Goal: Communication & Community: Answer question/provide support

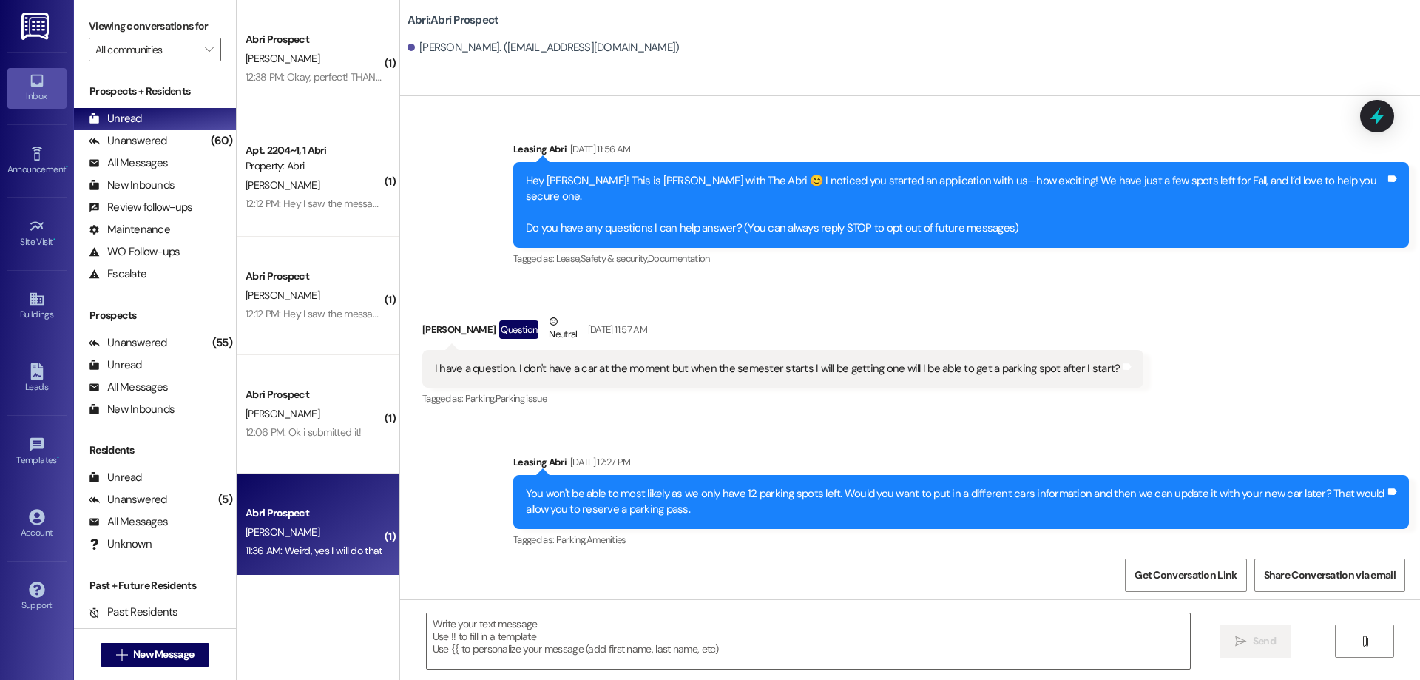
scroll to position [4215, 0]
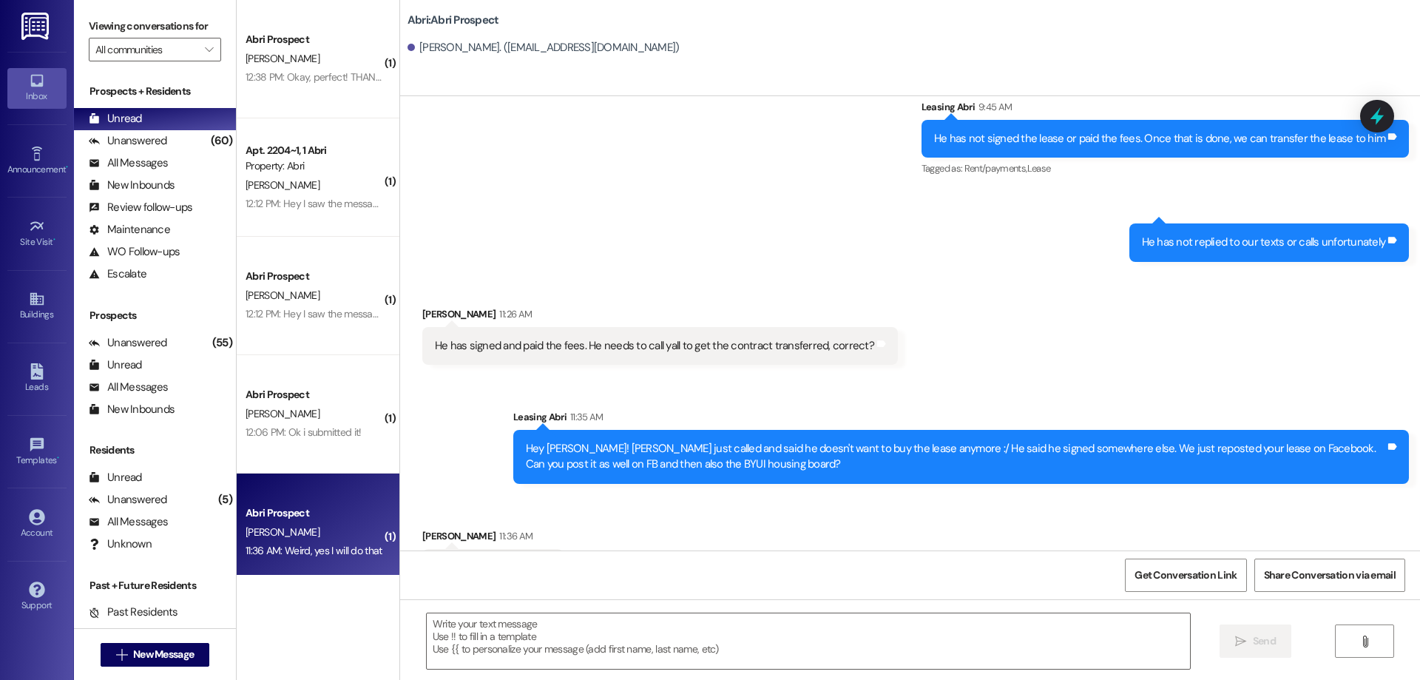
click at [1070, 501] on div "Received via SMS [PERSON_NAME] 11:36 AM Weird, yes I will do that Tags and notes" at bounding box center [910, 546] width 1020 height 103
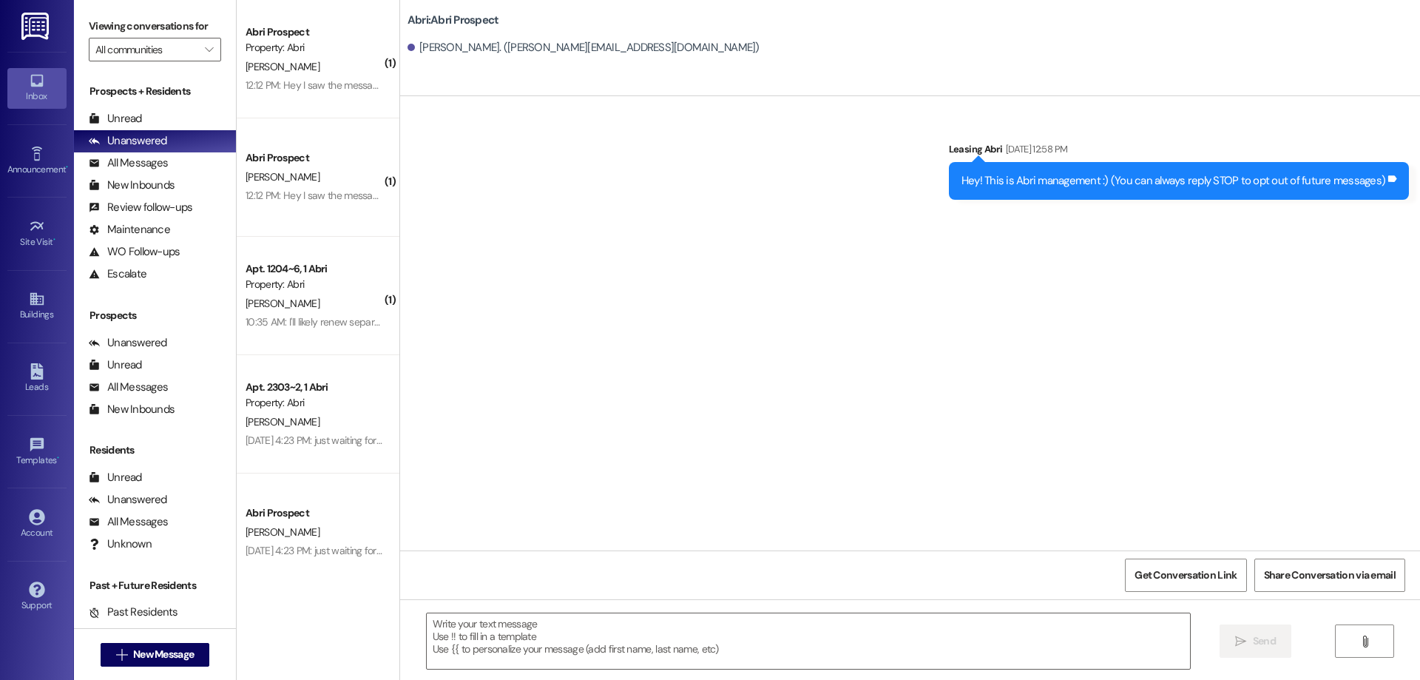
click at [150, 106] on div "Prospects + Residents Unread (0) Unread: Any message you haven't read yet will …" at bounding box center [155, 184] width 162 height 201
click at [149, 112] on div "Unread (0)" at bounding box center [155, 119] width 162 height 22
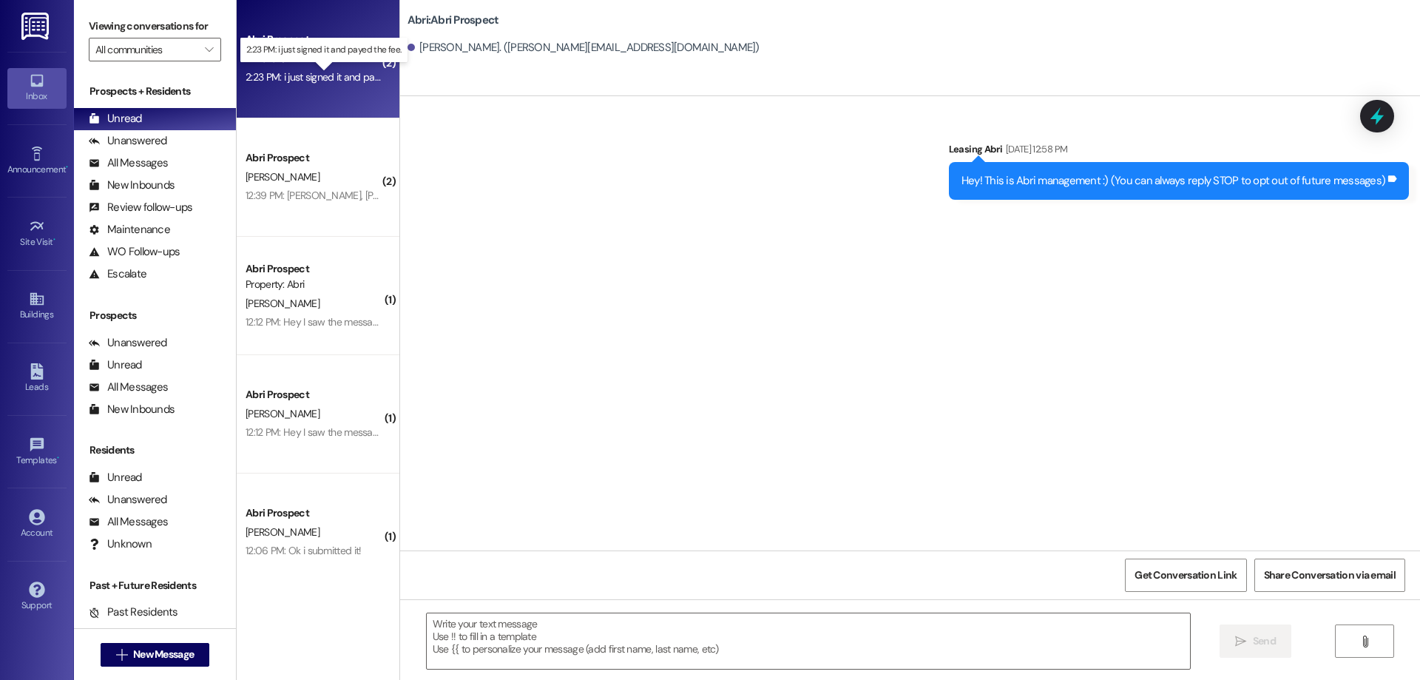
click at [285, 74] on div "2:23 PM: i just signed it and payed the fee. 2:23 PM: i just signed it and paye…" at bounding box center [336, 76] width 180 height 13
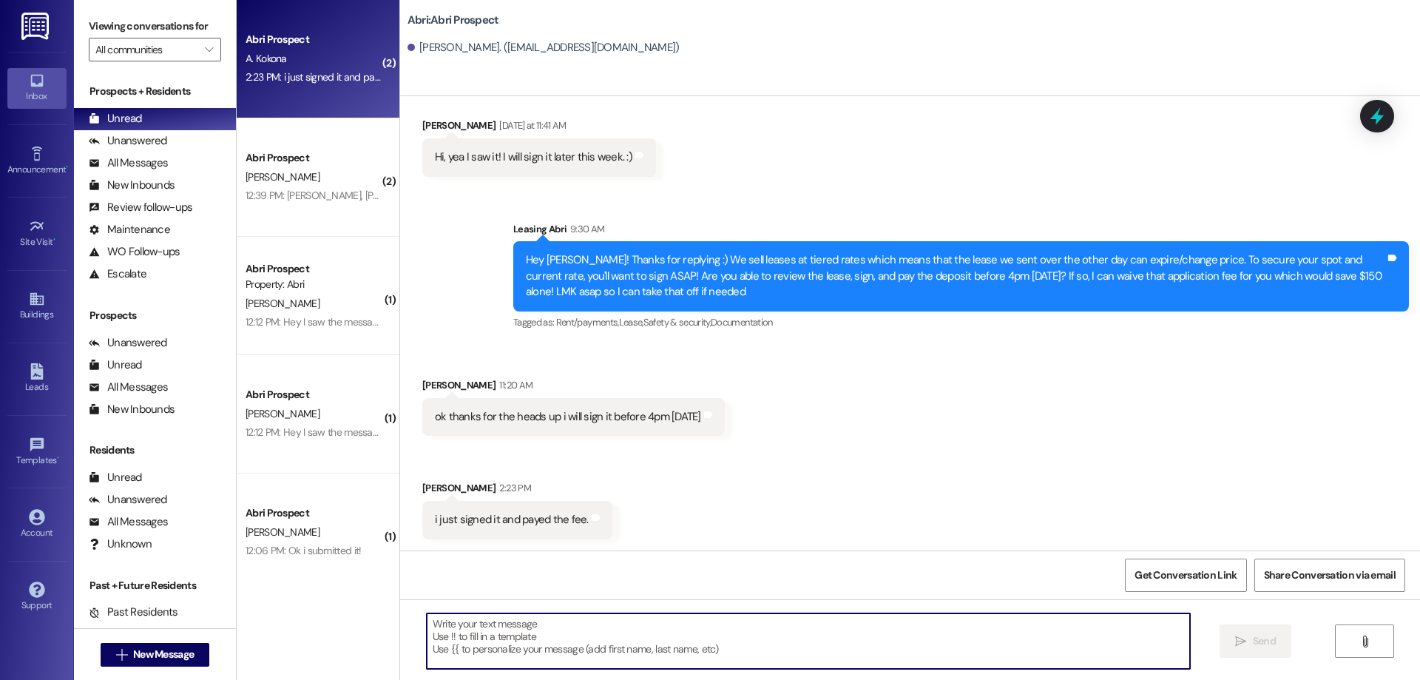
click at [620, 639] on textarea at bounding box center [808, 640] width 763 height 55
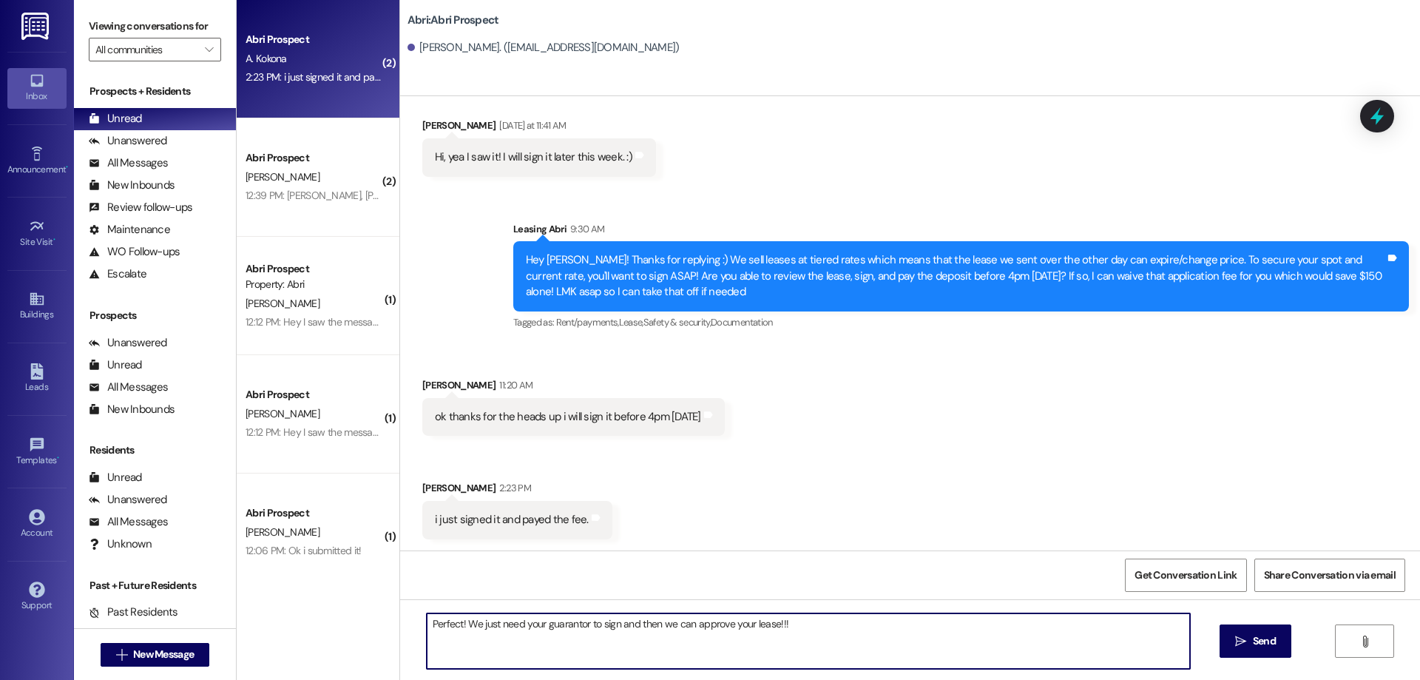
type textarea "Perfect! We just need your guarantor to sign and then we can approve your lease…"
type textarea "Can they also get that done before 4pm?"
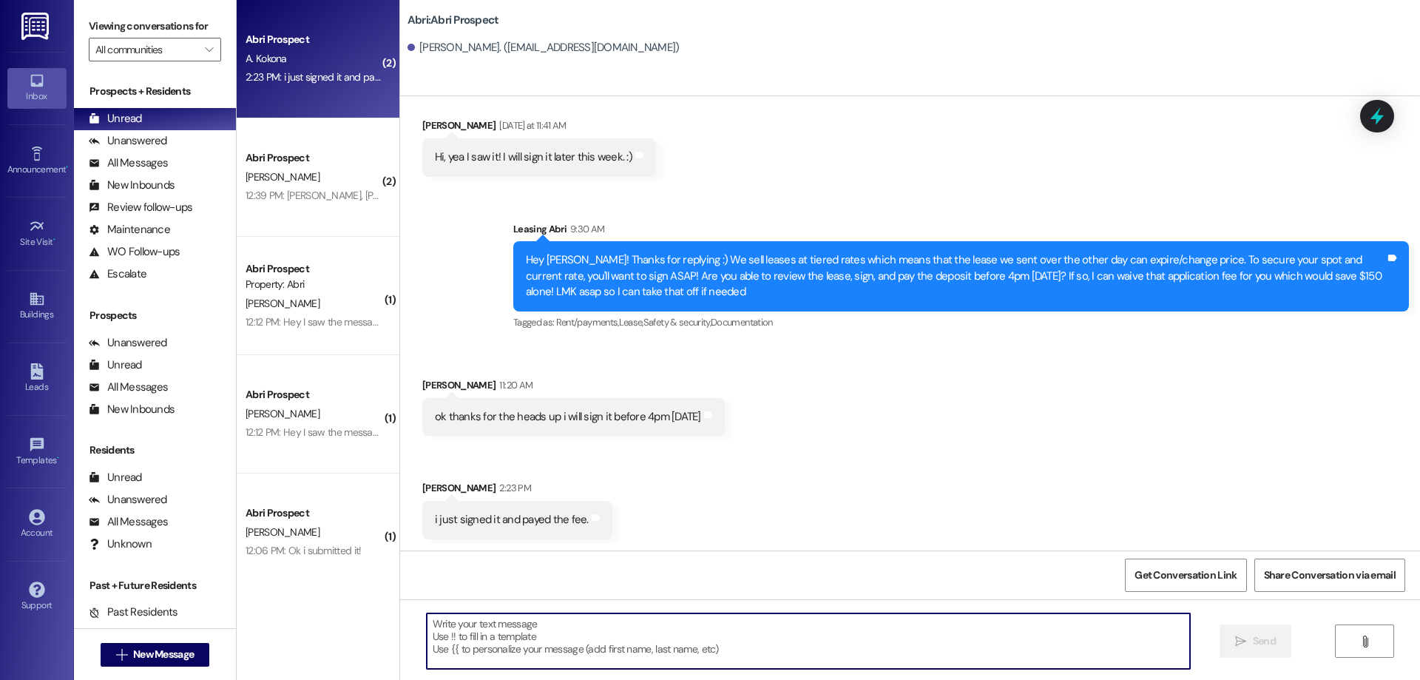
scroll to position [371, 0]
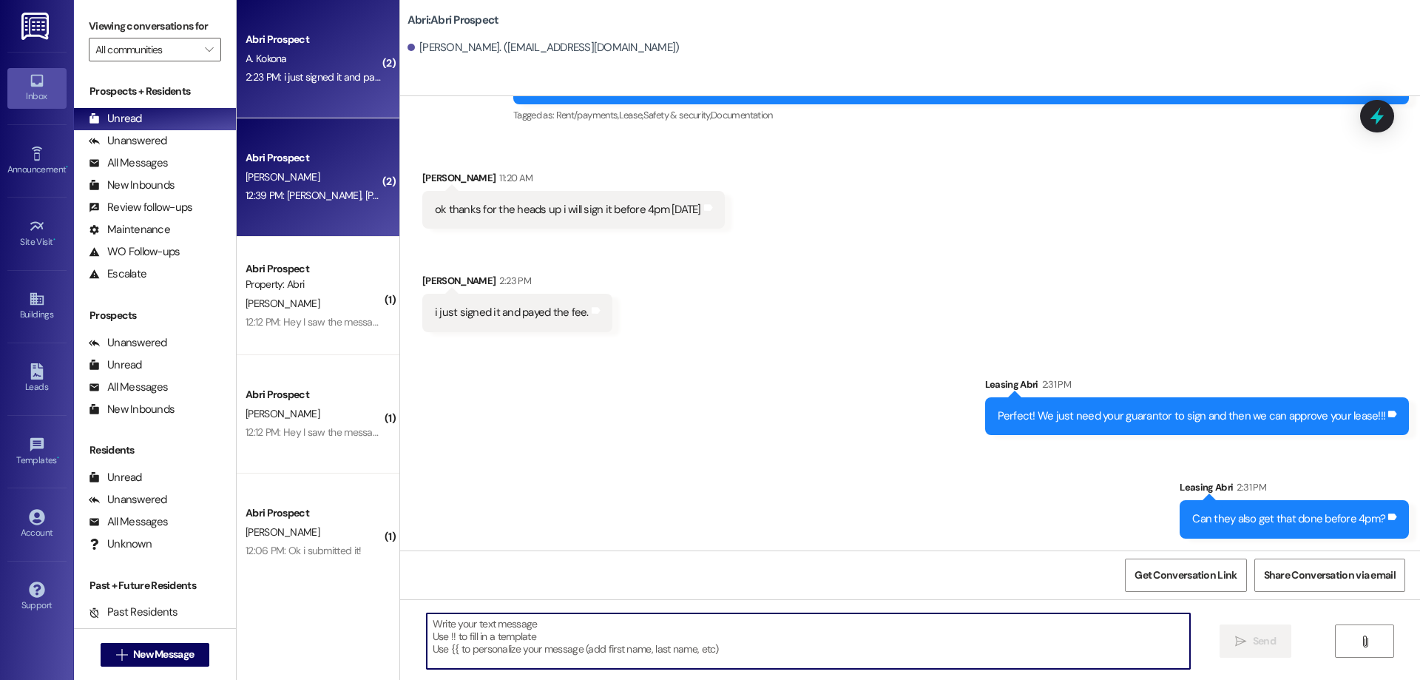
click at [292, 203] on div "12:39 PM: Jenna, Mason and I are trying to make a group chat but not everyone h…" at bounding box center [314, 195] width 140 height 18
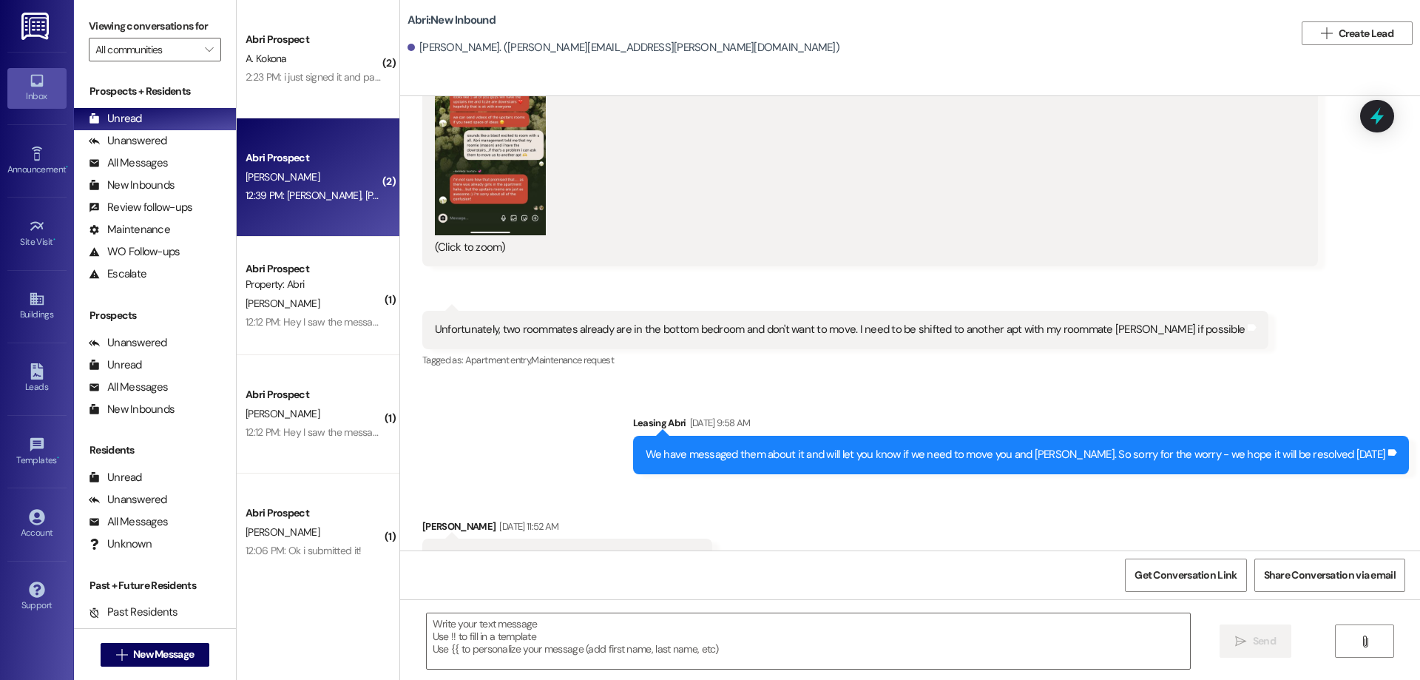
scroll to position [3515, 0]
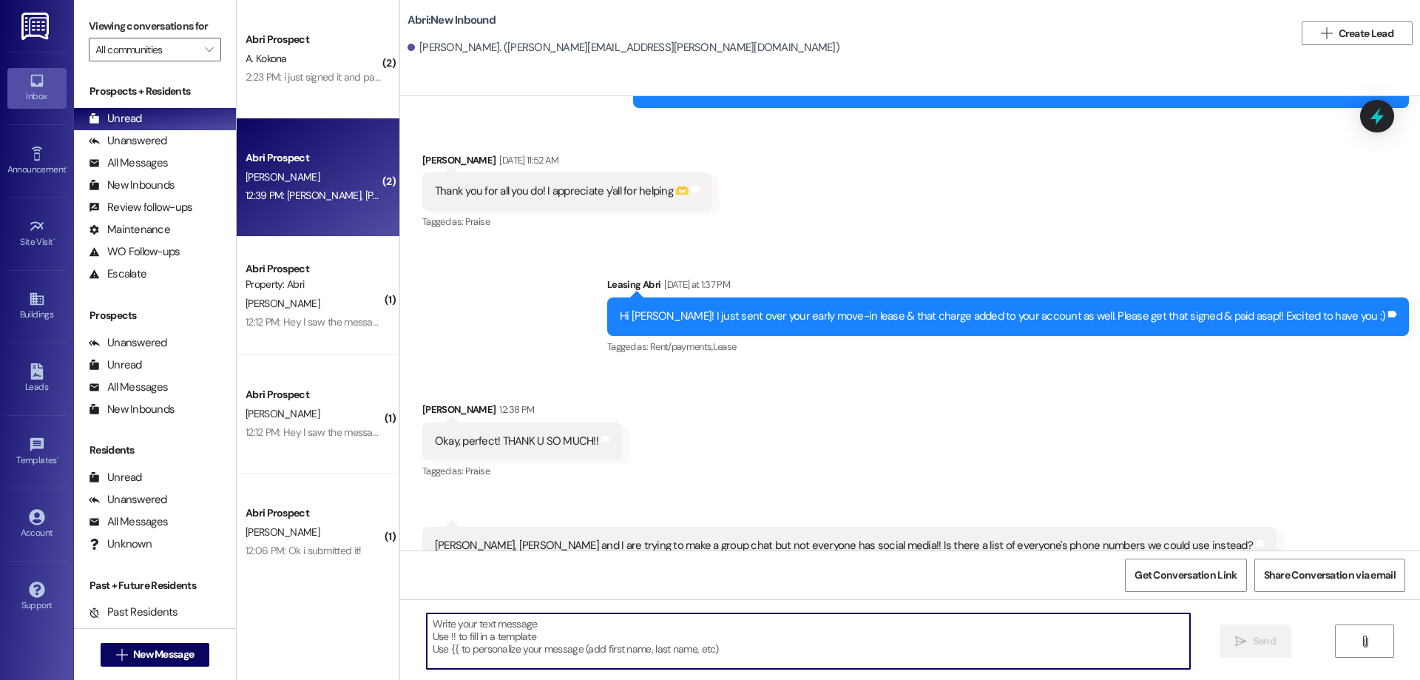
click at [724, 633] on textarea at bounding box center [808, 640] width 763 height 55
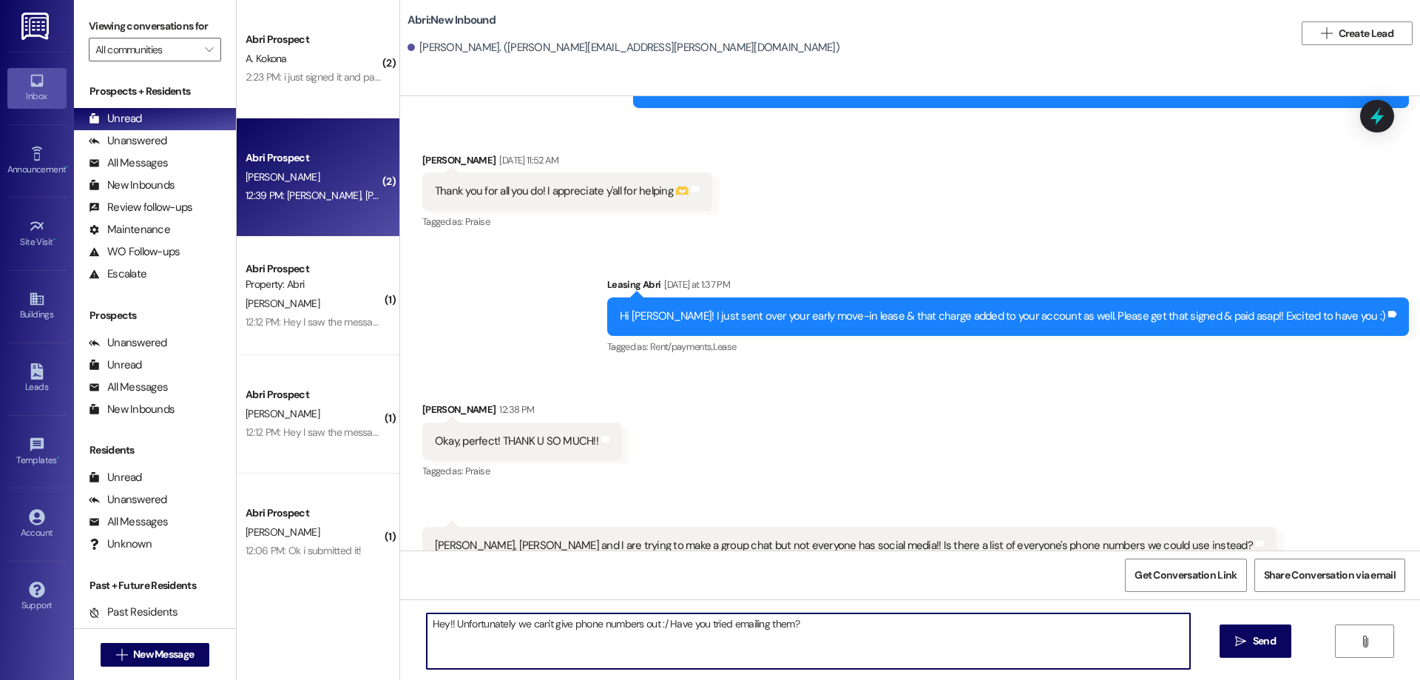
type textarea "Hey!! Unfortunately we can't give phone numbers out :/ Have you tried emailing …"
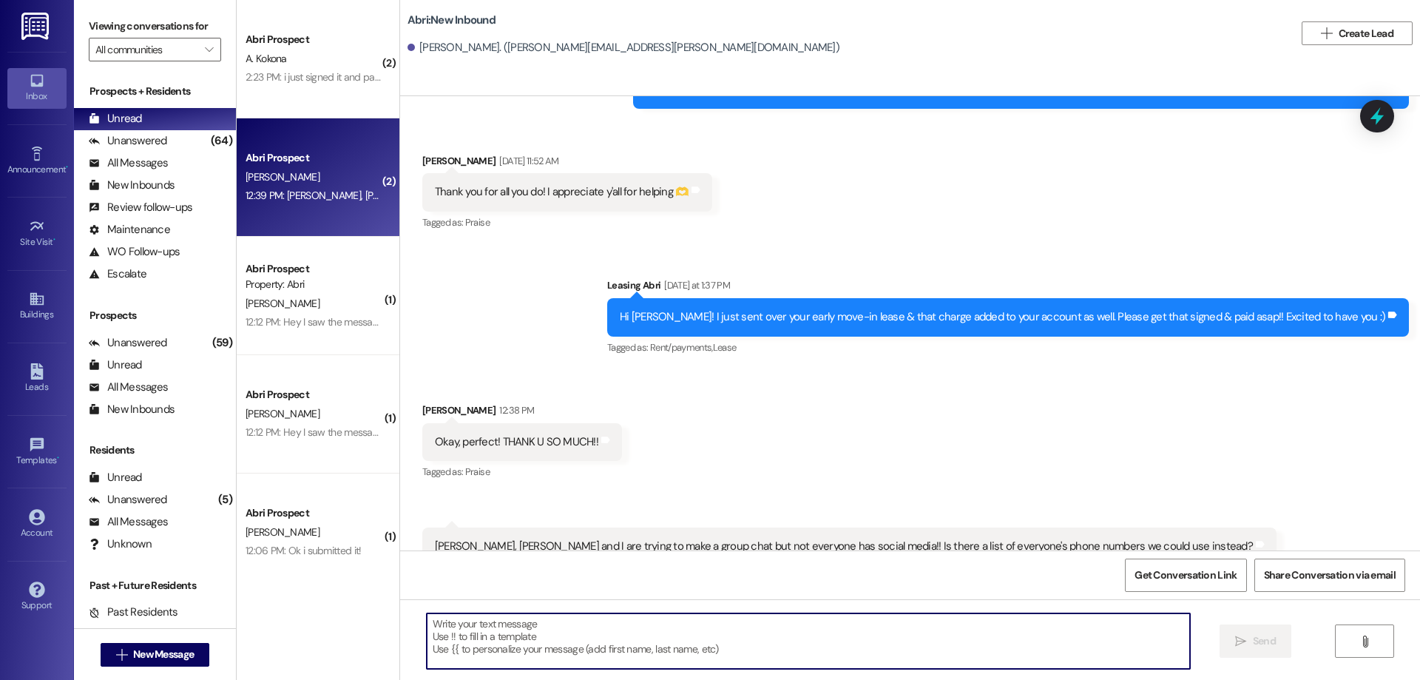
scroll to position [3618, 0]
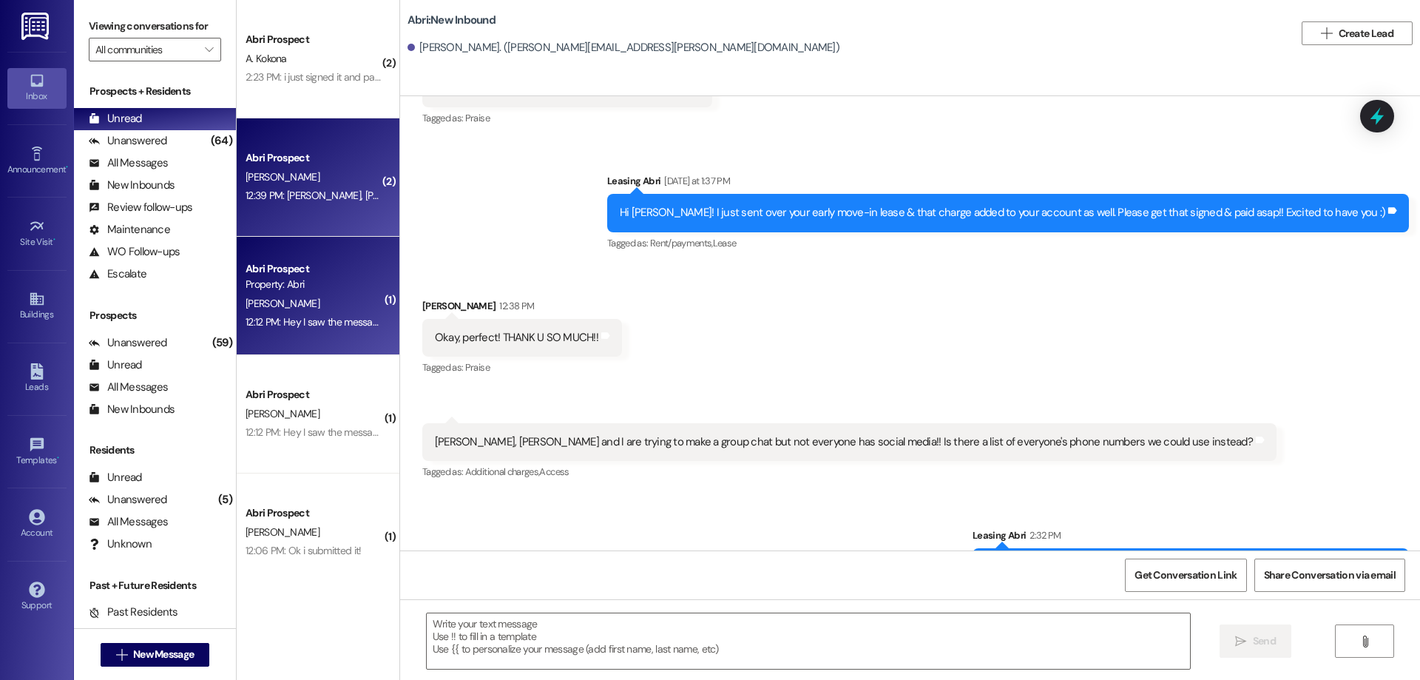
click at [322, 323] on div "12:12 PM: Hey I saw the message about me rooming with Alayna who has the medica…" at bounding box center [696, 321] width 900 height 13
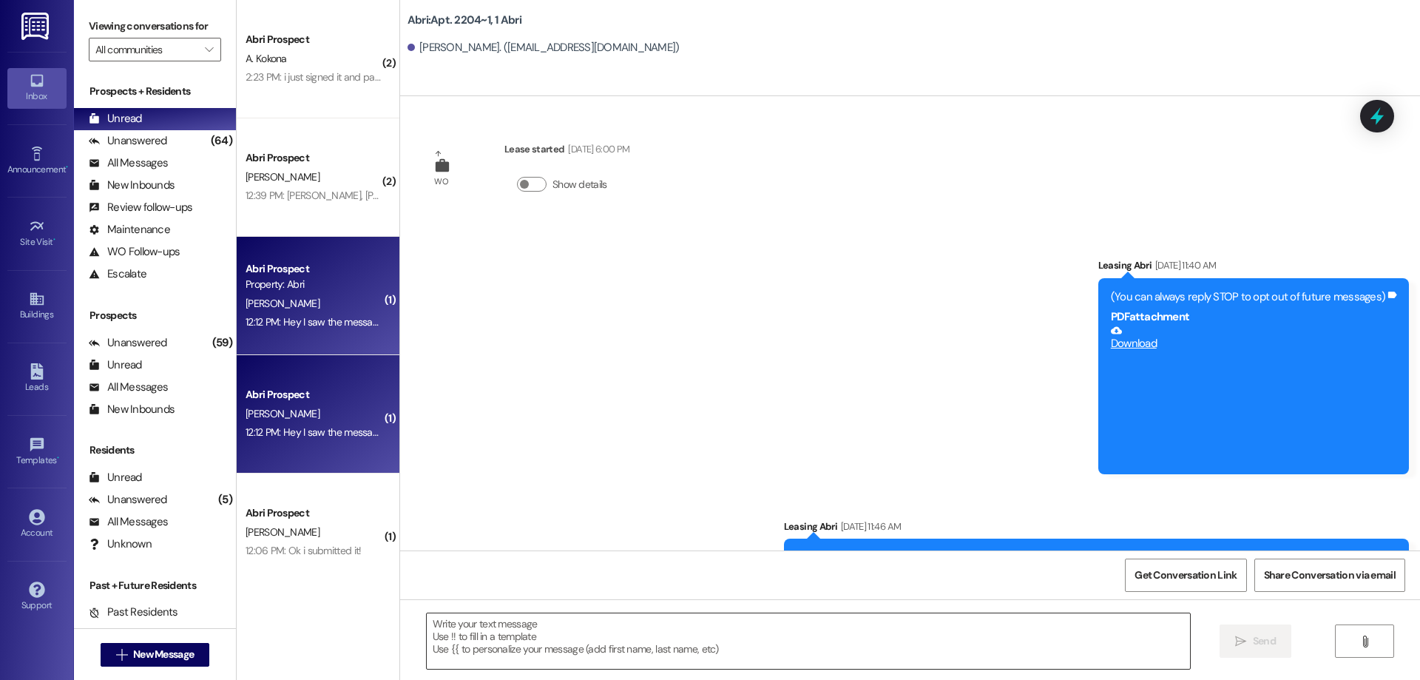
scroll to position [7812, 0]
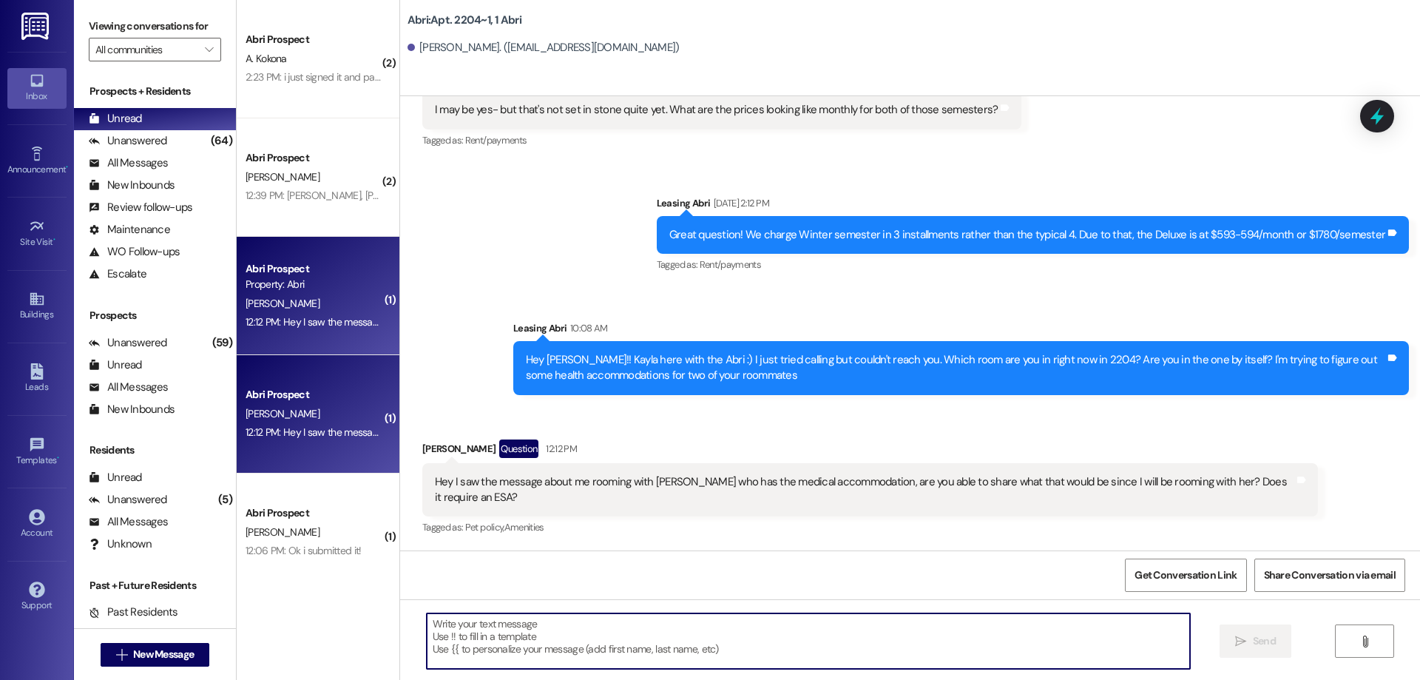
click at [673, 636] on textarea at bounding box center [808, 640] width 763 height 55
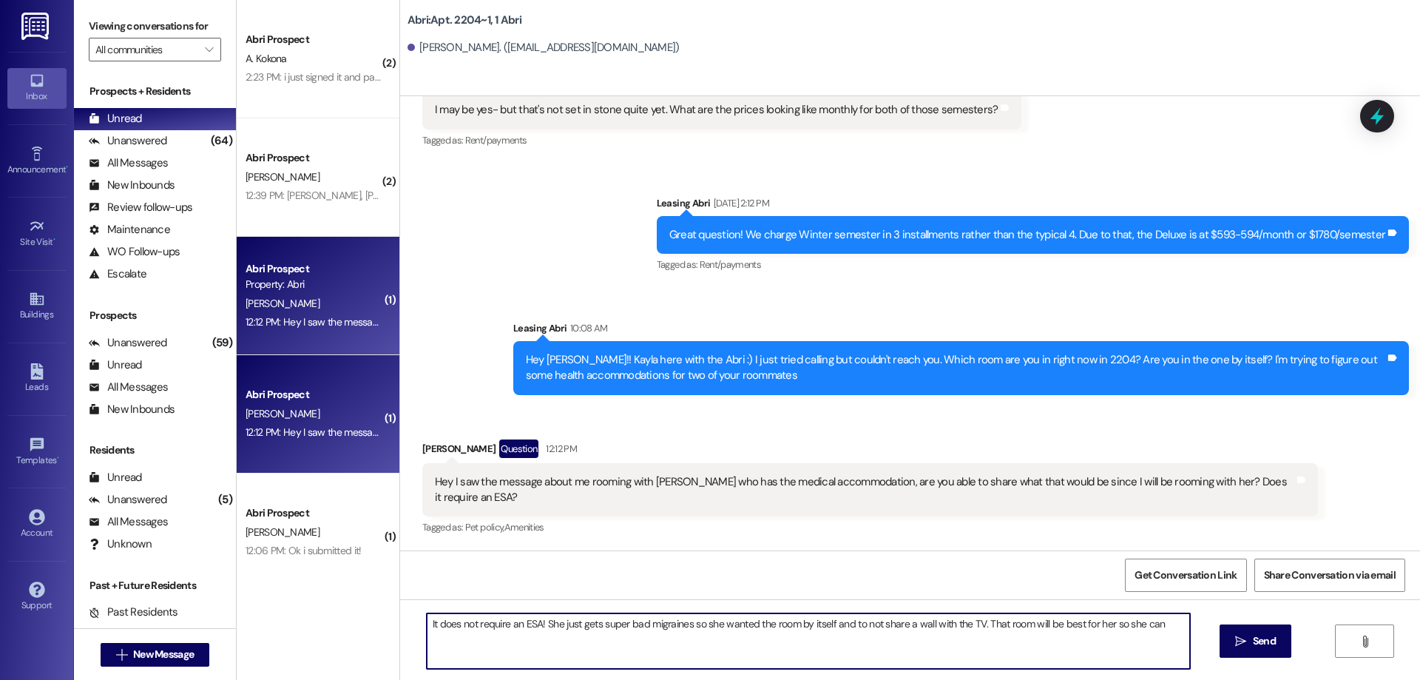
type textarea "It does not require an ESA! She just gets super bad migraines so she wanted the…"
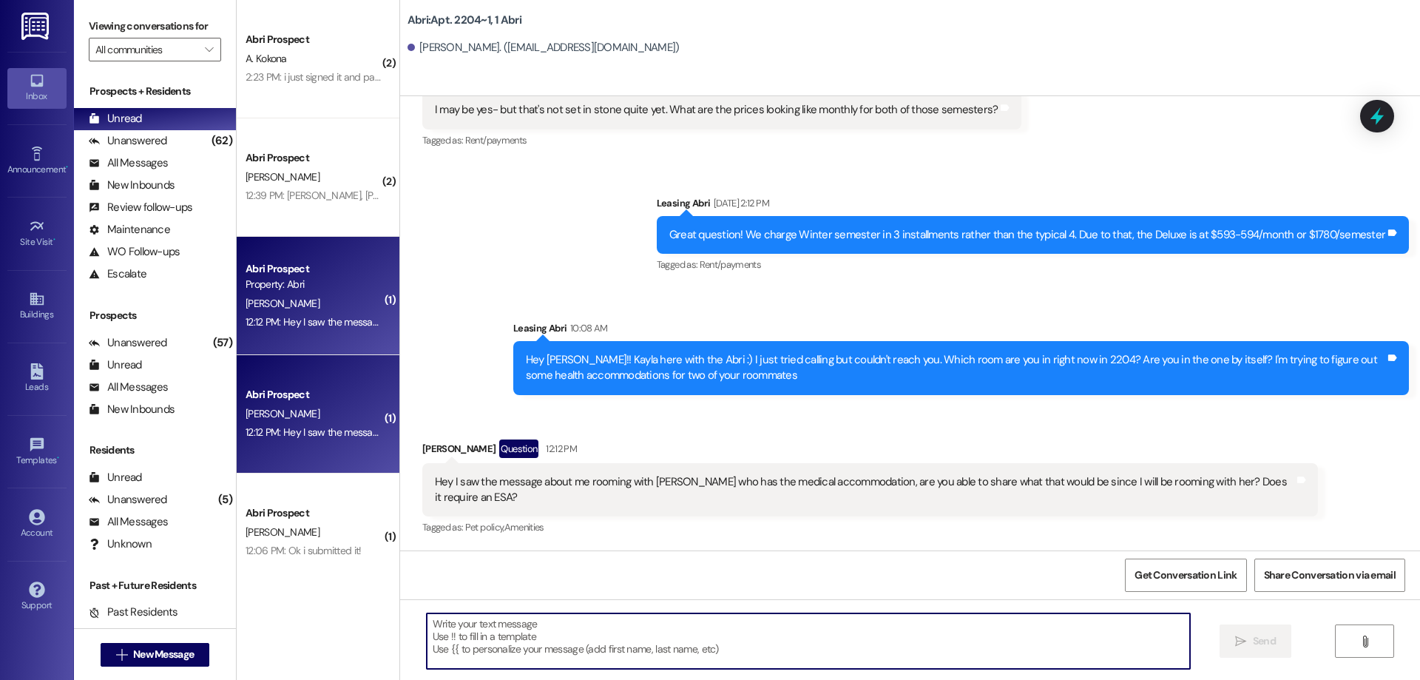
click at [668, 635] on textarea at bounding box center [808, 640] width 763 height 55
paste textarea "This isn’t an ESA situation—she just experiences severe migraines. To help, she…"
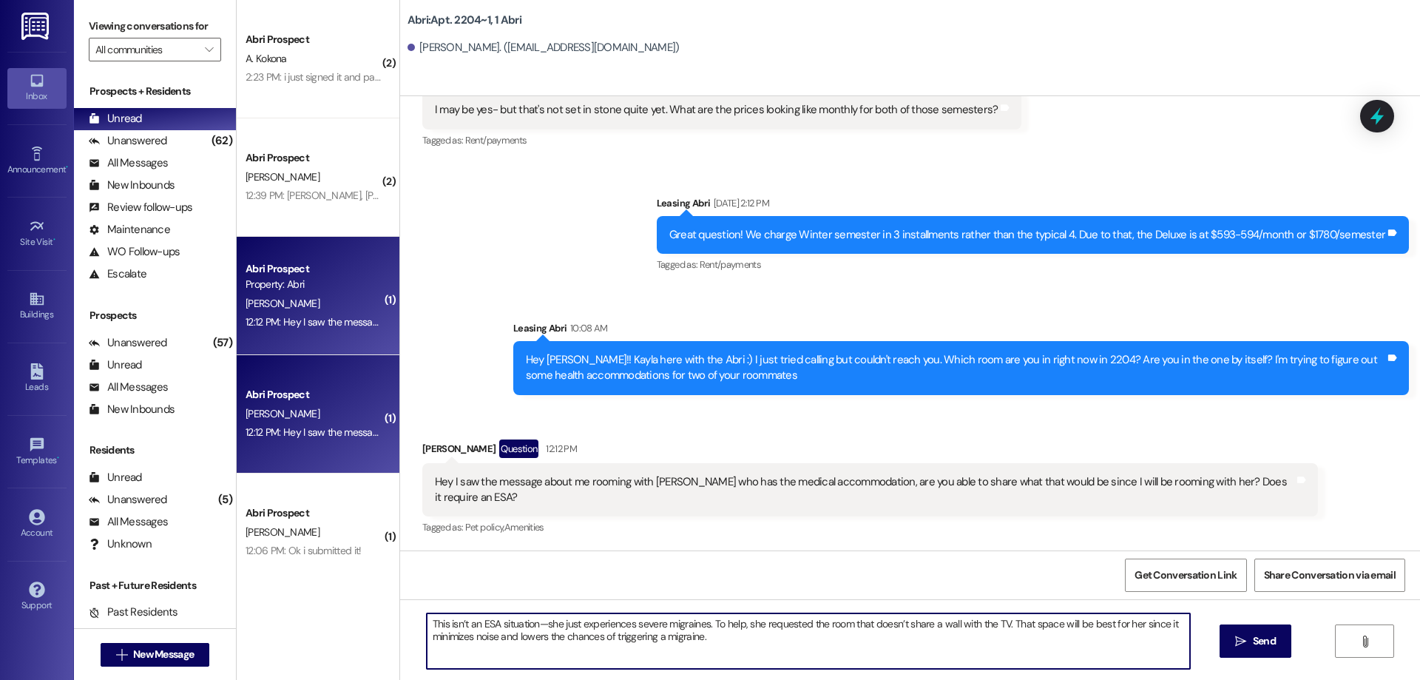
drag, startPoint x: 441, startPoint y: 626, endPoint x: 390, endPoint y: 620, distance: 51.3
click at [400, 623] on div "This isn’t an ESA situation—she just experiences severe migraines. To help, she…" at bounding box center [910, 654] width 1020 height 111
click at [747, 636] on textarea "It isn’t an ESA situation—she just experiences severe migraines. To help, she r…" at bounding box center [808, 640] width 763 height 55
type textarea "It isn’t an ESA situation—she just experiences severe migraines. To help, she r…"
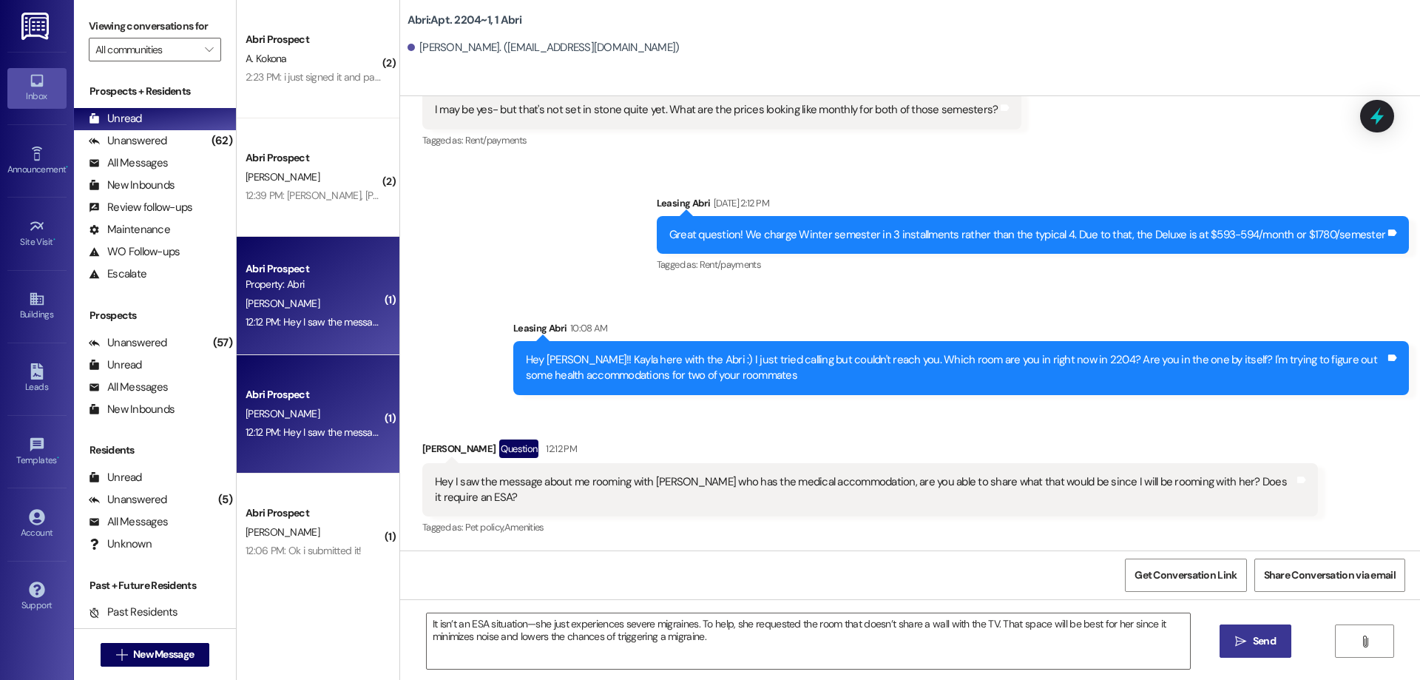
click at [1226, 646] on button " Send" at bounding box center [1255, 640] width 72 height 33
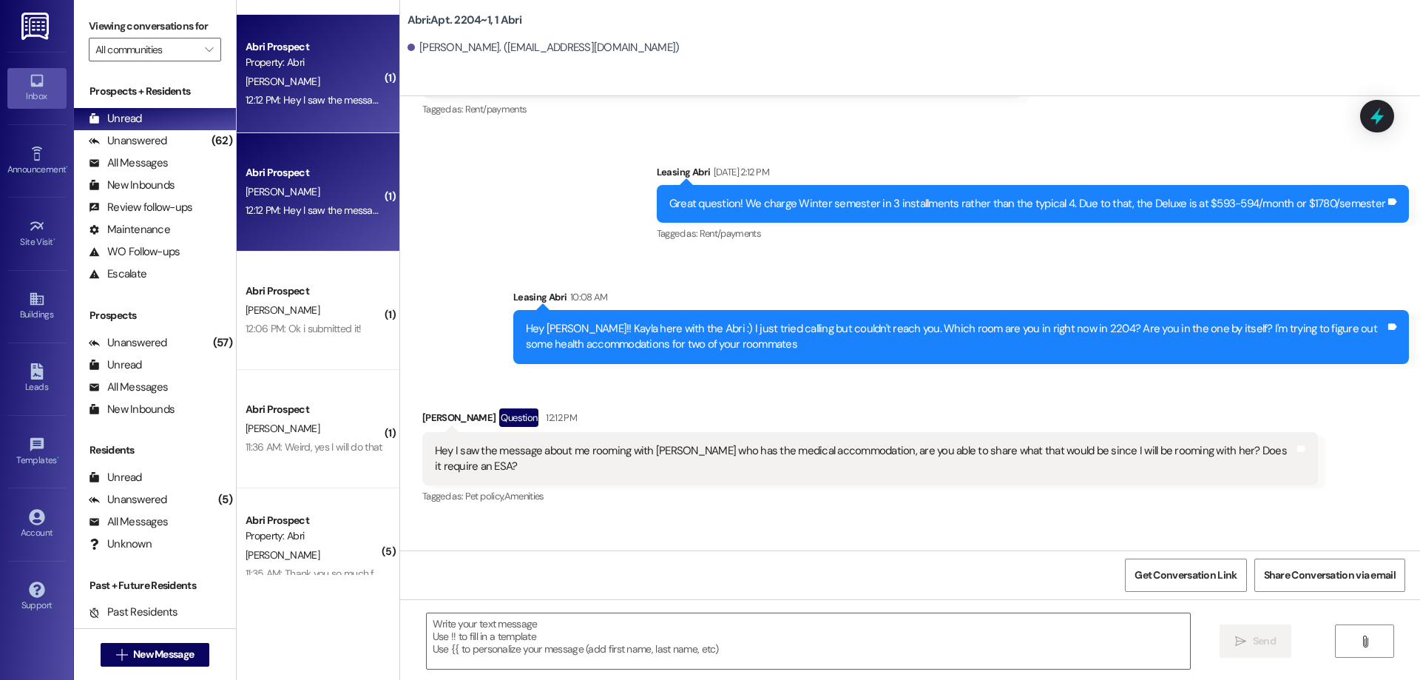
scroll to position [7931, 0]
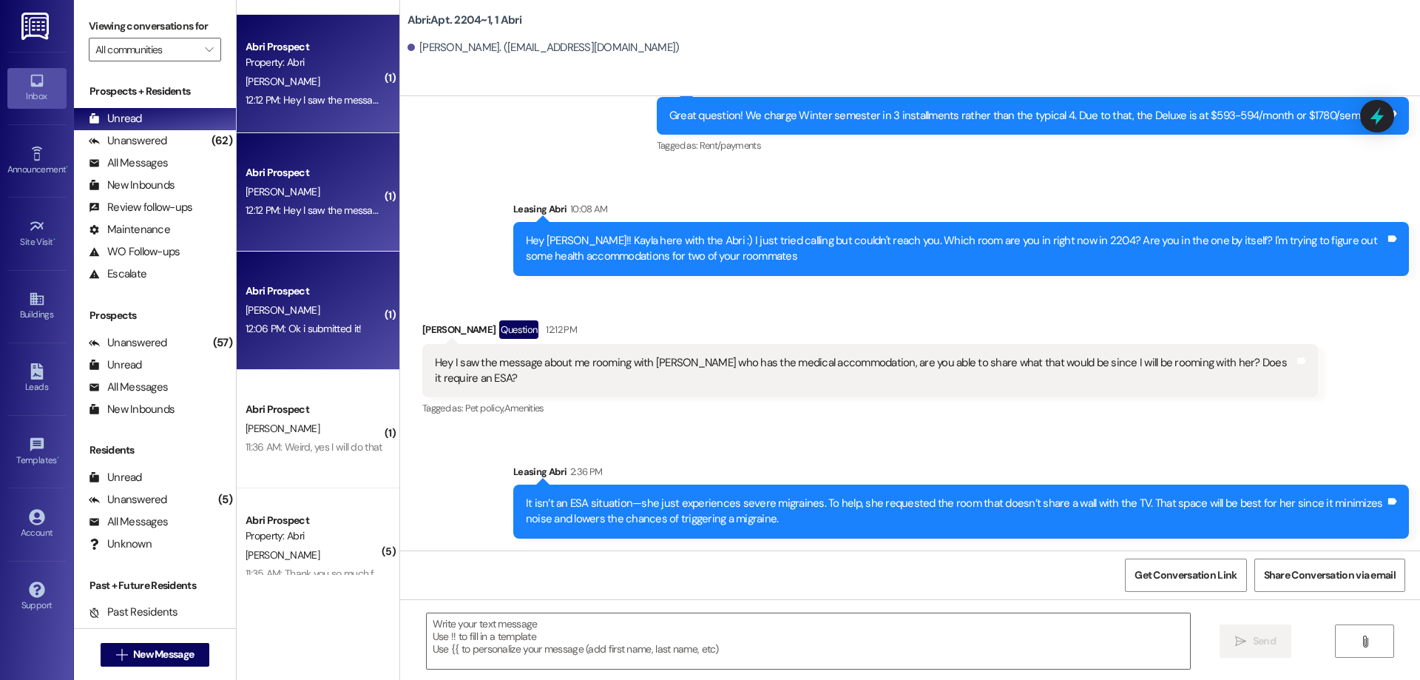
click at [284, 305] on div "T. Larson" at bounding box center [314, 310] width 140 height 18
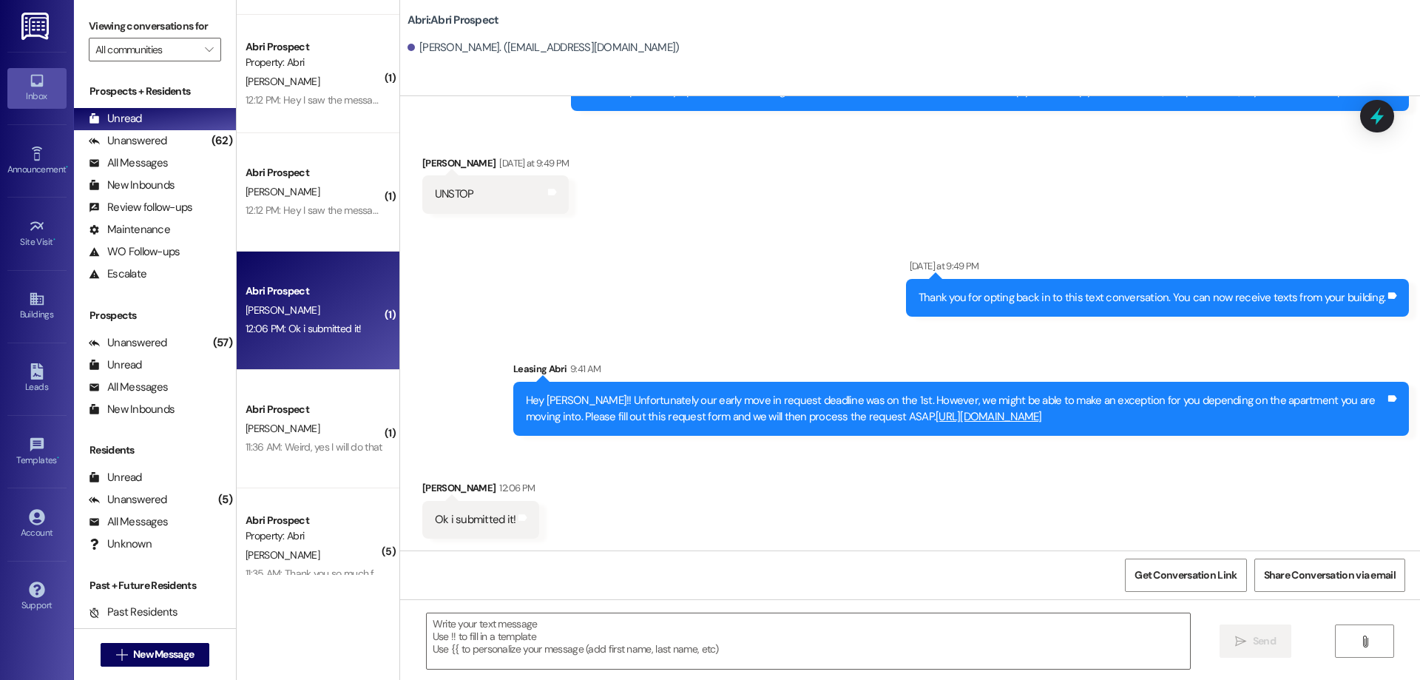
scroll to position [224, 0]
click at [738, 634] on textarea at bounding box center [808, 640] width 763 height 55
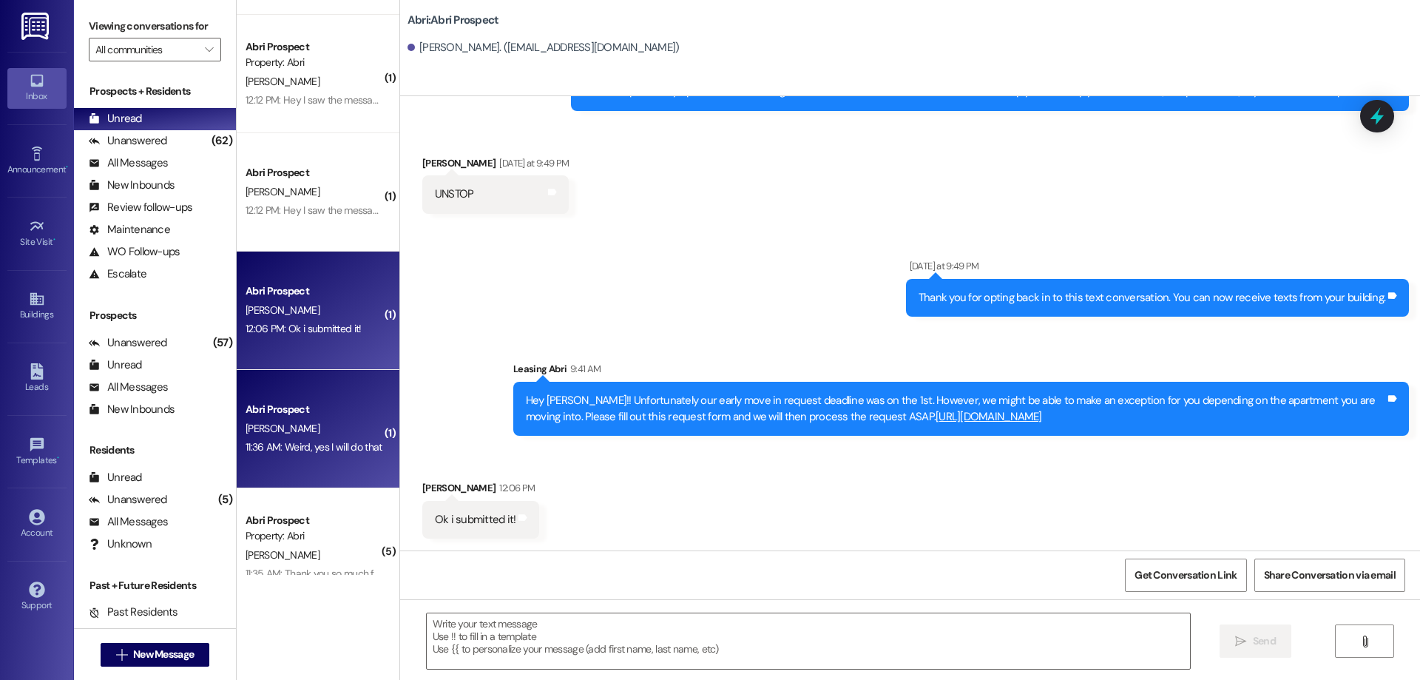
click at [325, 433] on div "C. Kerr" at bounding box center [314, 428] width 140 height 18
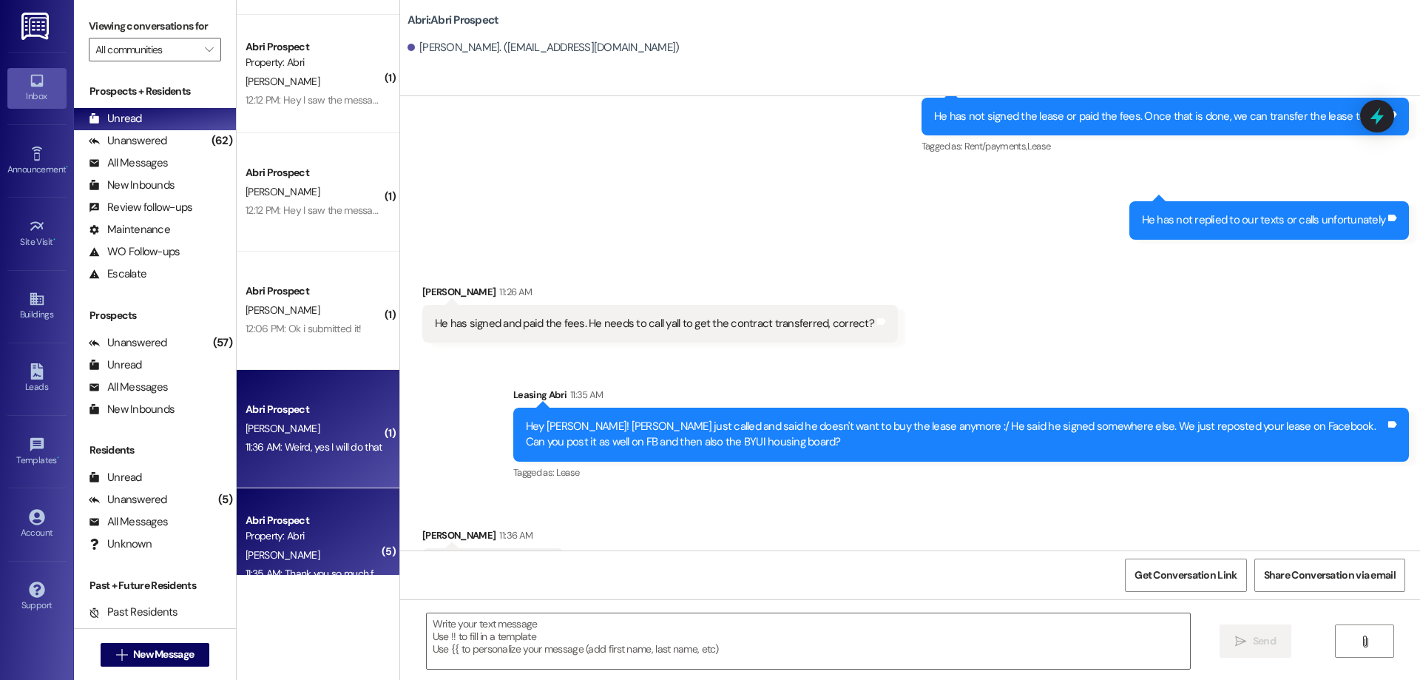
scroll to position [444, 0]
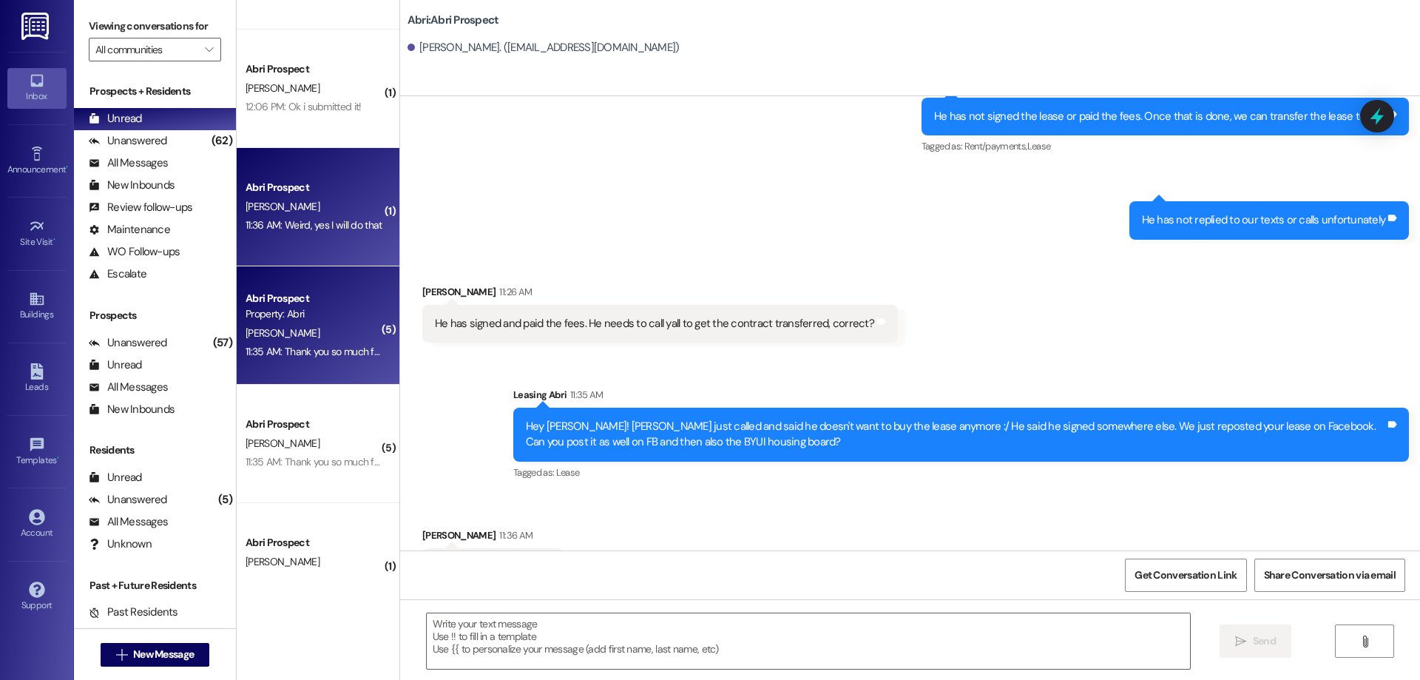
click at [317, 318] on div "Property: Abri" at bounding box center [314, 314] width 137 height 16
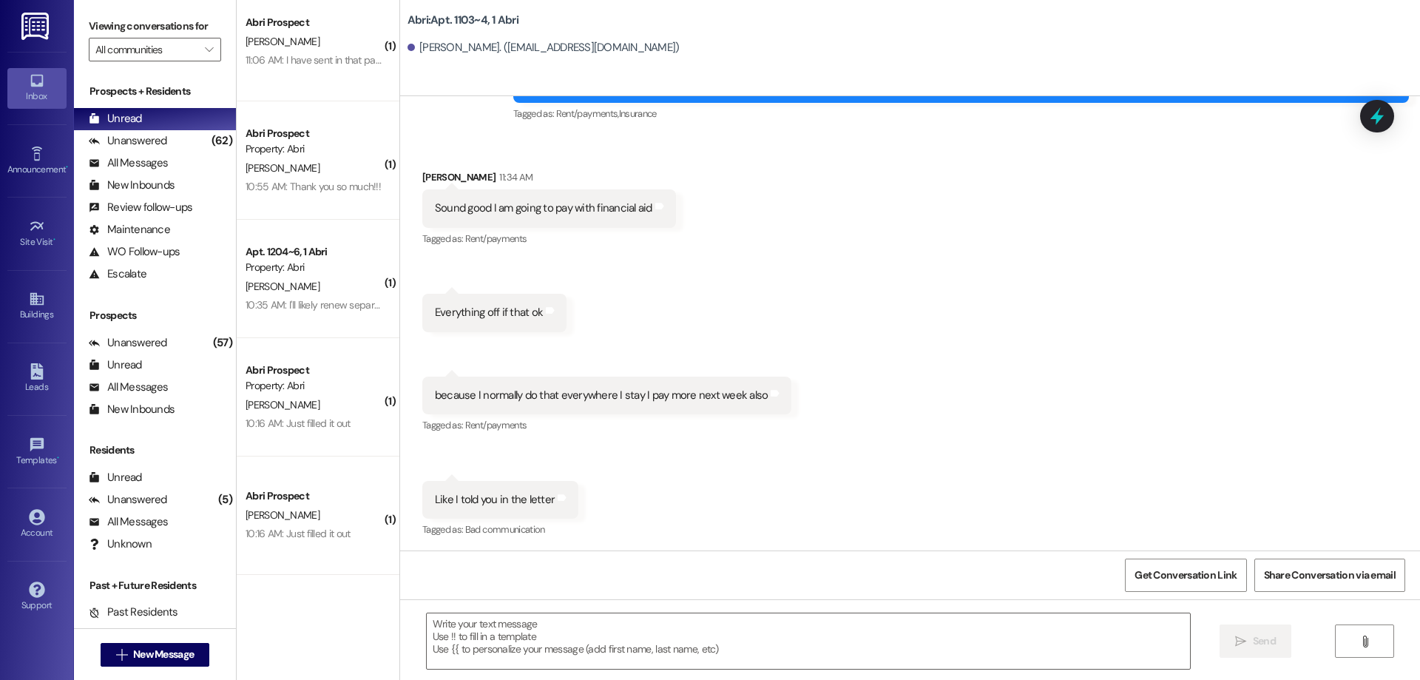
scroll to position [77046, 0]
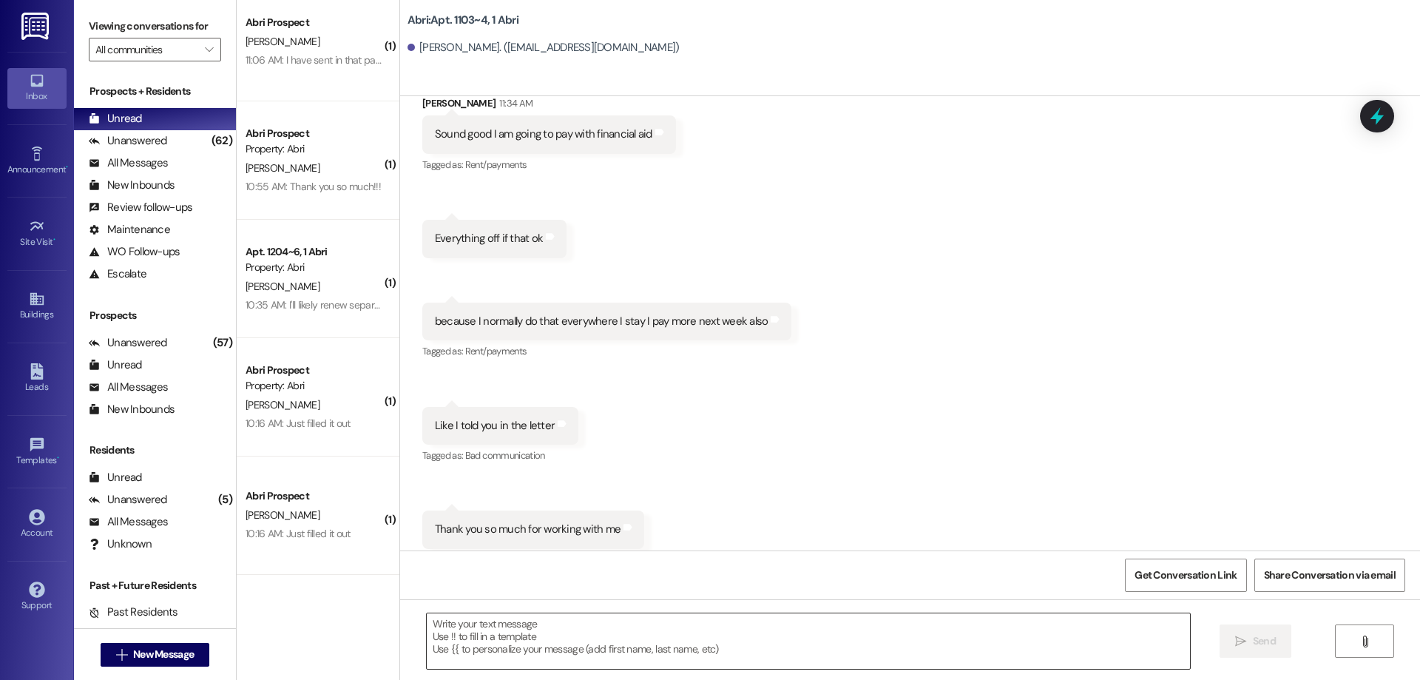
click at [674, 657] on textarea at bounding box center [808, 640] width 763 height 55
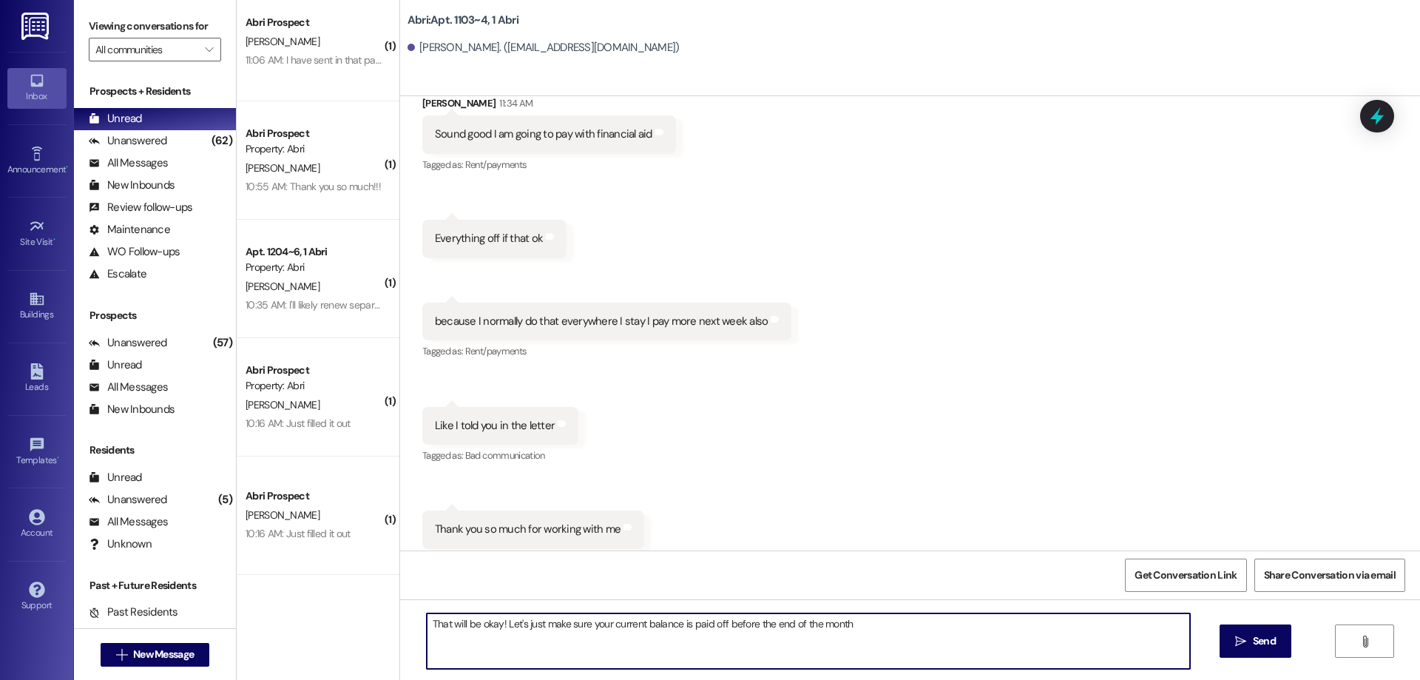
type textarea "That will be okay! Let's just make sure your current balance is paid off before…"
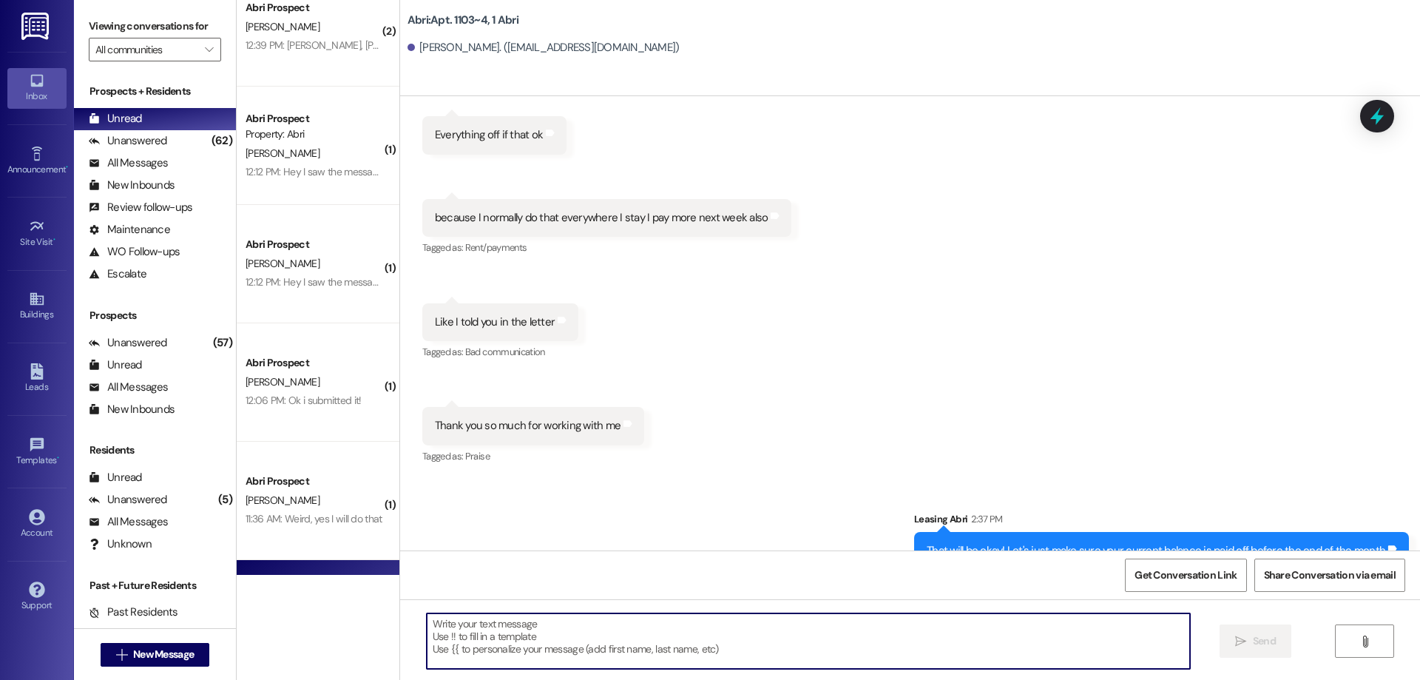
scroll to position [0, 0]
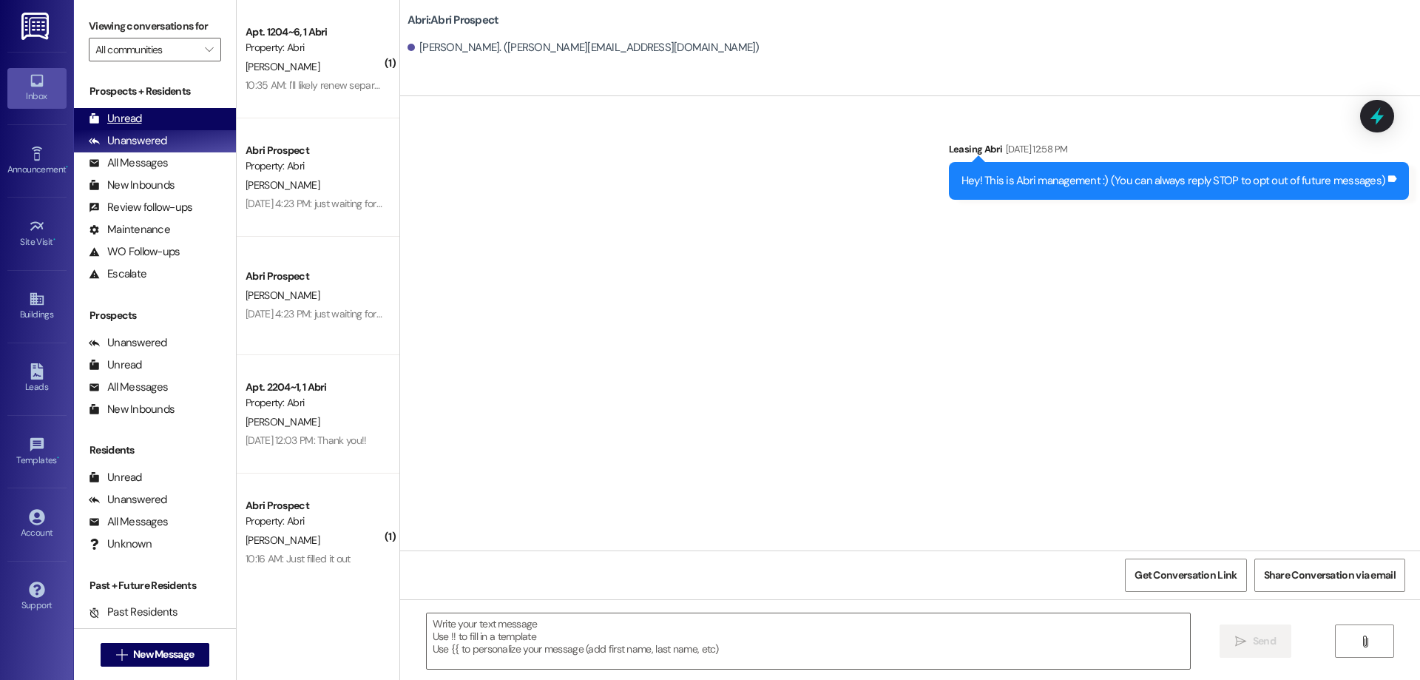
click at [166, 112] on div "Unread (0)" at bounding box center [155, 119] width 162 height 22
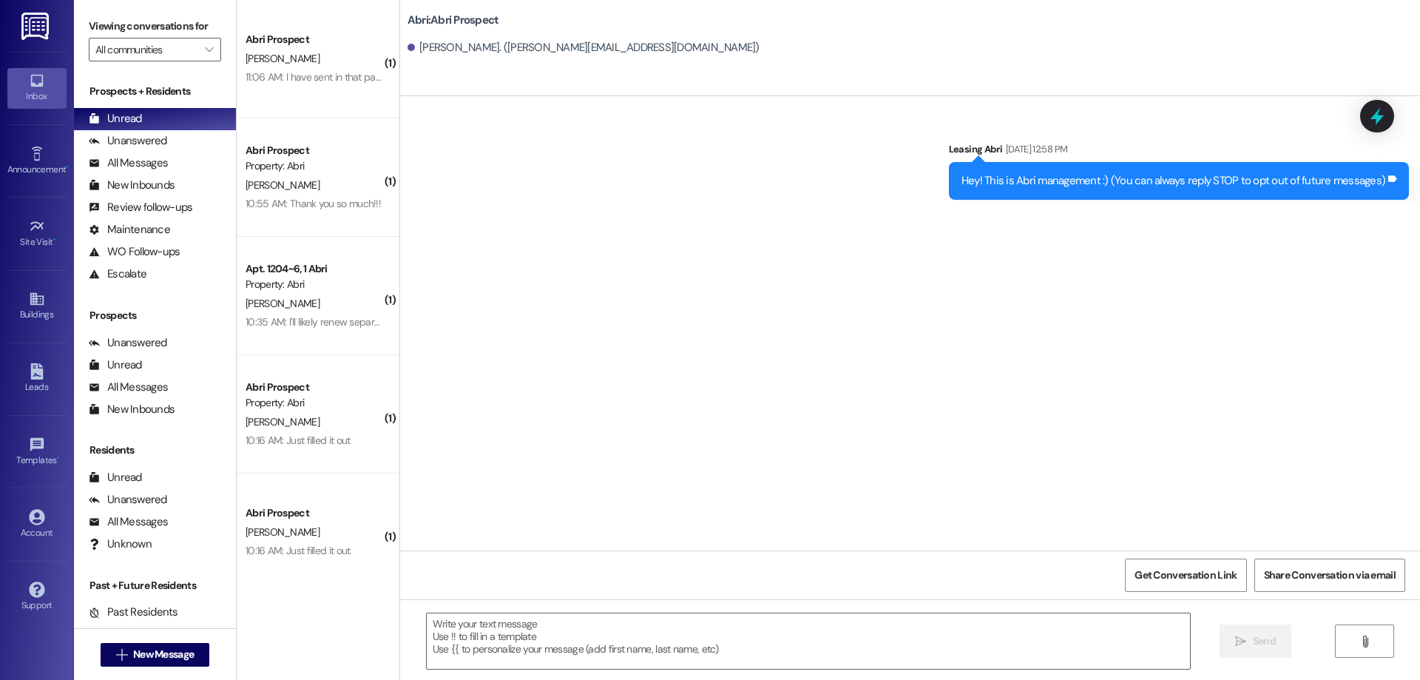
scroll to position [17, 0]
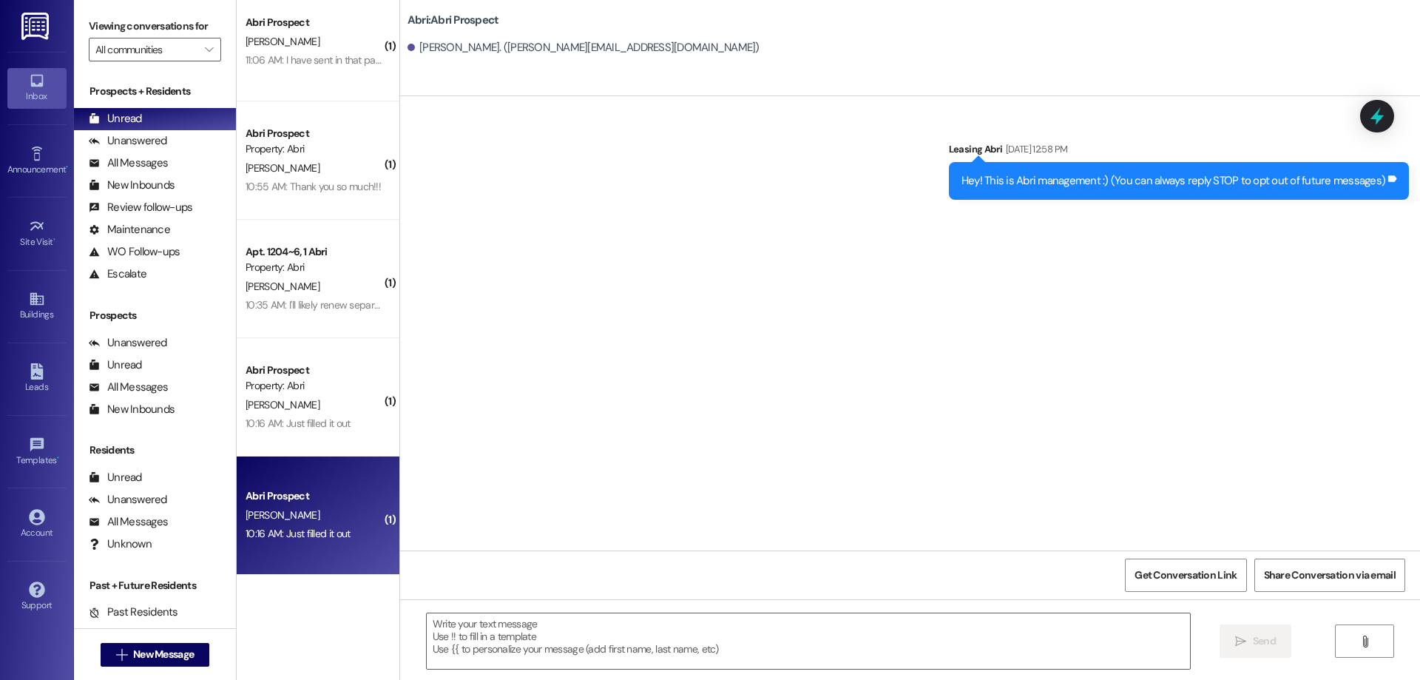
click at [298, 498] on div "Abri Prospect" at bounding box center [314, 496] width 137 height 16
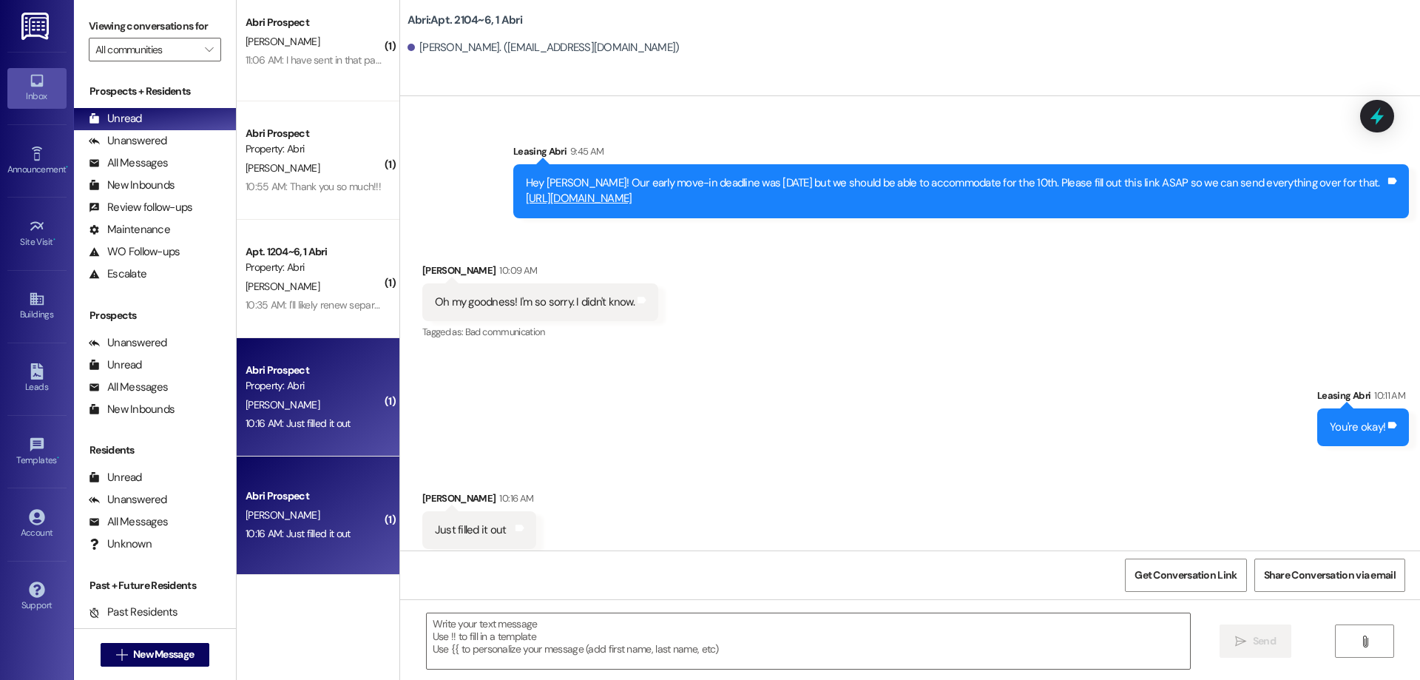
scroll to position [10920, 0]
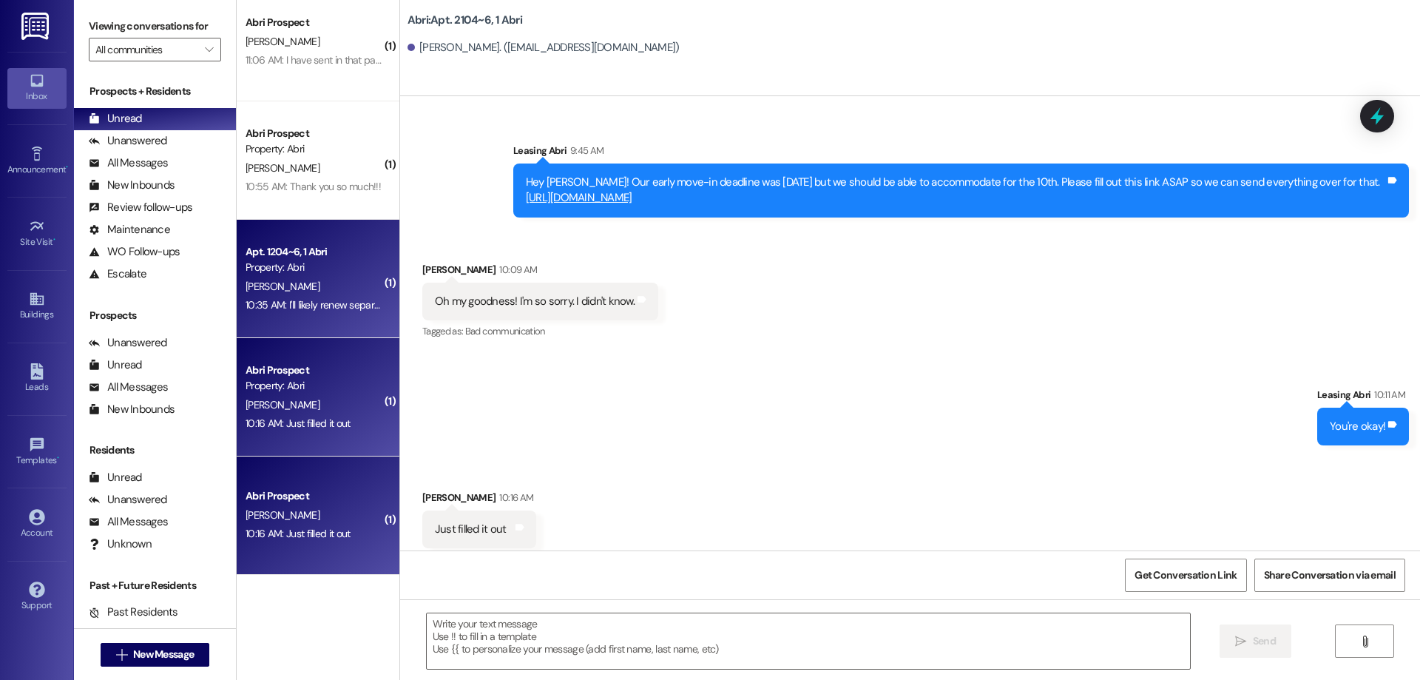
click at [319, 291] on div "N. Meyers" at bounding box center [314, 286] width 140 height 18
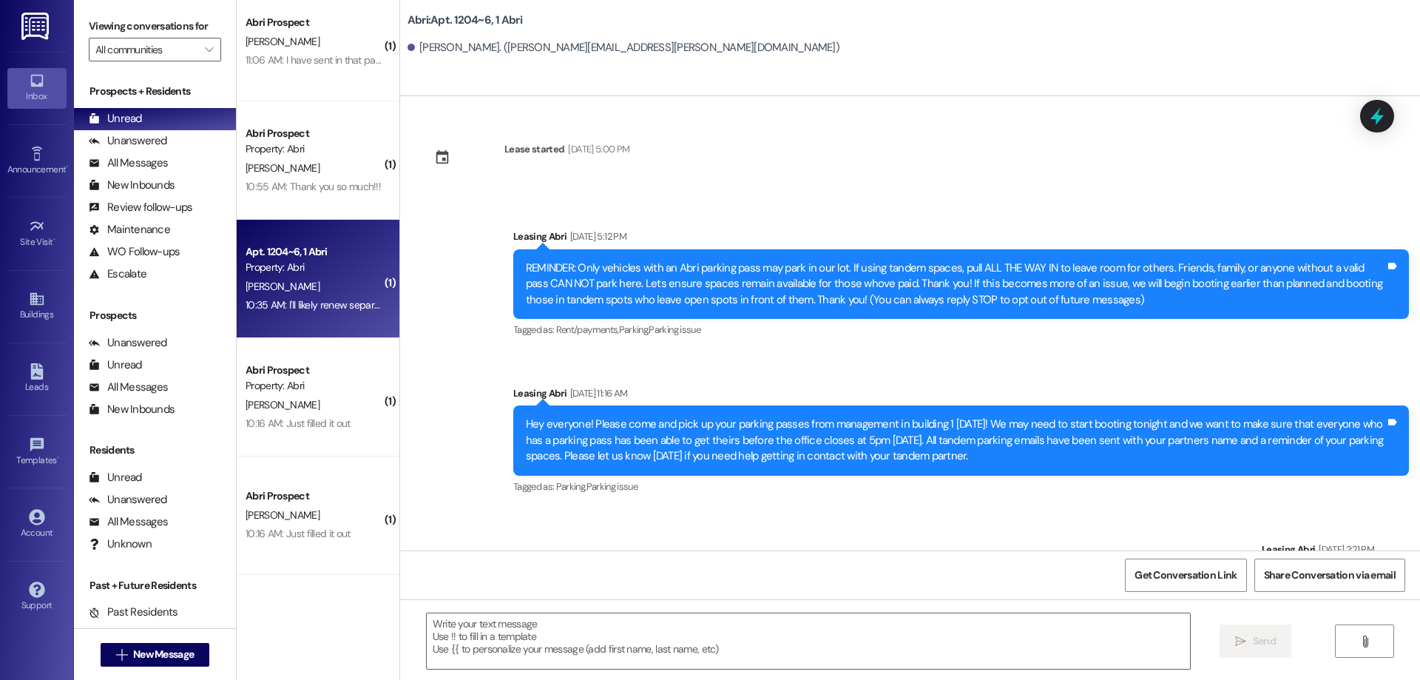
scroll to position [9527, 0]
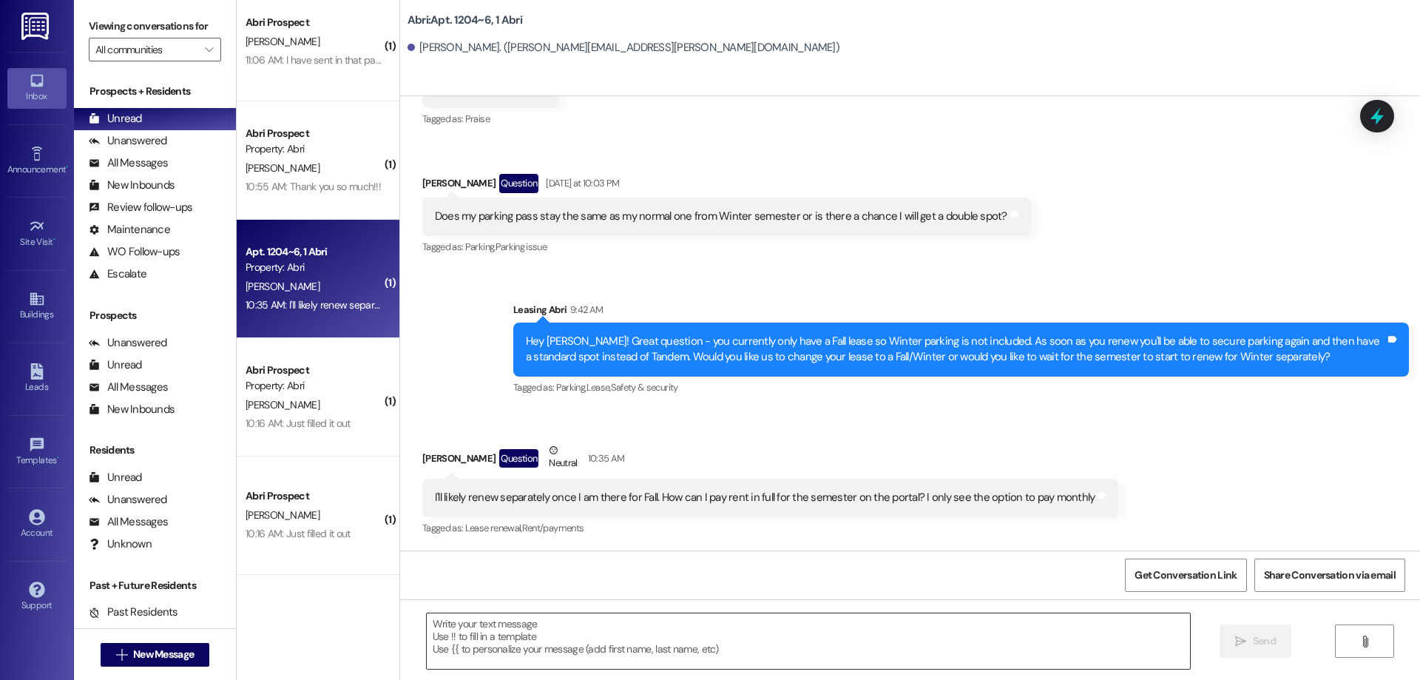
click at [689, 637] on textarea at bounding box center [808, 640] width 763 height 55
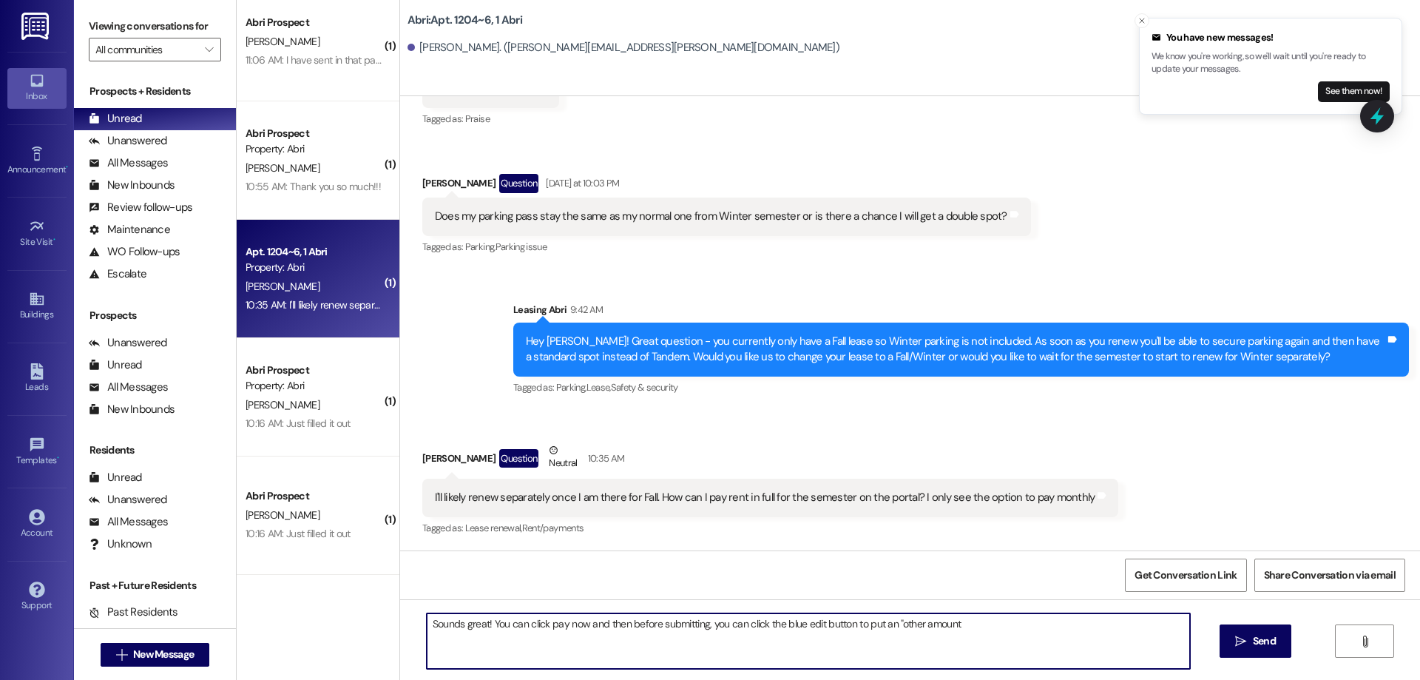
type textarea "Sounds great! You can click pay now and then before submitting, you can click t…"
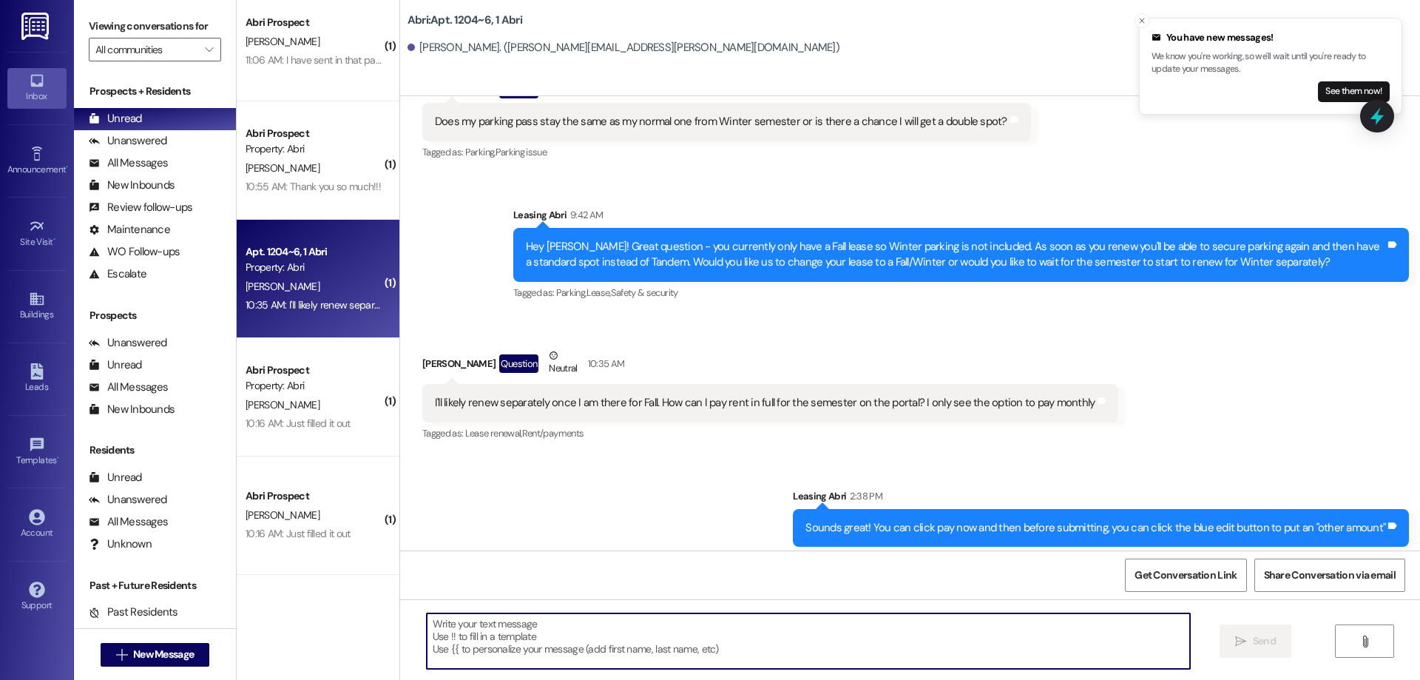
scroll to position [9630, 0]
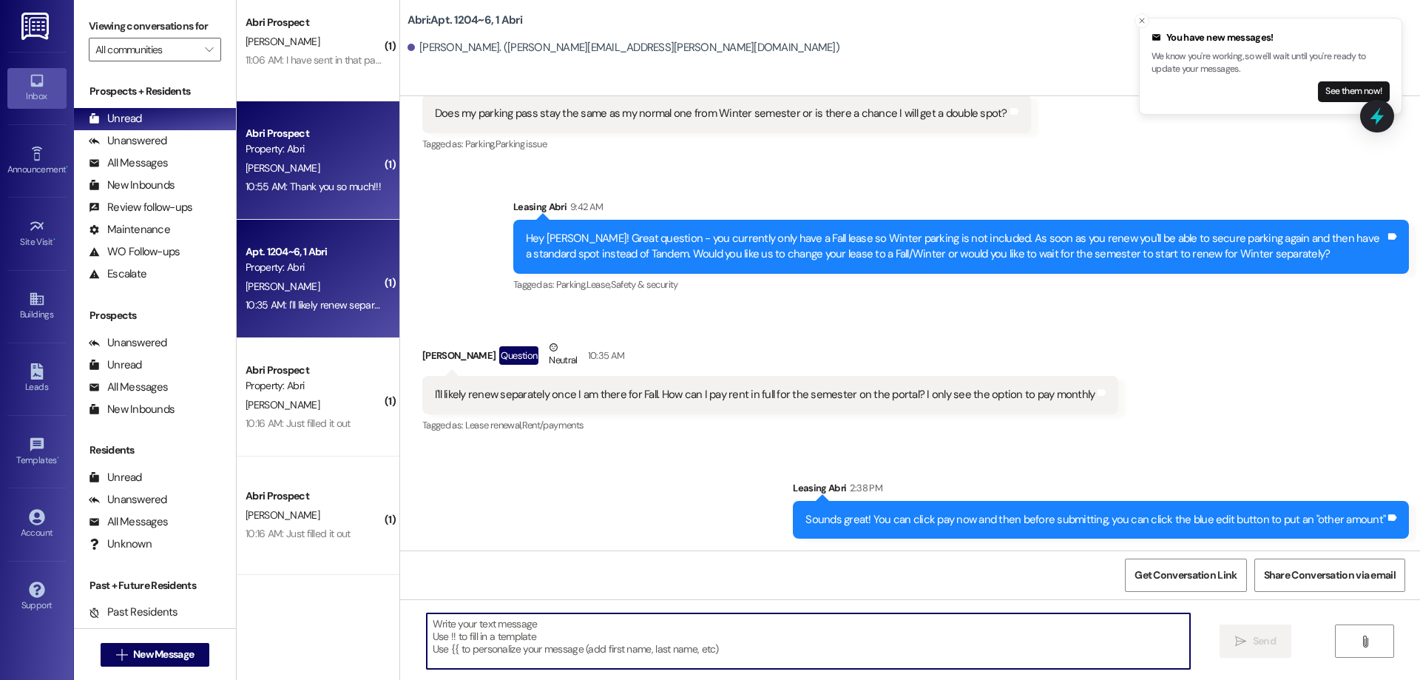
click at [342, 189] on div "10:55 AM: Thank you so much!!! 10:55 AM: Thank you so much!!!" at bounding box center [313, 186] width 135 height 13
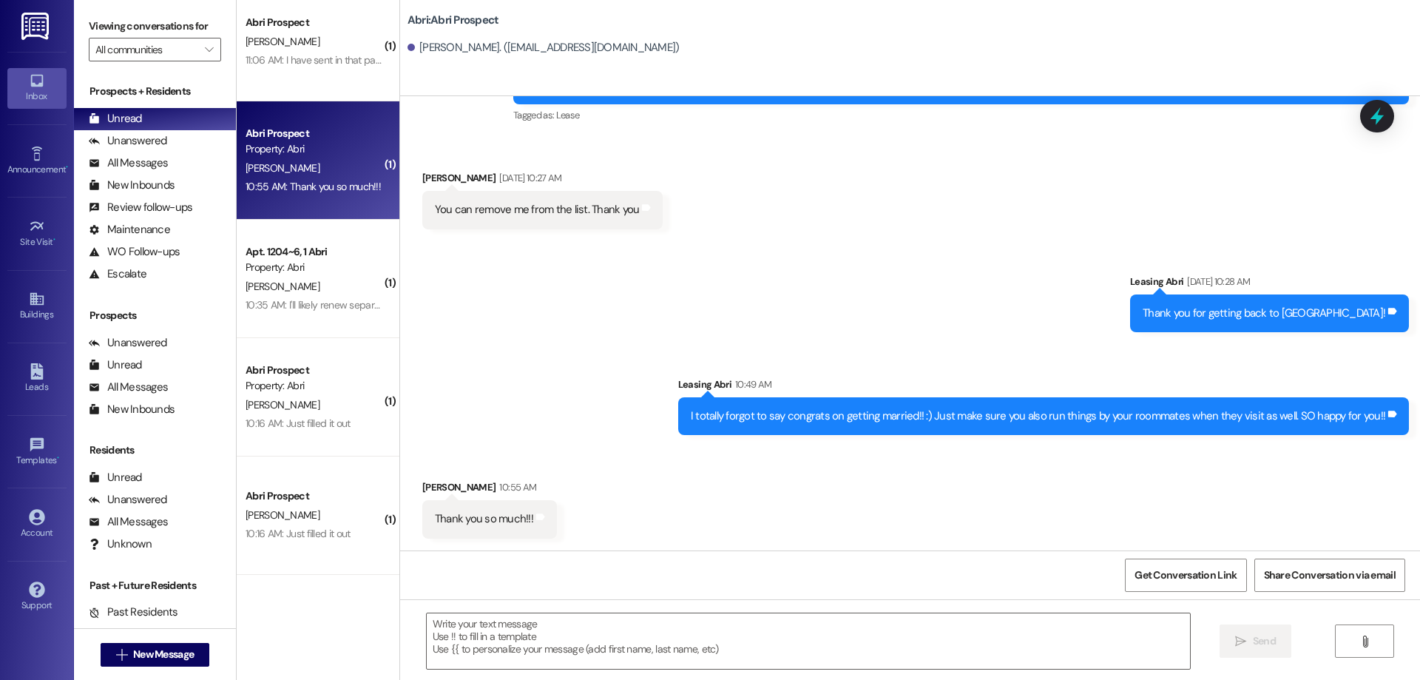
scroll to position [0, 0]
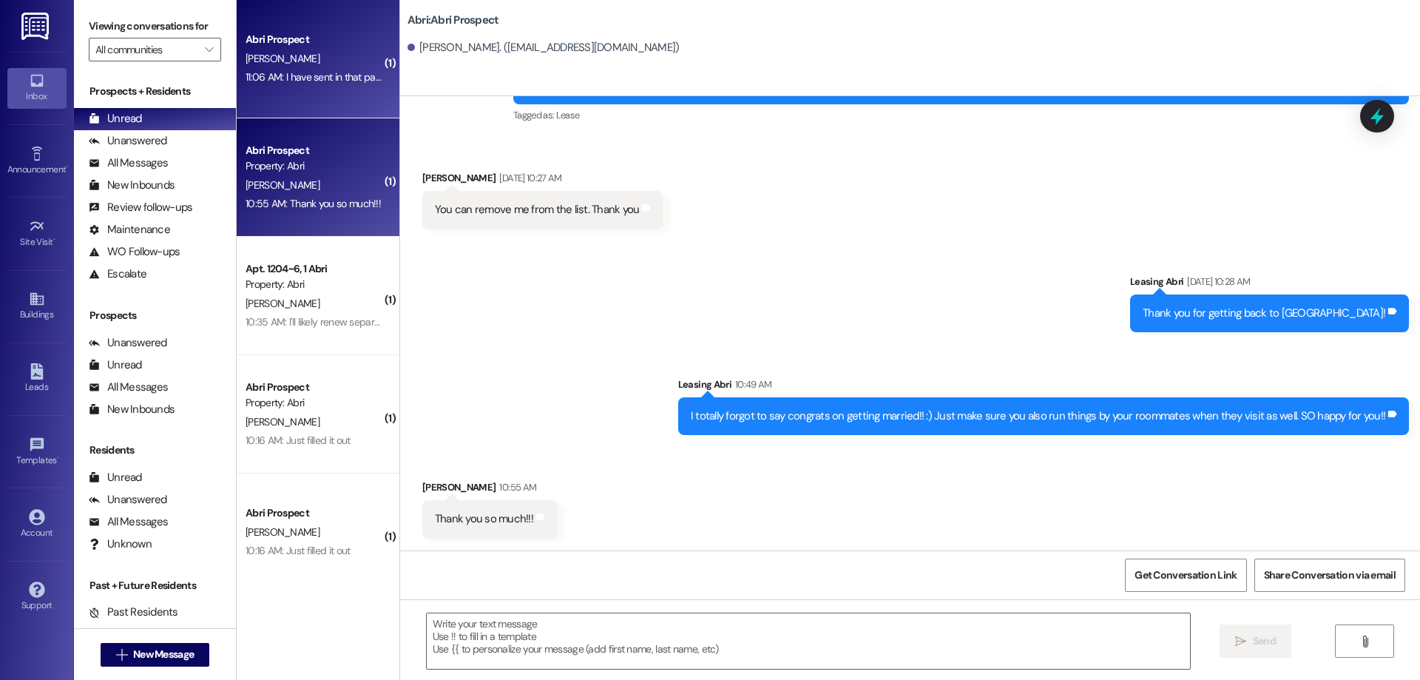
click at [331, 83] on div "11:06 AM: I have sent in that payment 11:06 AM: I have sent in that payment" at bounding box center [325, 76] width 158 height 13
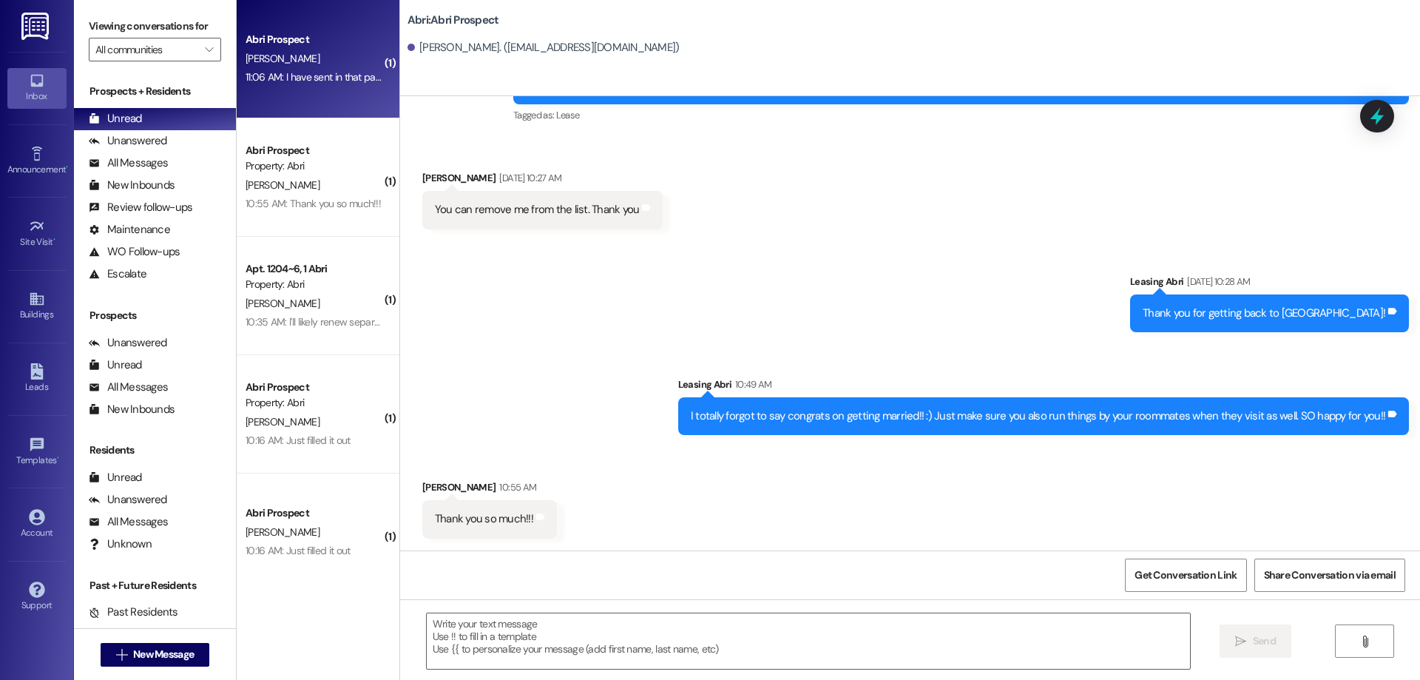
scroll to position [112, 0]
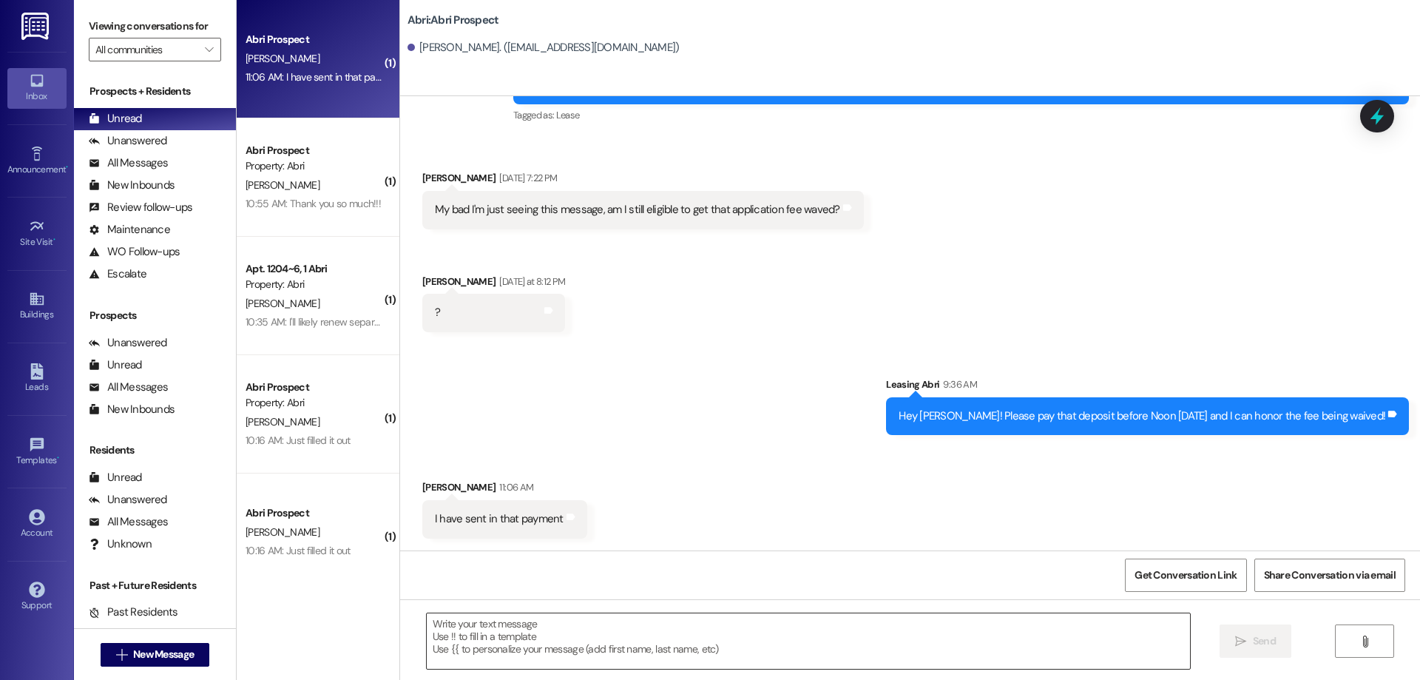
click at [600, 631] on textarea at bounding box center [808, 640] width 763 height 55
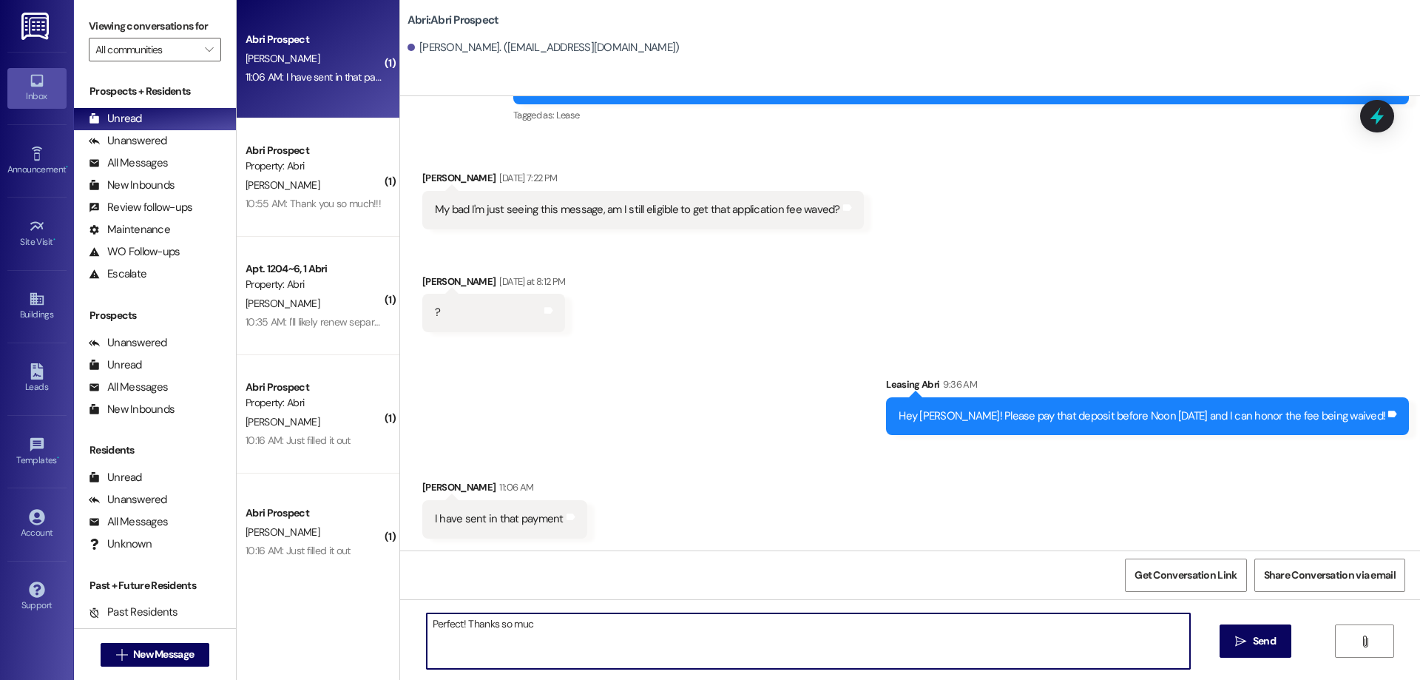
type textarea "Perfect! Thanks so much"
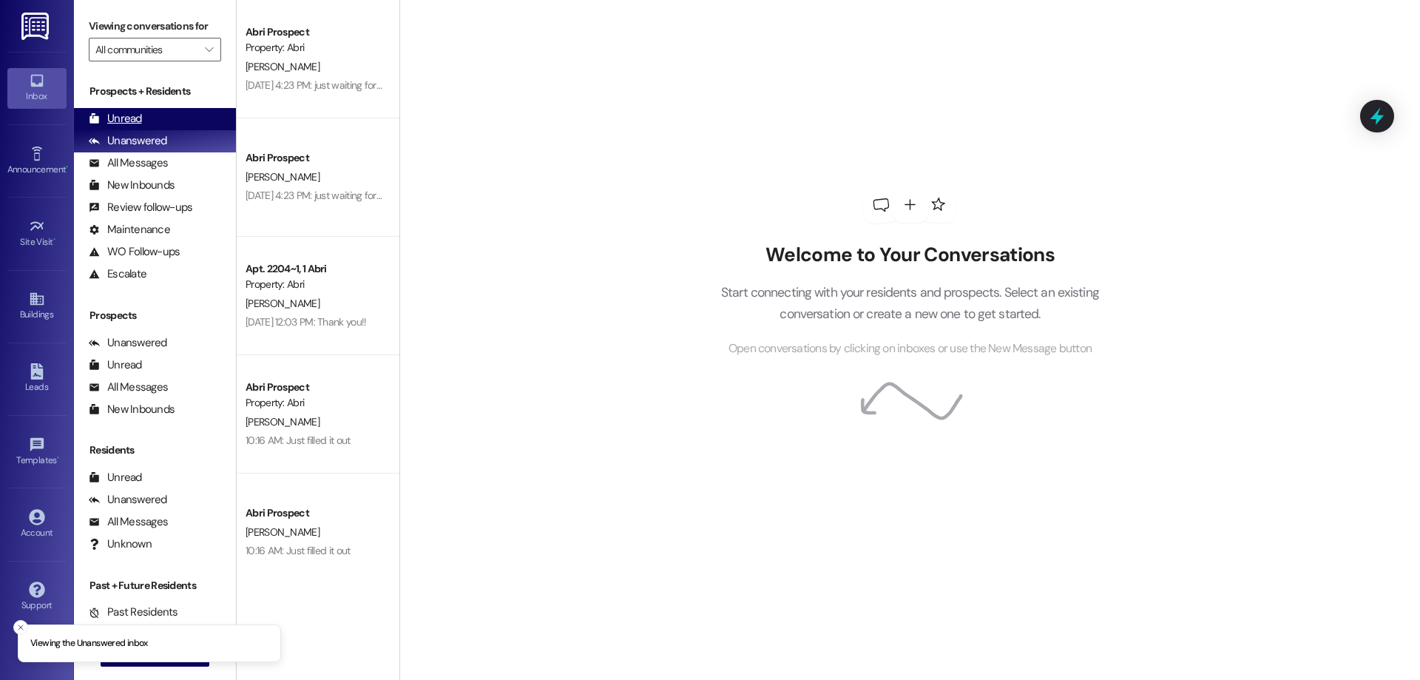
click at [131, 115] on div "Unread" at bounding box center [115, 119] width 53 height 16
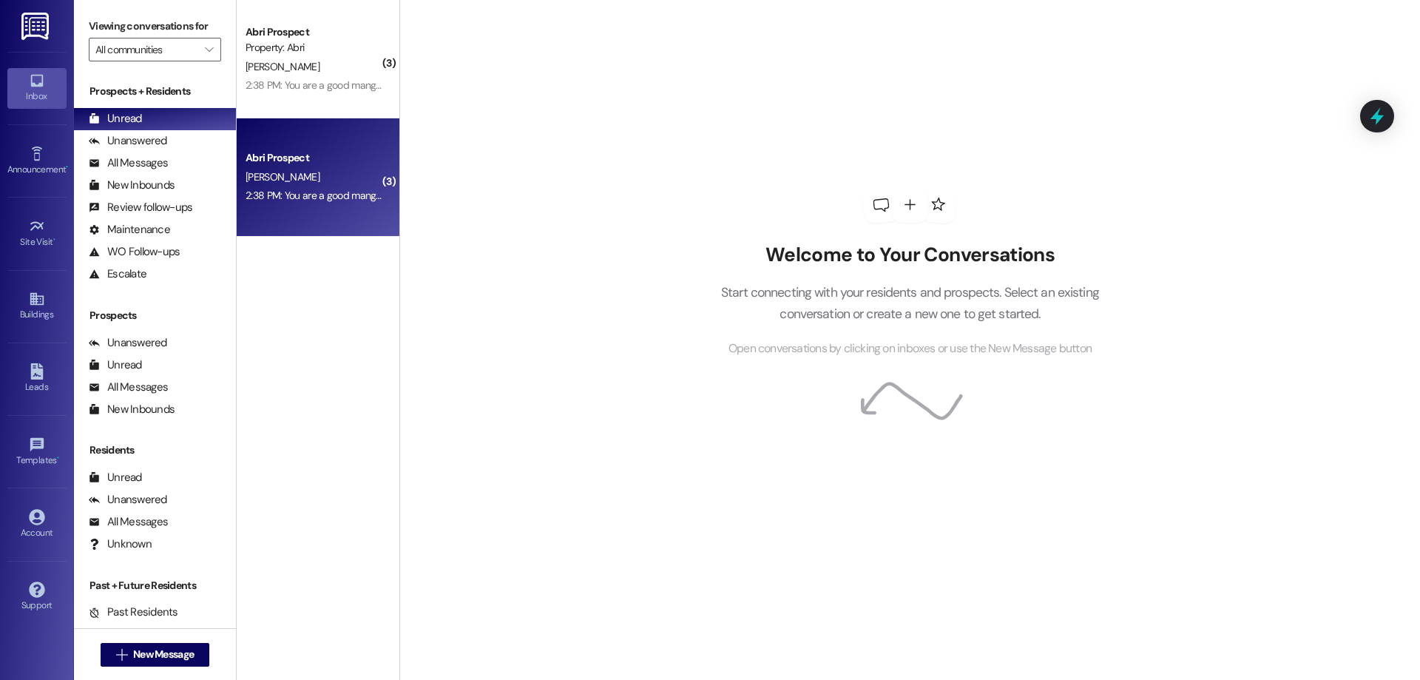
click at [305, 174] on div "[PERSON_NAME]" at bounding box center [314, 177] width 140 height 18
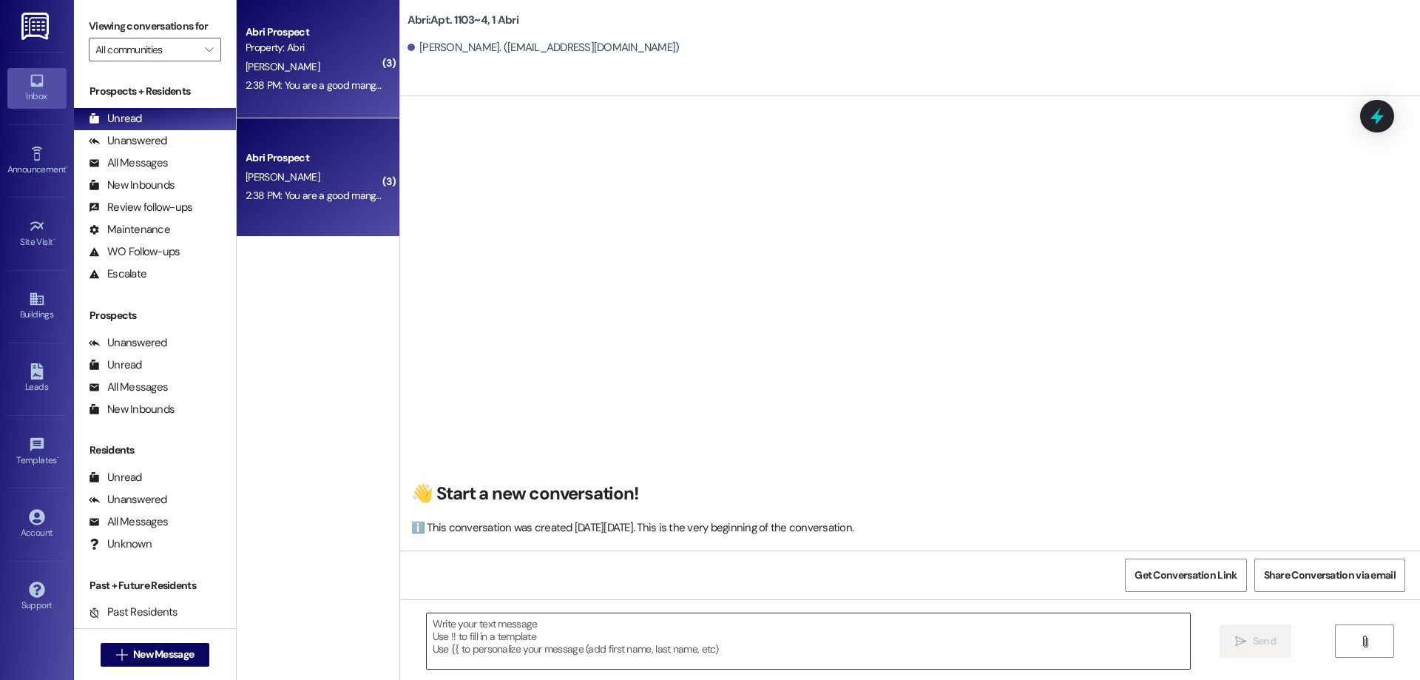
click at [833, 640] on textarea at bounding box center [808, 640] width 763 height 55
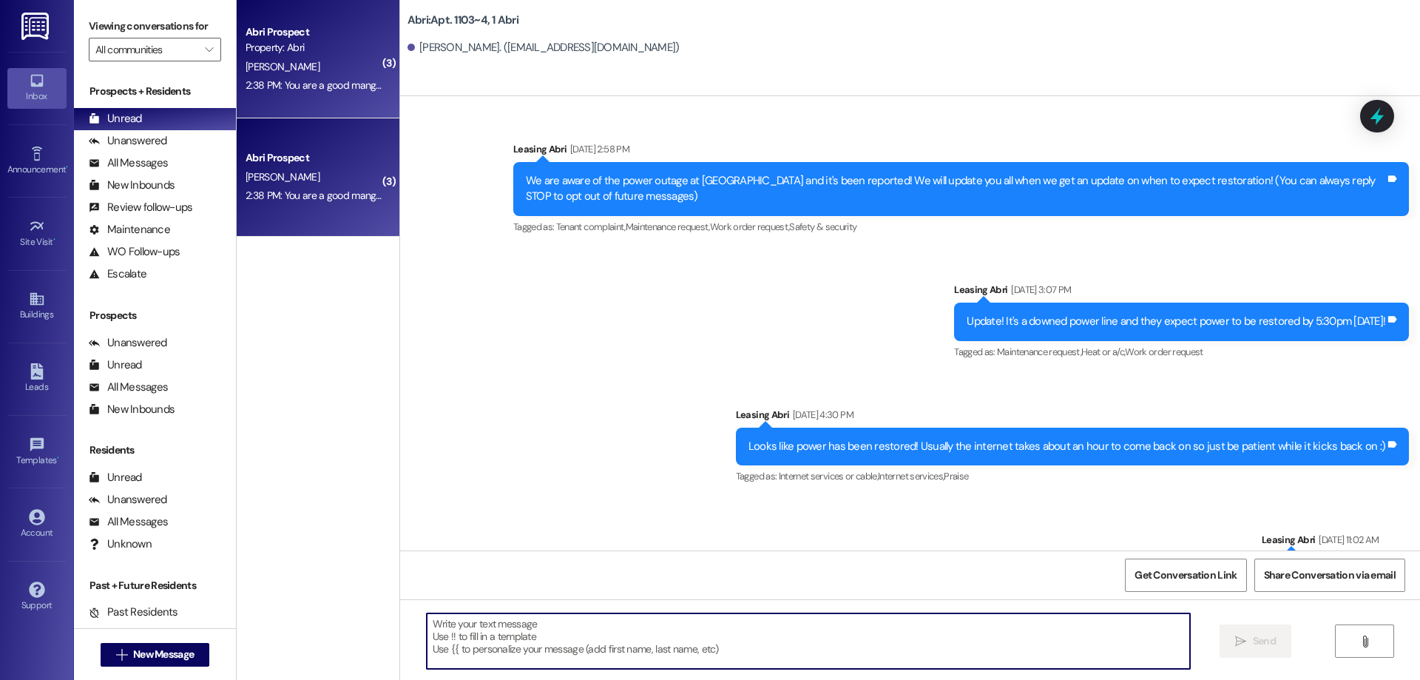
scroll to position [77505, 0]
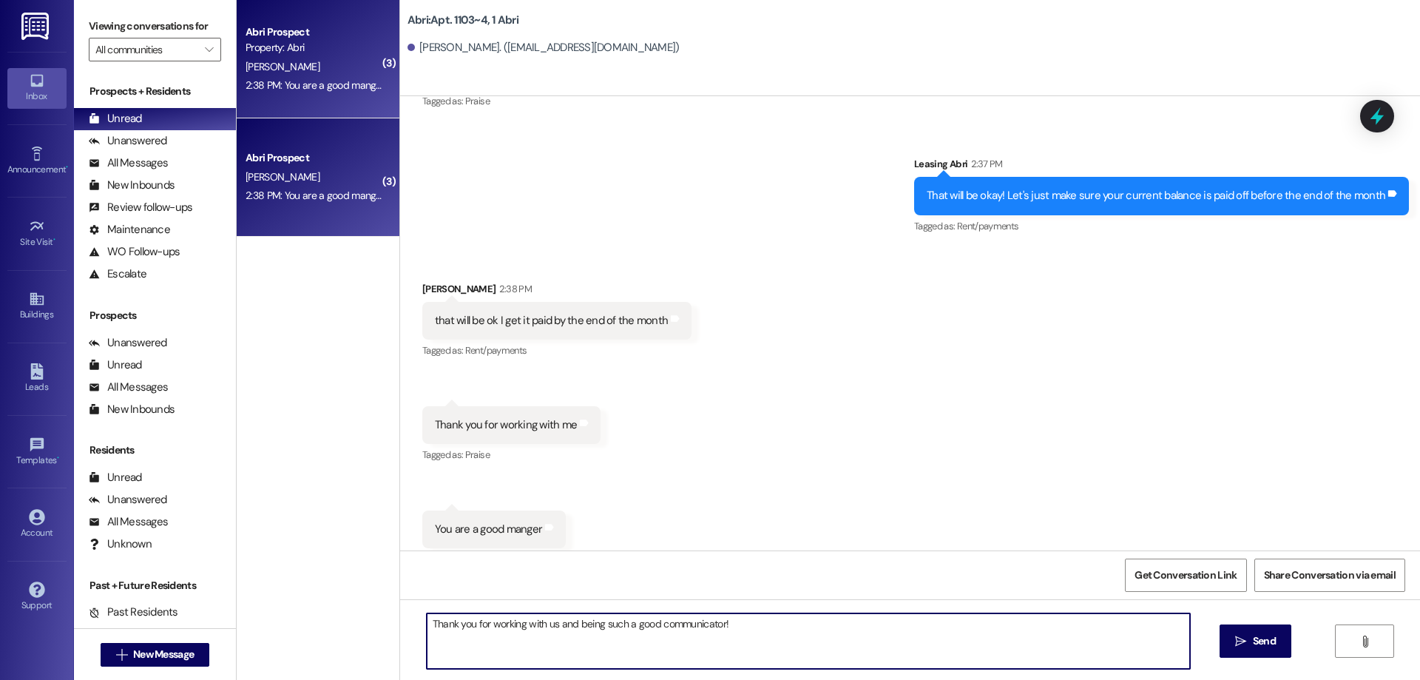
type textarea "Thank you for working with us and being such a good communicator!"
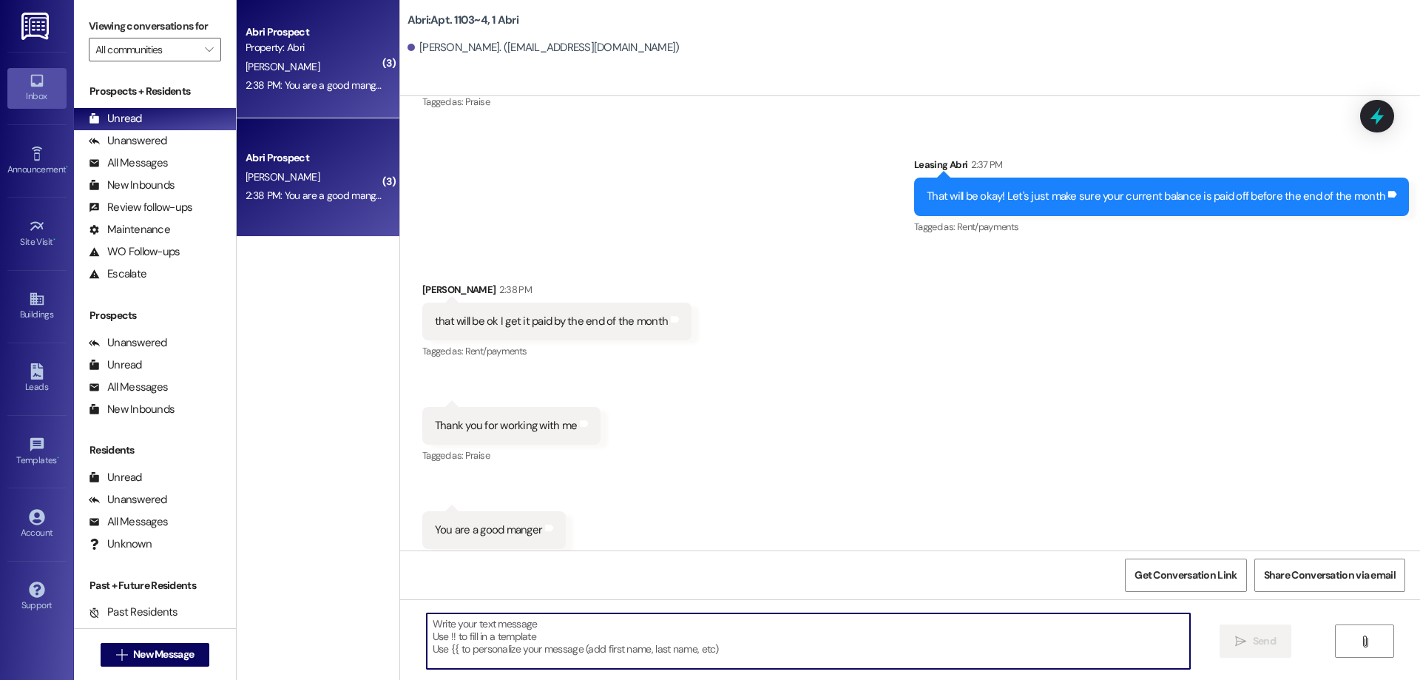
scroll to position [77608, 0]
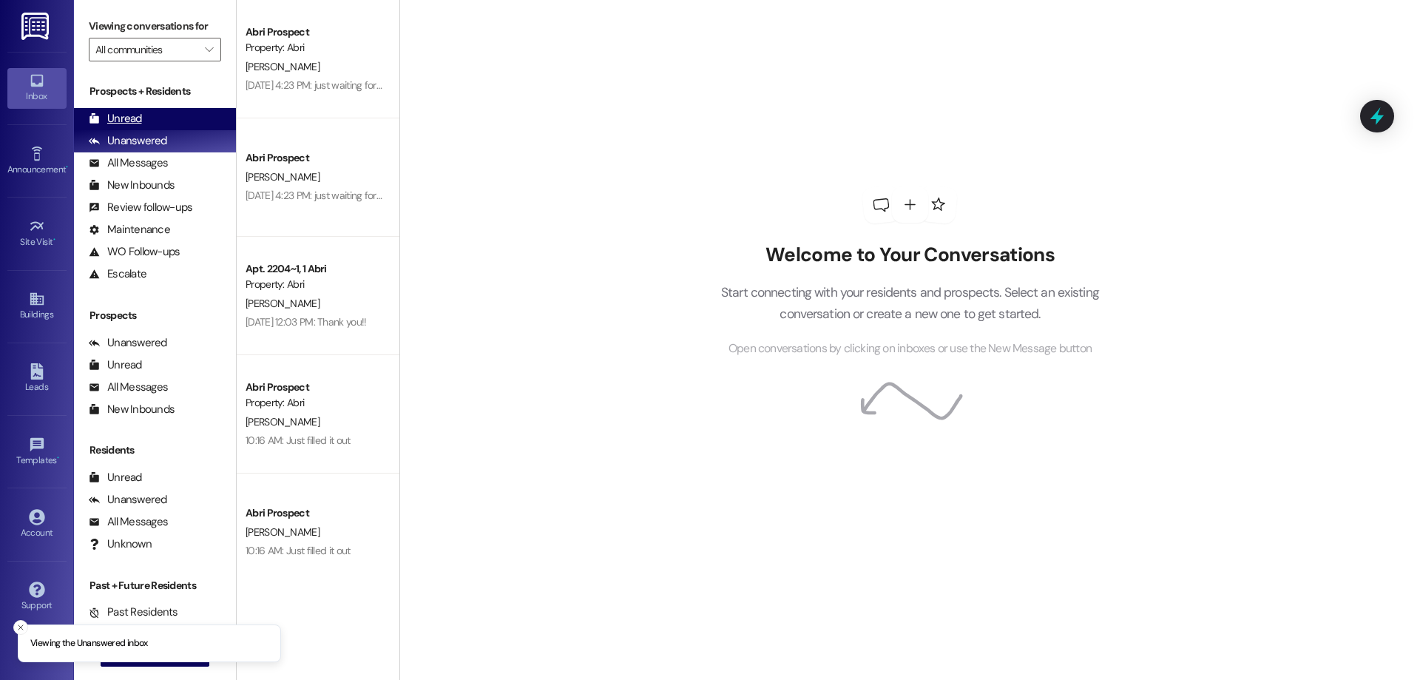
click at [116, 108] on div "Unread (0)" at bounding box center [155, 119] width 162 height 22
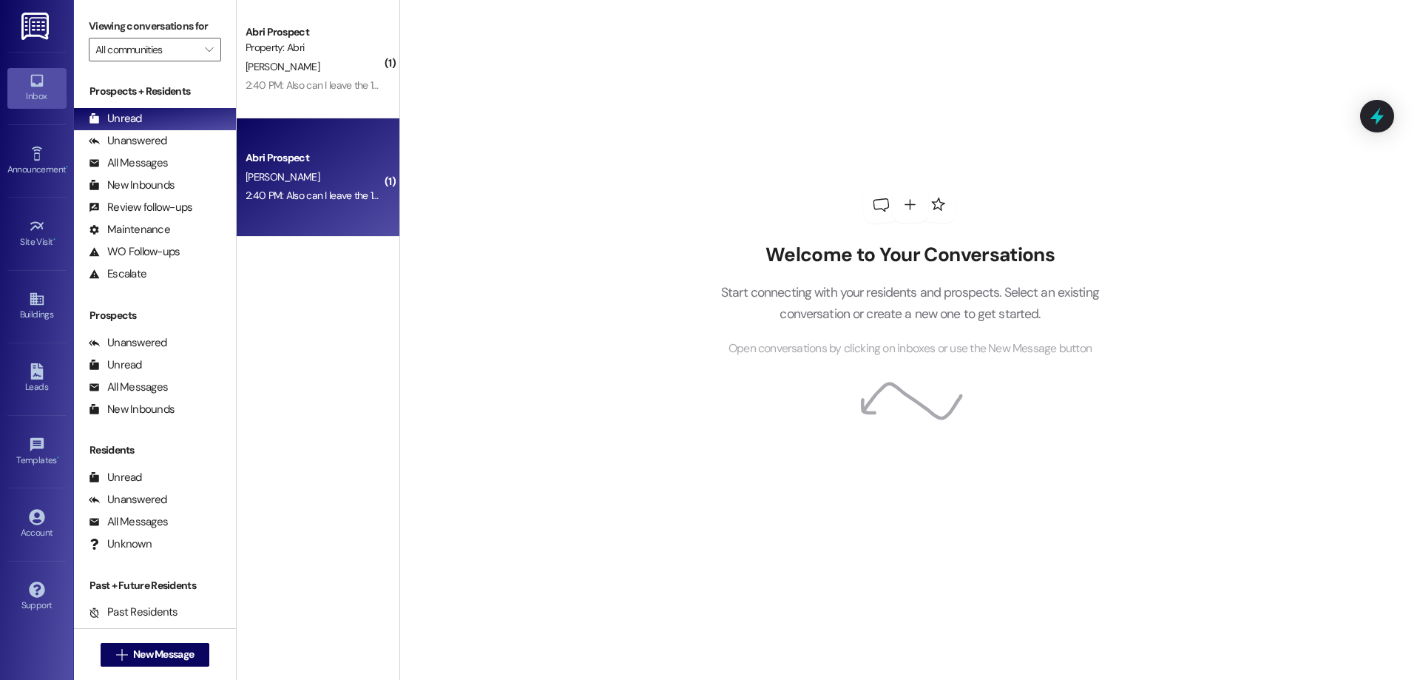
click at [310, 172] on div "[PERSON_NAME]" at bounding box center [314, 177] width 140 height 18
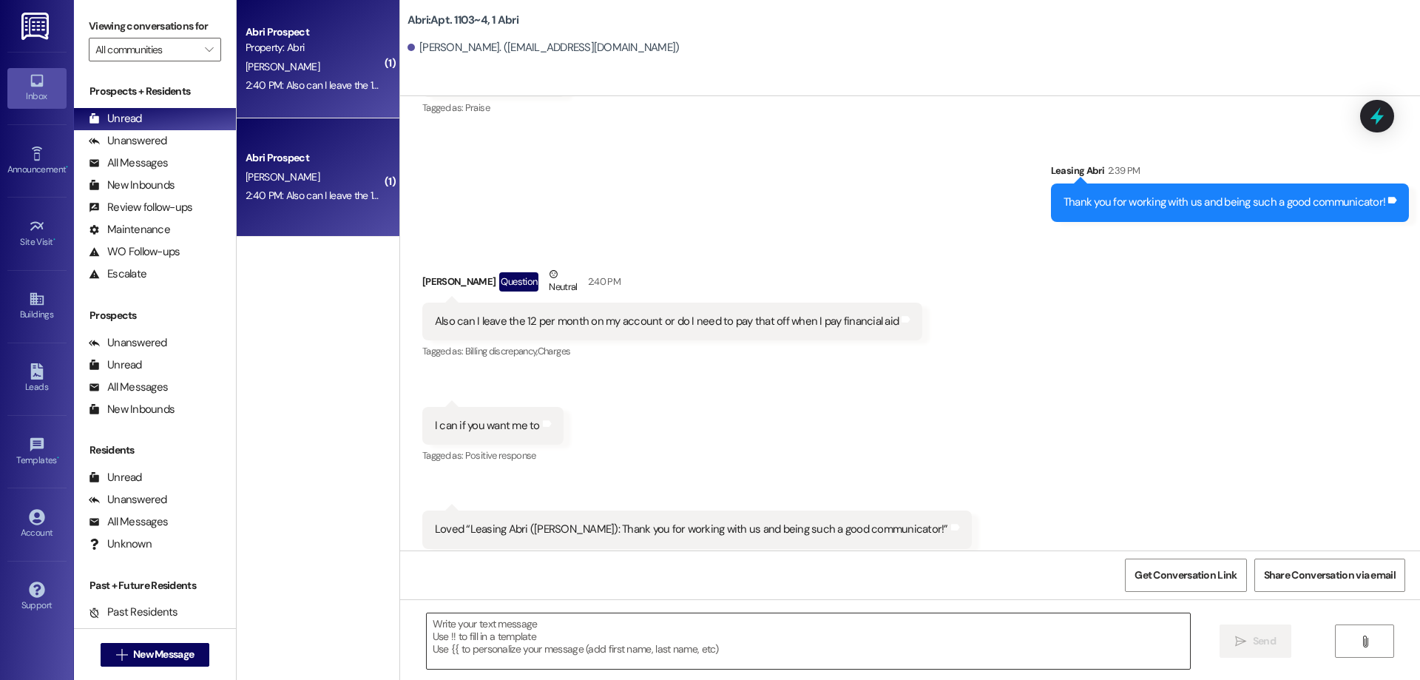
scroll to position [77956, 0]
click at [729, 647] on textarea at bounding box center [808, 640] width 763 height 55
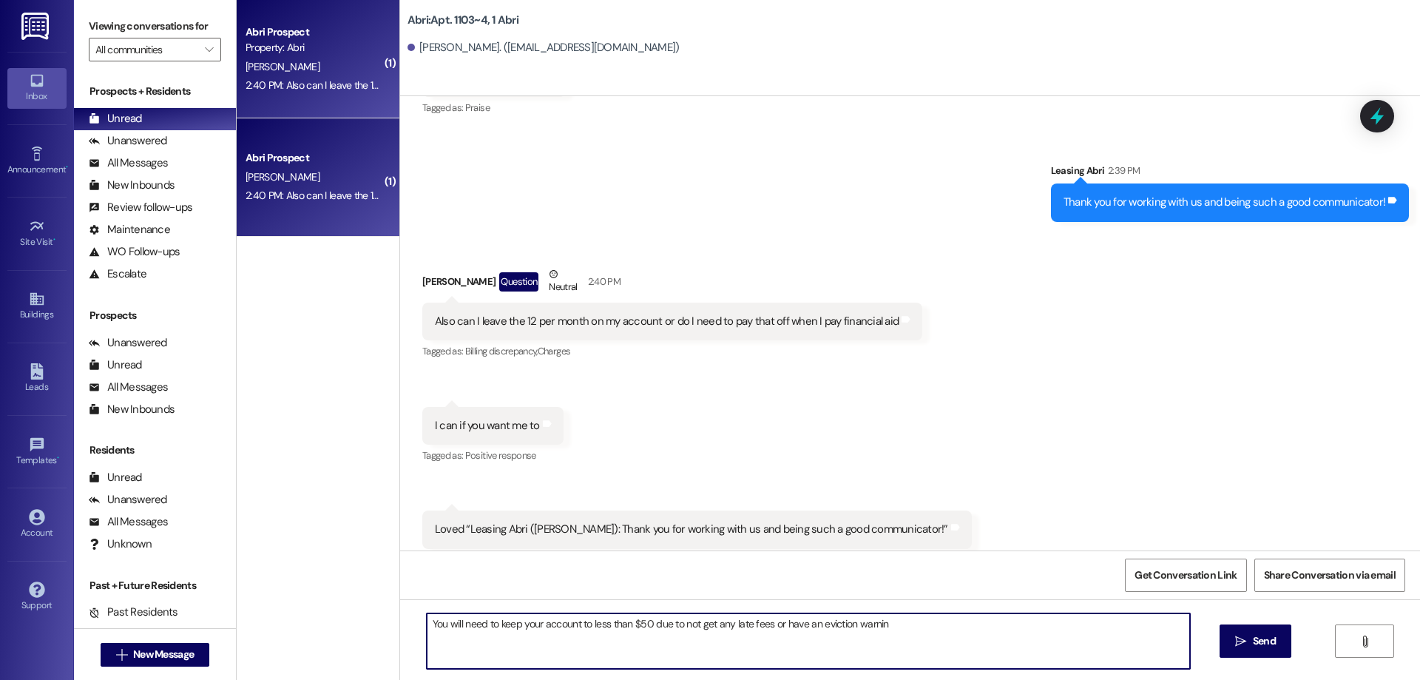
type textarea "You will need to keep your account to less than $50 due to not get any late fee…"
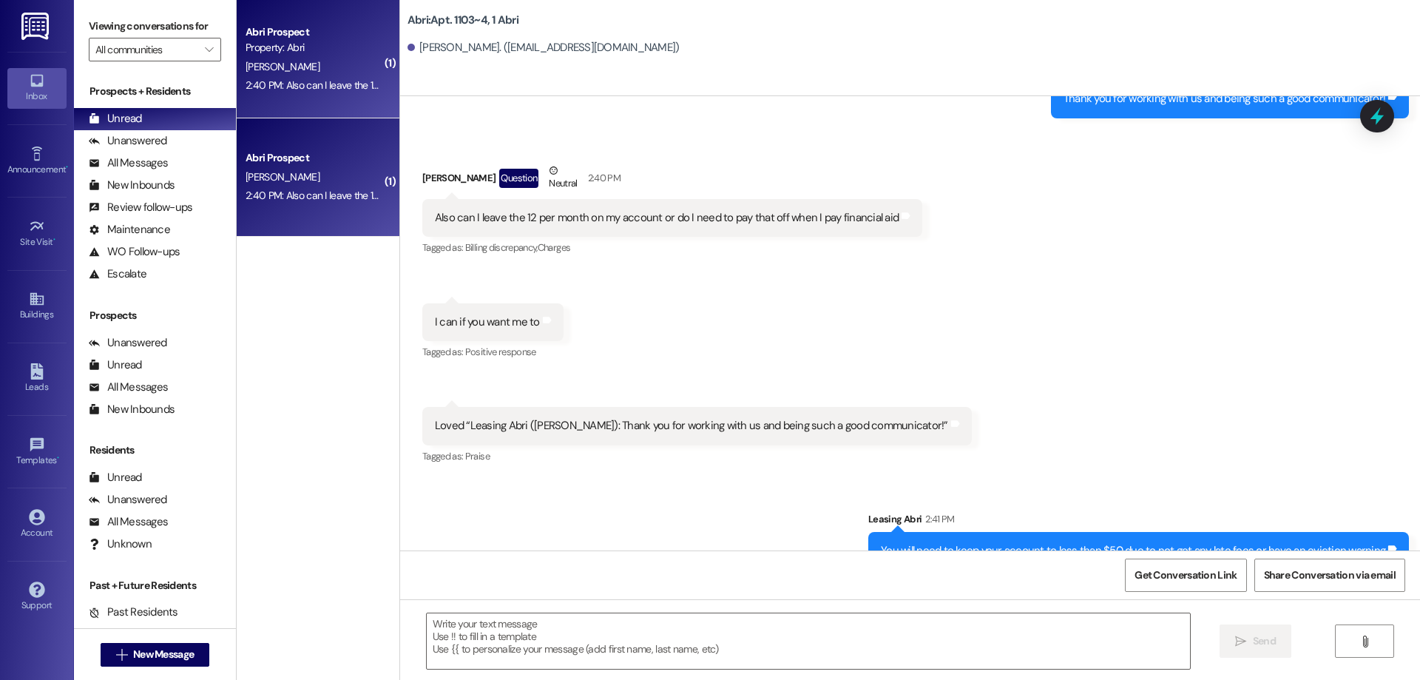
scroll to position [78162, 0]
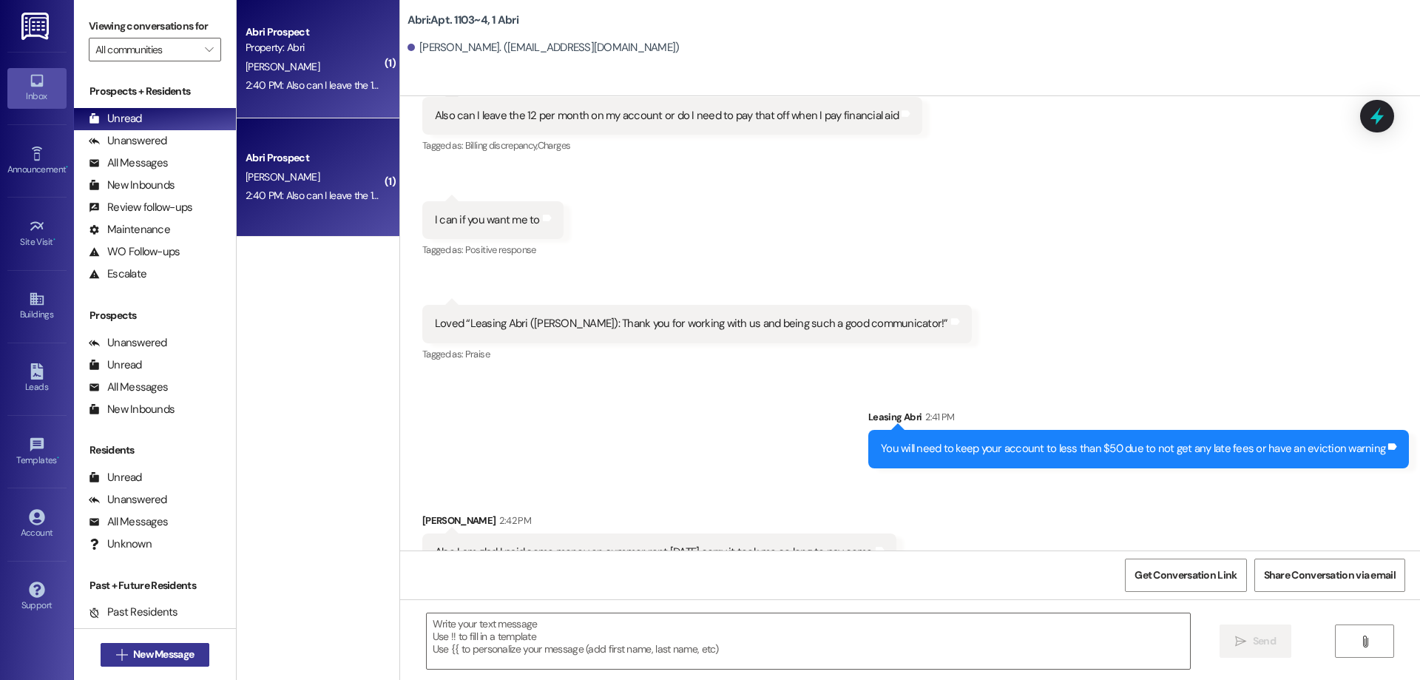
click at [175, 654] on span "New Message" at bounding box center [163, 654] width 61 height 16
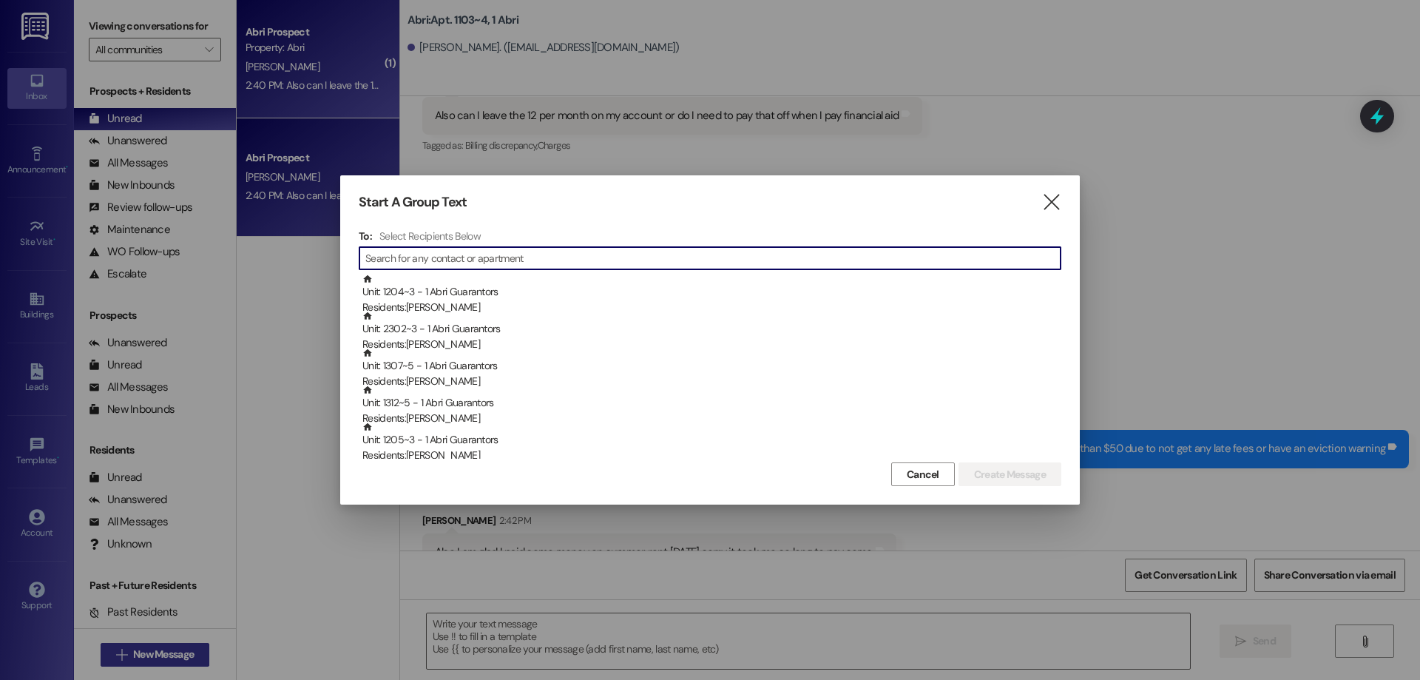
type input "n"
type input "b"
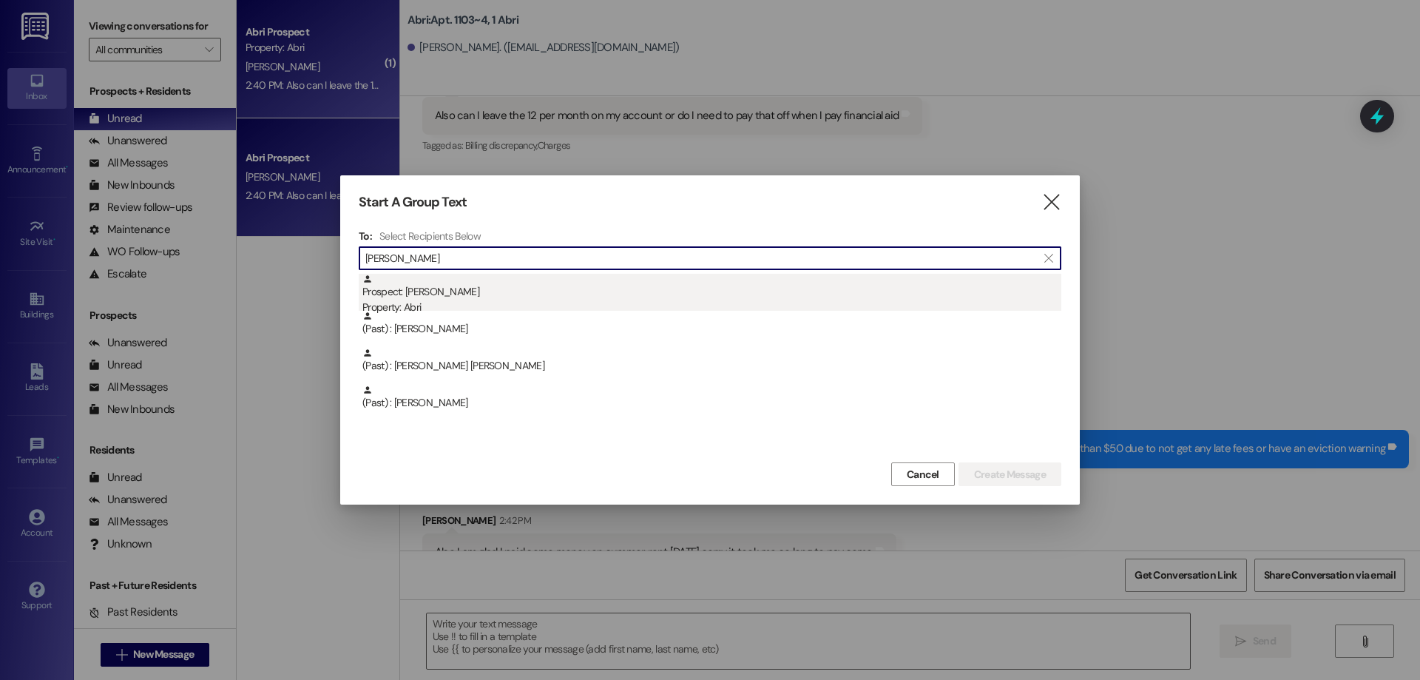
type input "[PERSON_NAME]"
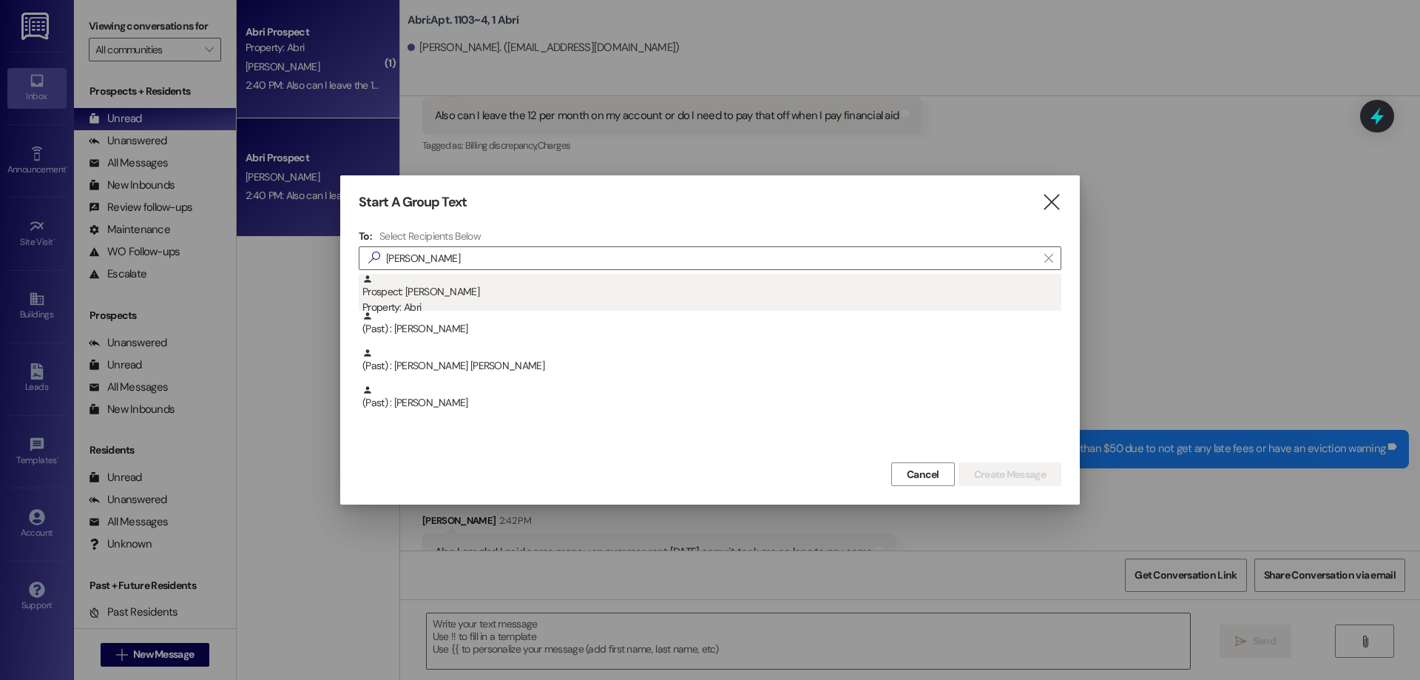
click at [549, 285] on div "Prospect: [PERSON_NAME] Property: Abri" at bounding box center [711, 295] width 699 height 42
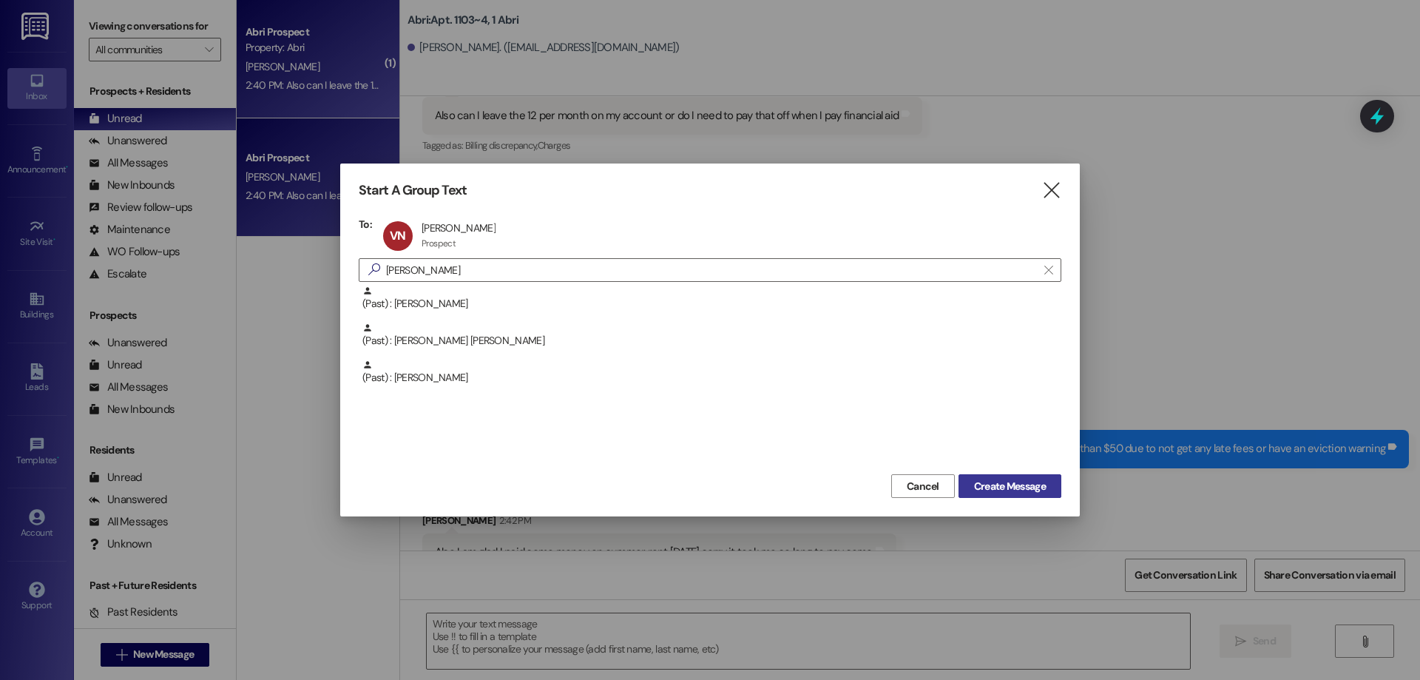
click at [1021, 490] on span "Create Message" at bounding box center [1010, 486] width 72 height 16
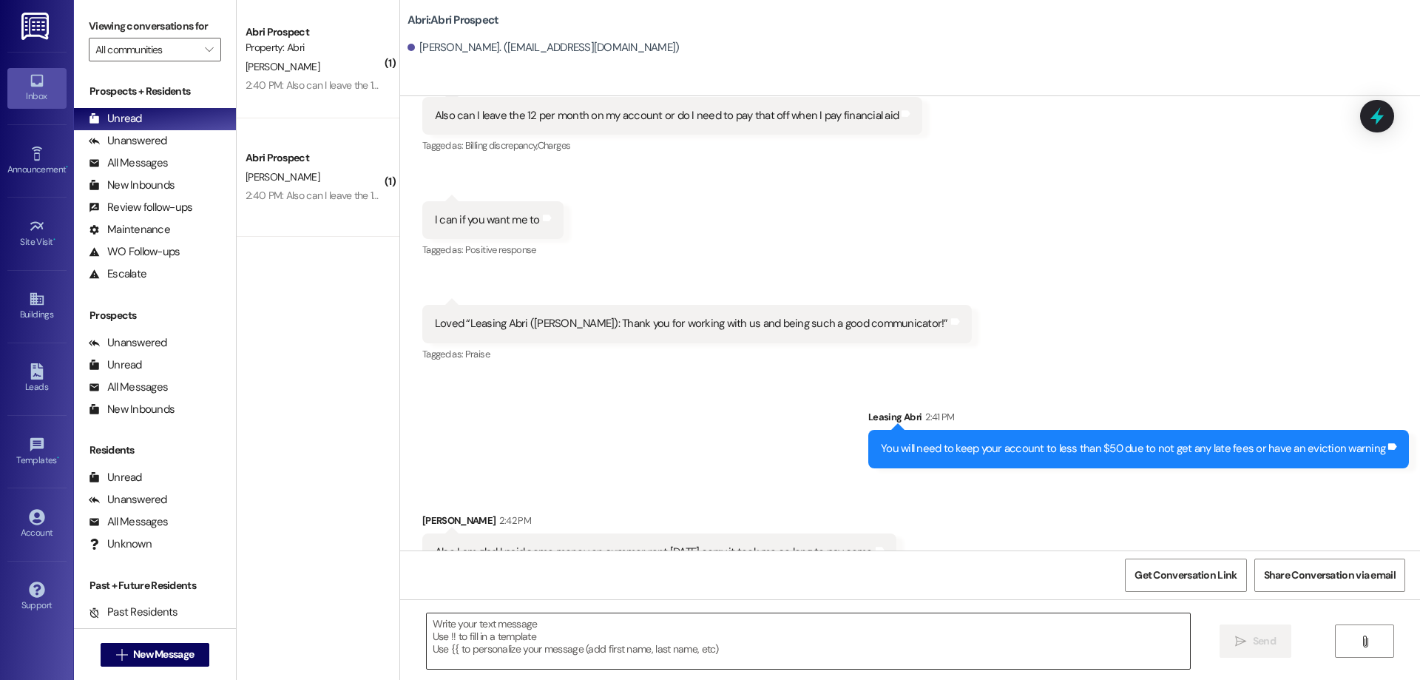
click at [539, 633] on textarea at bounding box center [808, 640] width 763 height 55
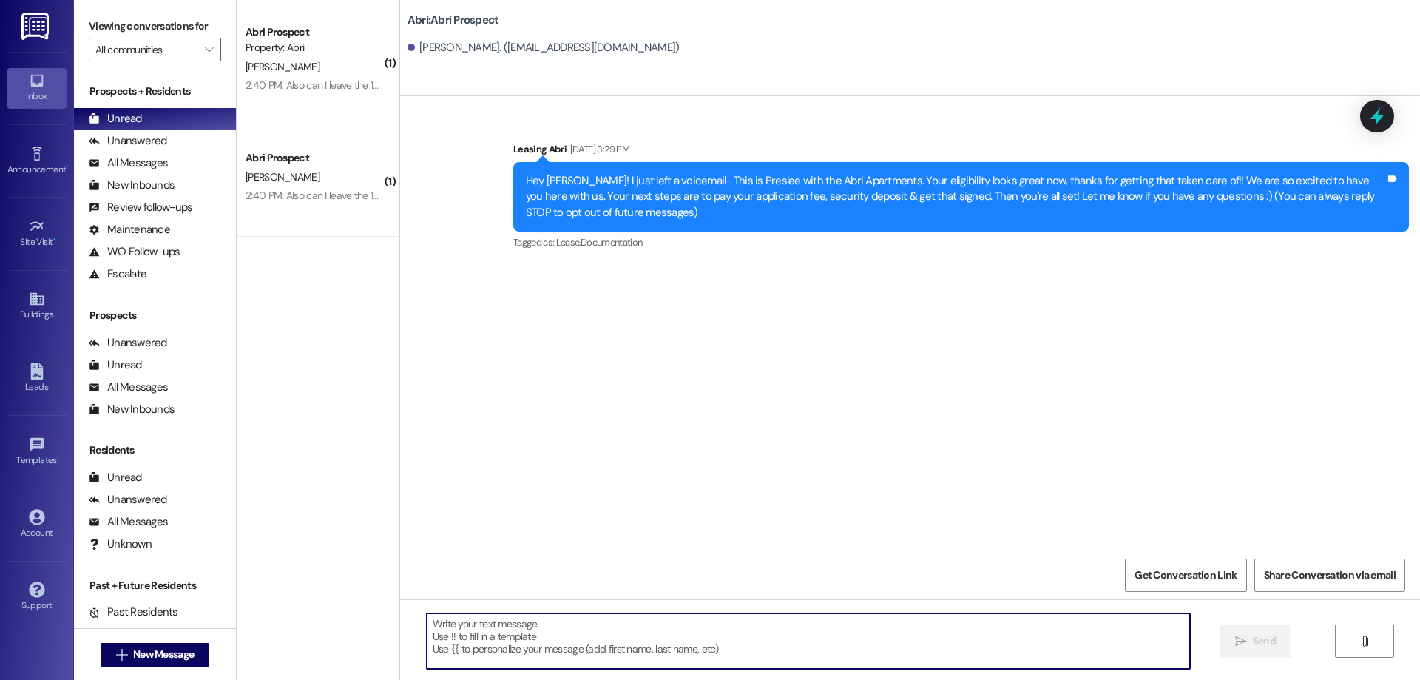
scroll to position [0, 0]
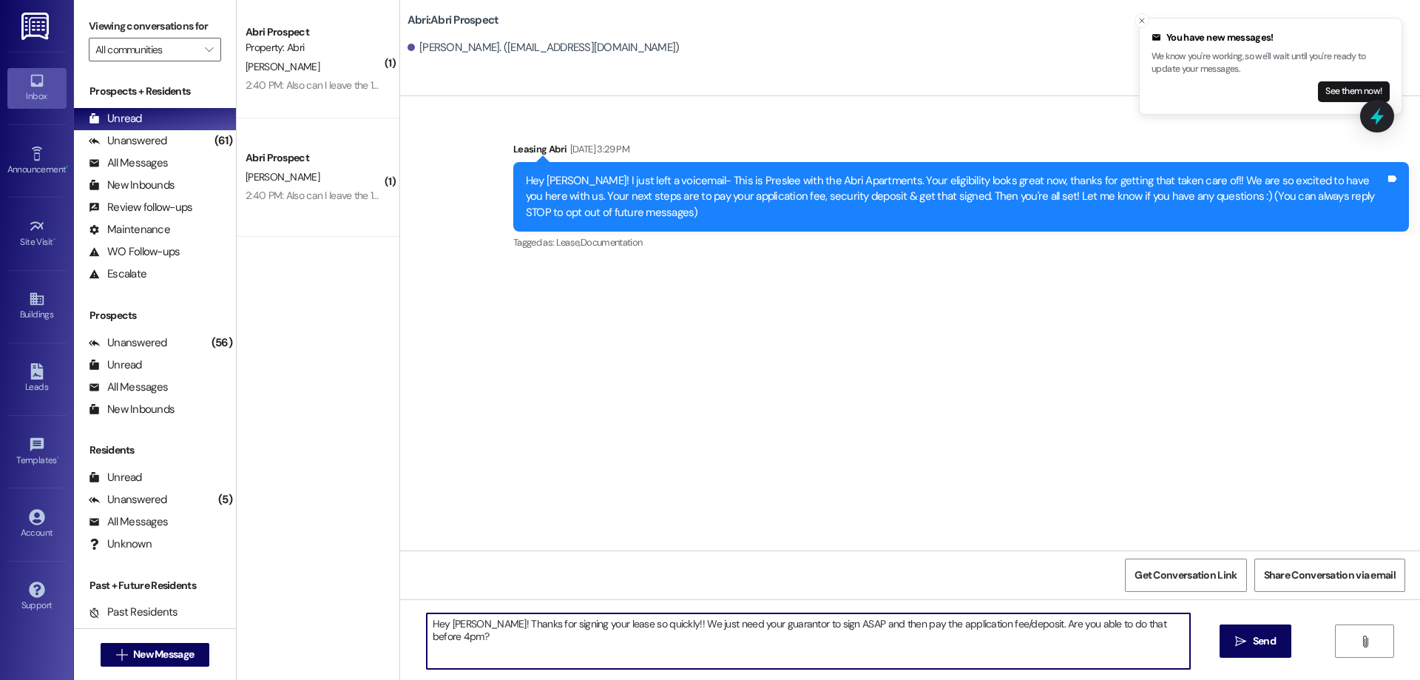
type textarea "Hey [PERSON_NAME]! Thanks for signing your lease so quickly!! We just need your…"
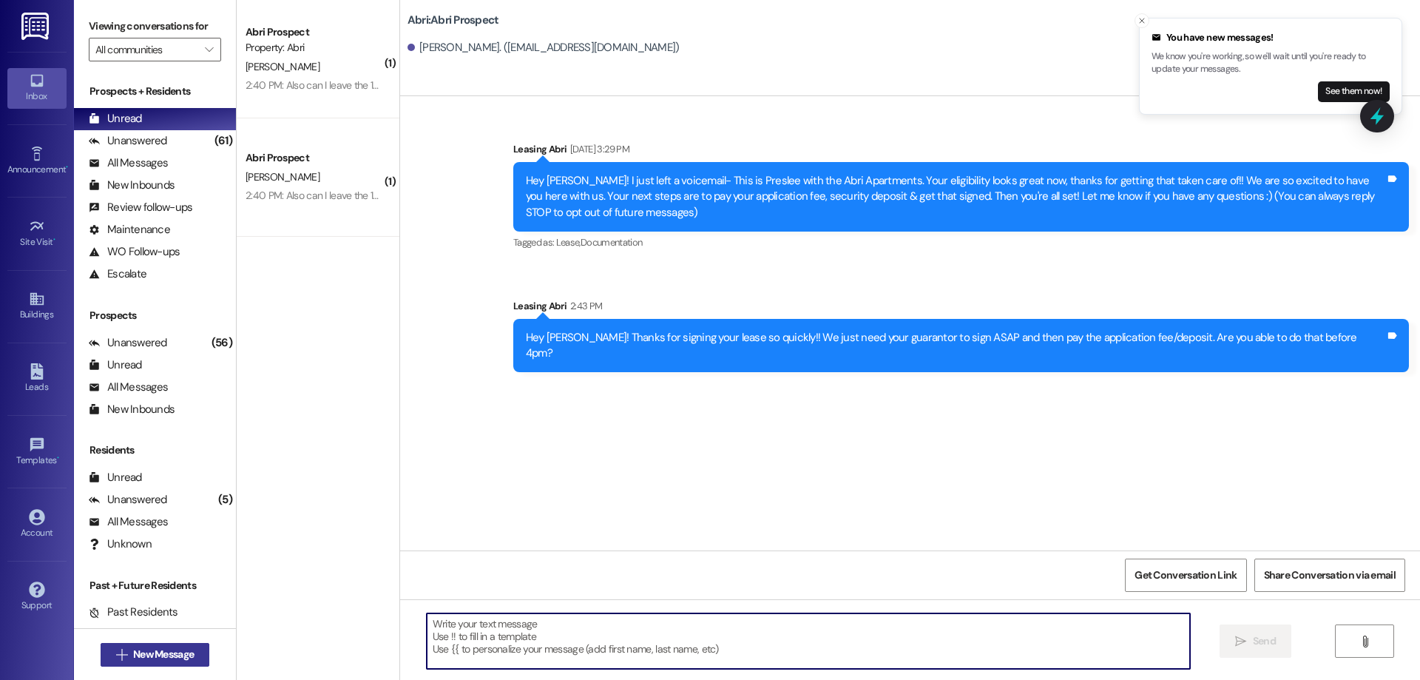
click at [194, 651] on button " New Message" at bounding box center [155, 655] width 109 height 24
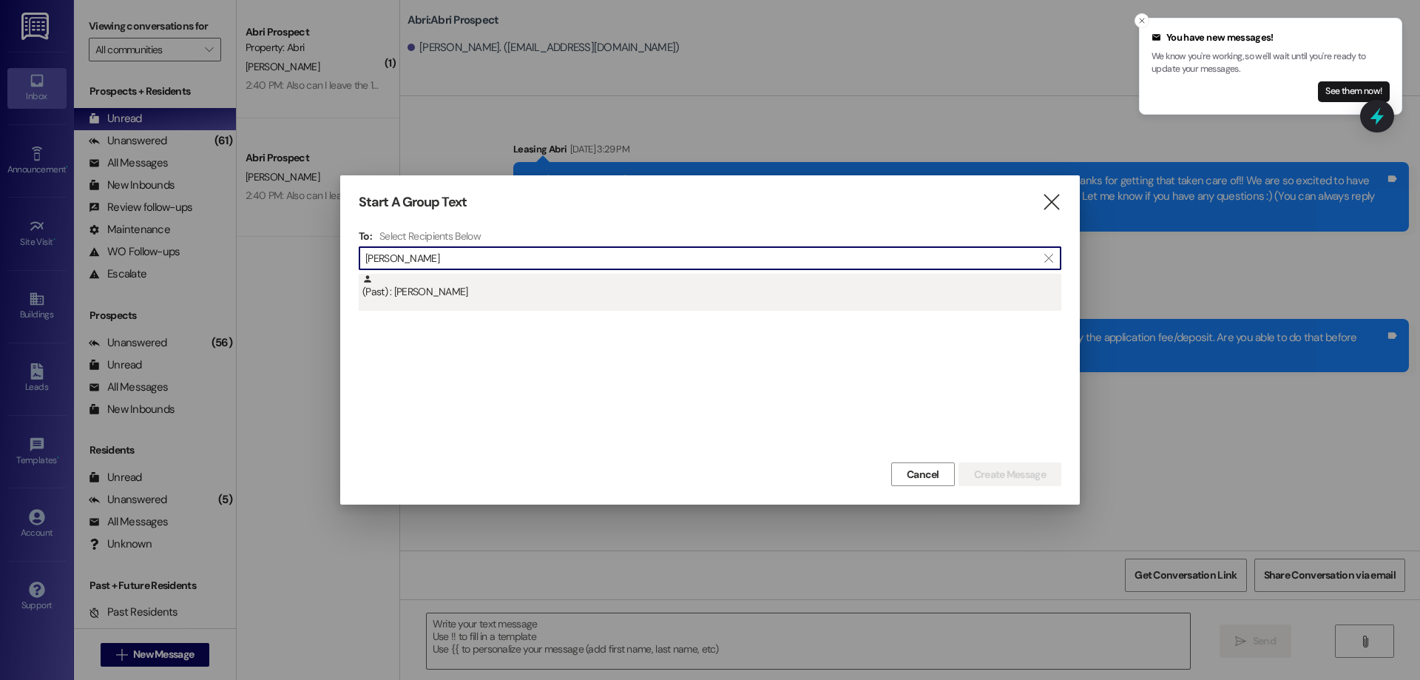
type input "[PERSON_NAME]"
click at [600, 285] on div "(Past) : [PERSON_NAME]" at bounding box center [711, 287] width 699 height 26
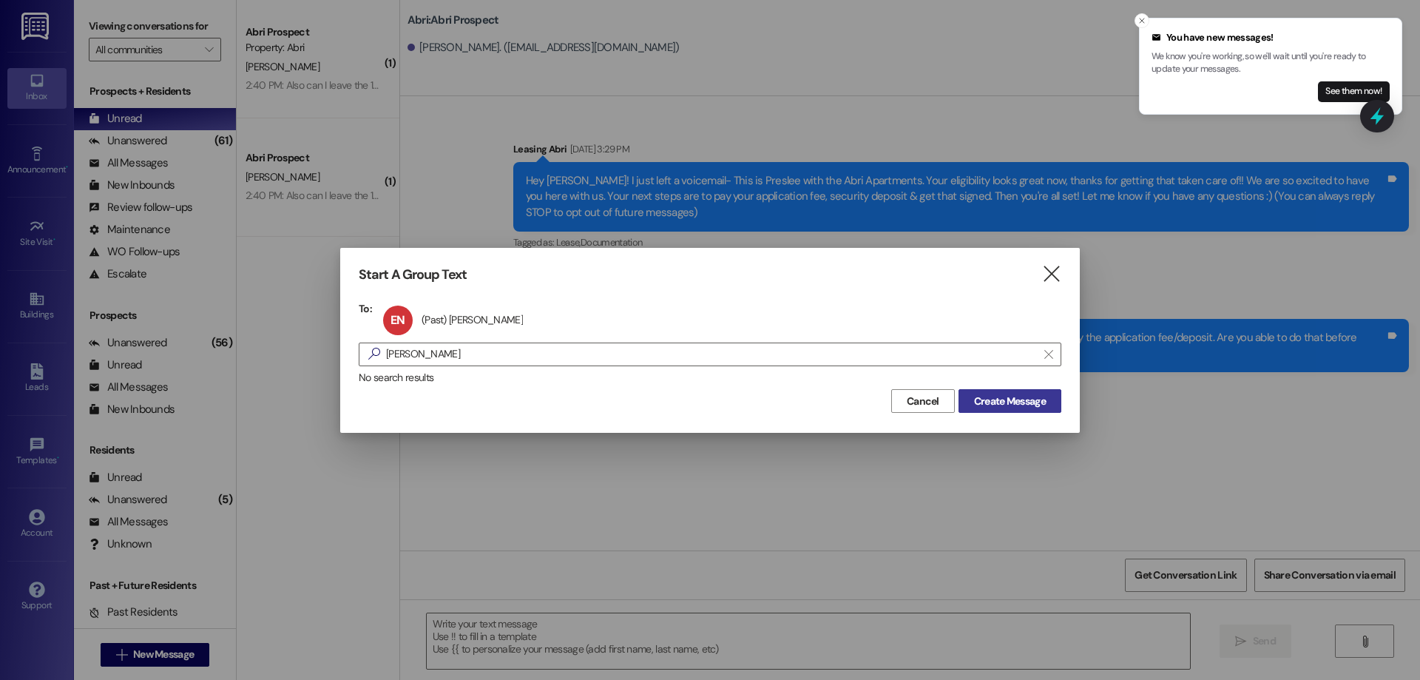
click at [1045, 406] on span "Create Message" at bounding box center [1010, 401] width 72 height 16
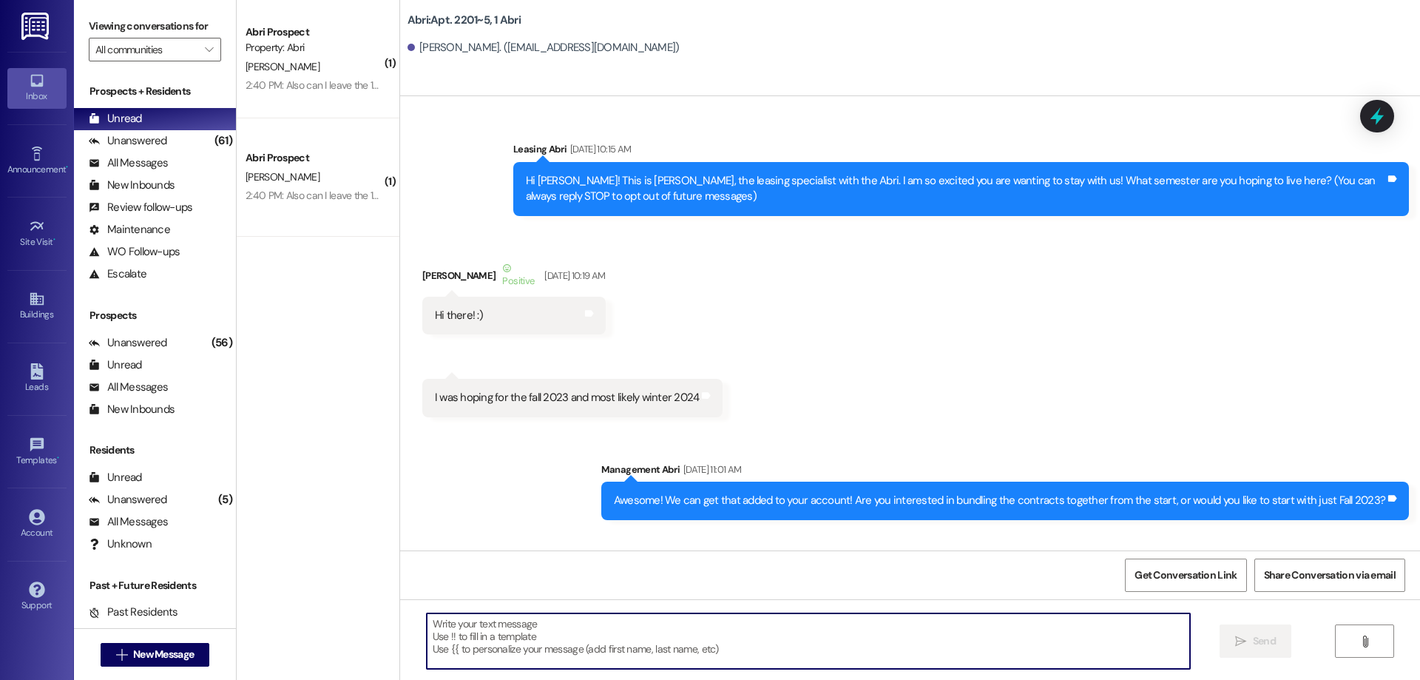
scroll to position [31324, 0]
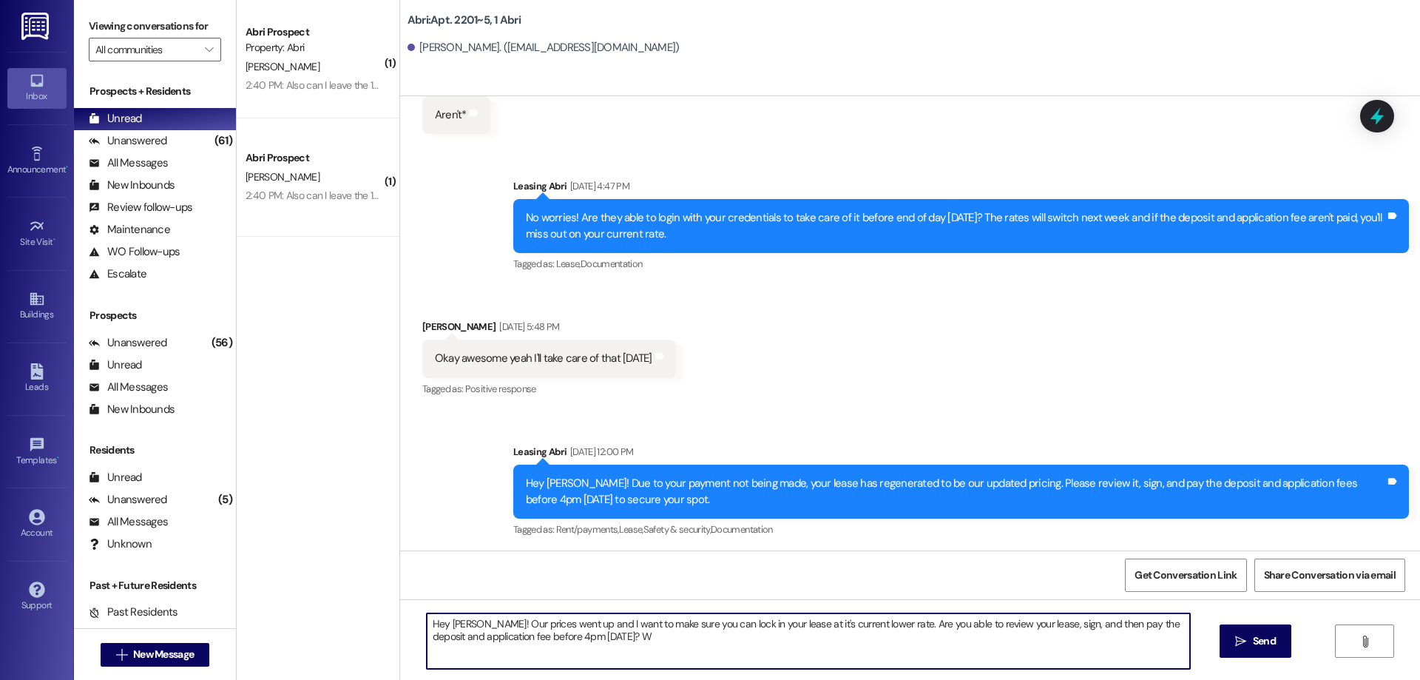
type textarea "Hey [PERSON_NAME]! Our prices went up and I want to make sure you can lock in y…"
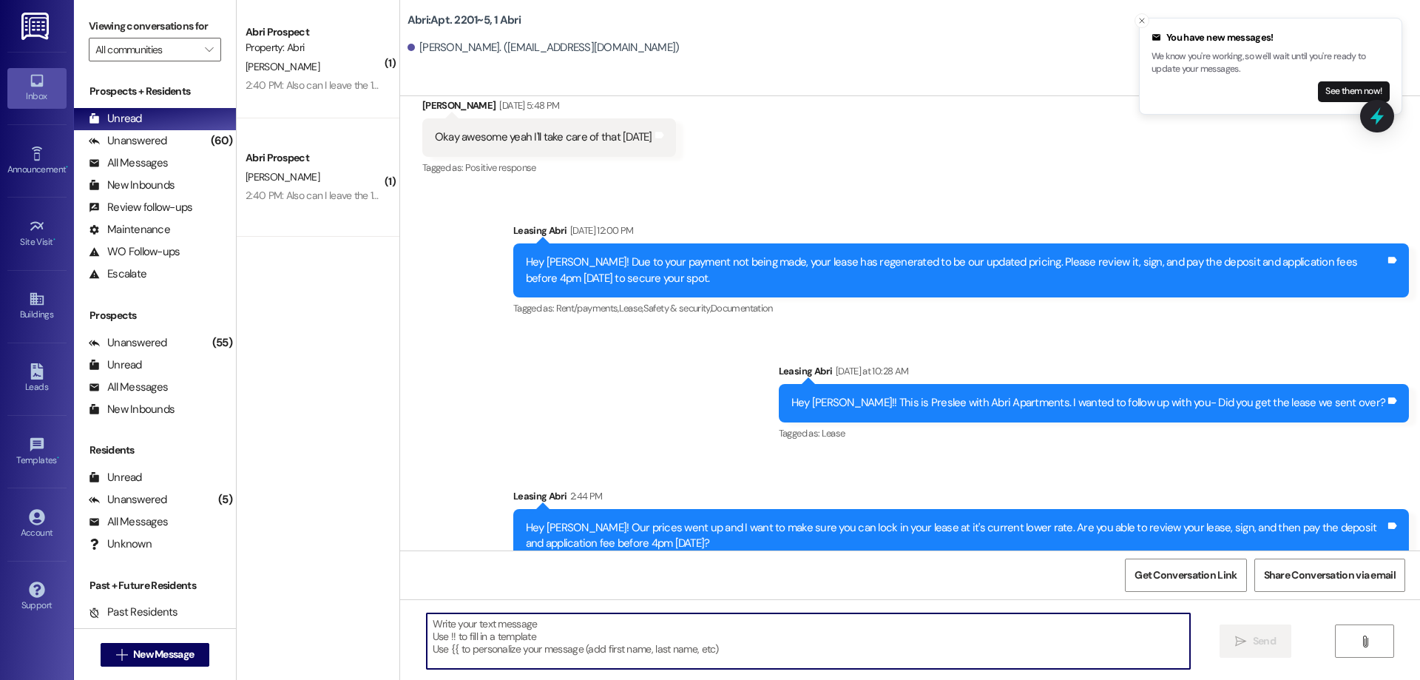
scroll to position [31546, 0]
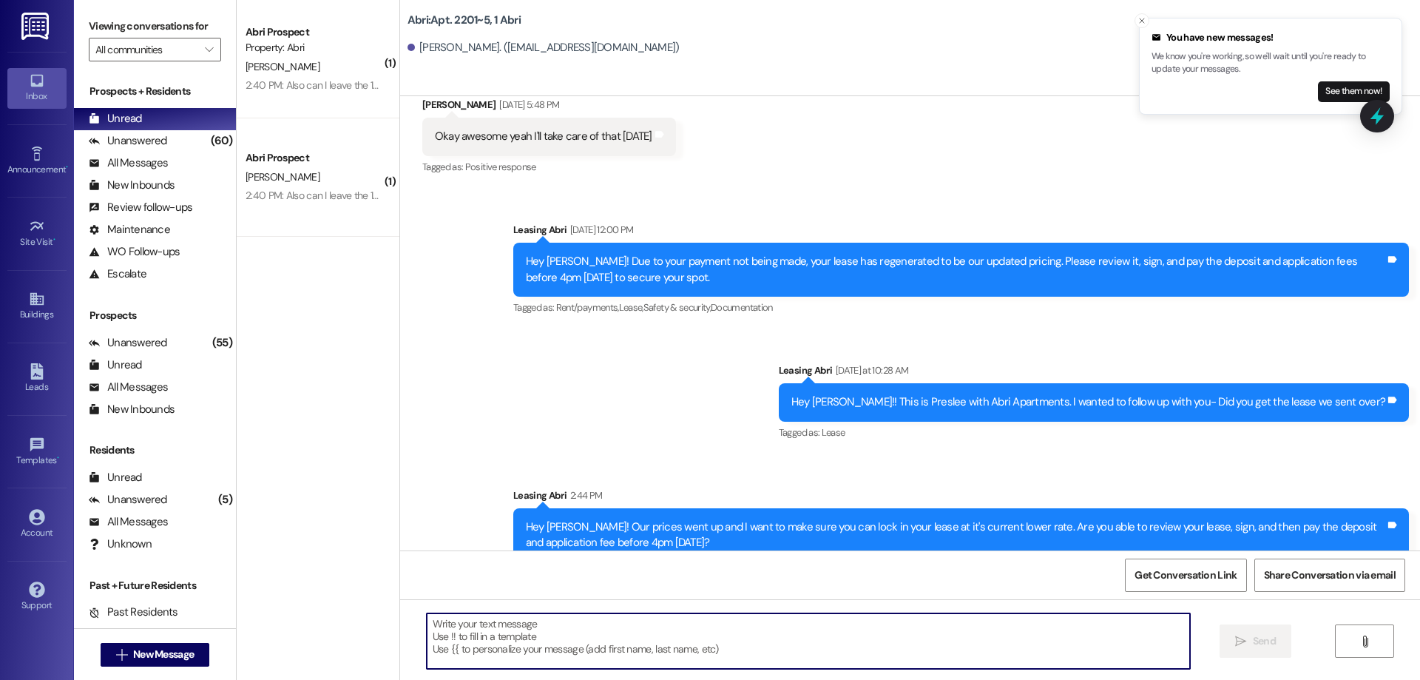
click at [695, 655] on textarea at bounding box center [808, 640] width 763 height 55
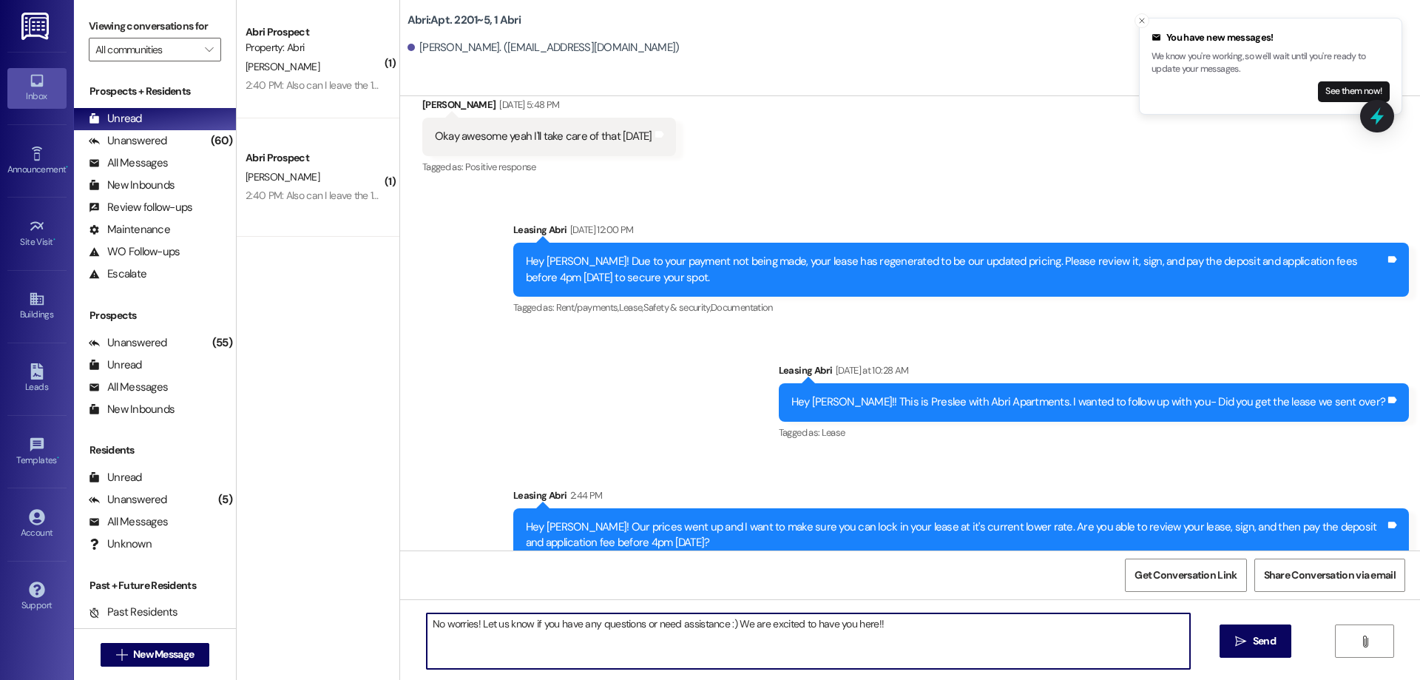
type textarea "No worries! Let us know if you have any questions or need assistance :) We are …"
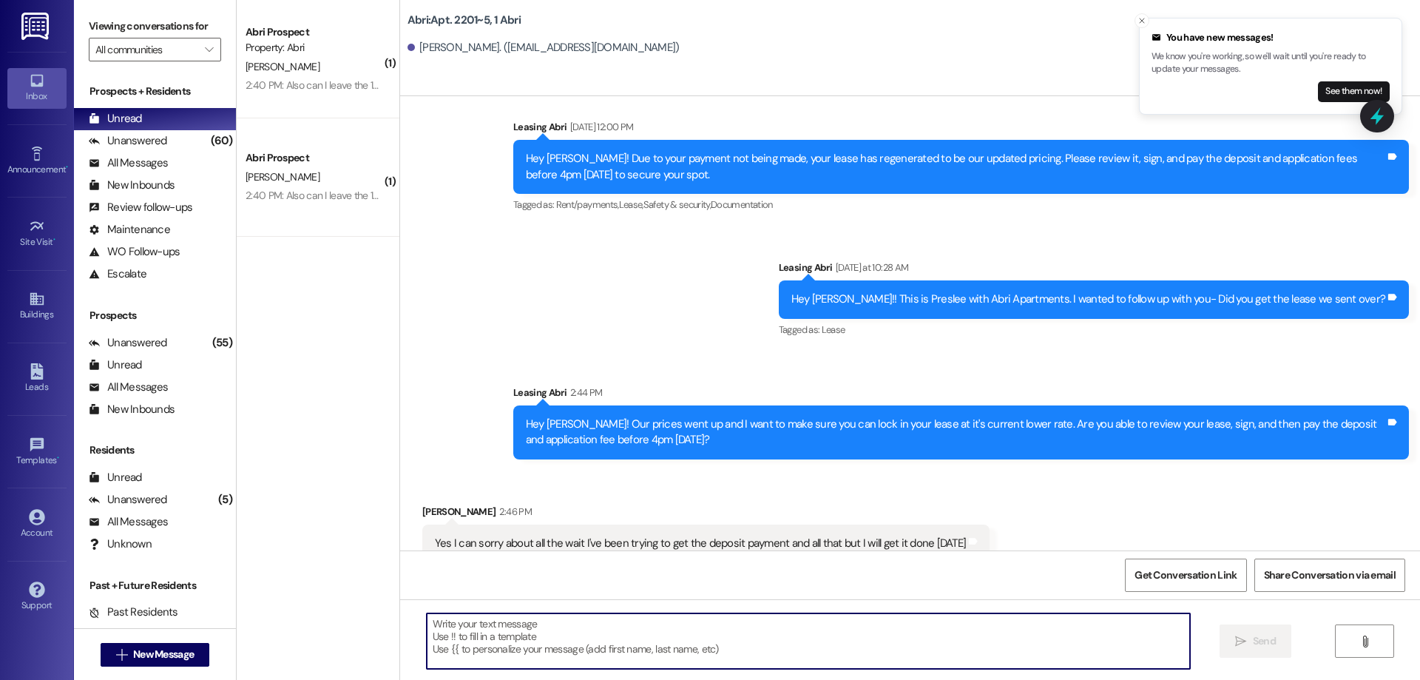
scroll to position [31752, 0]
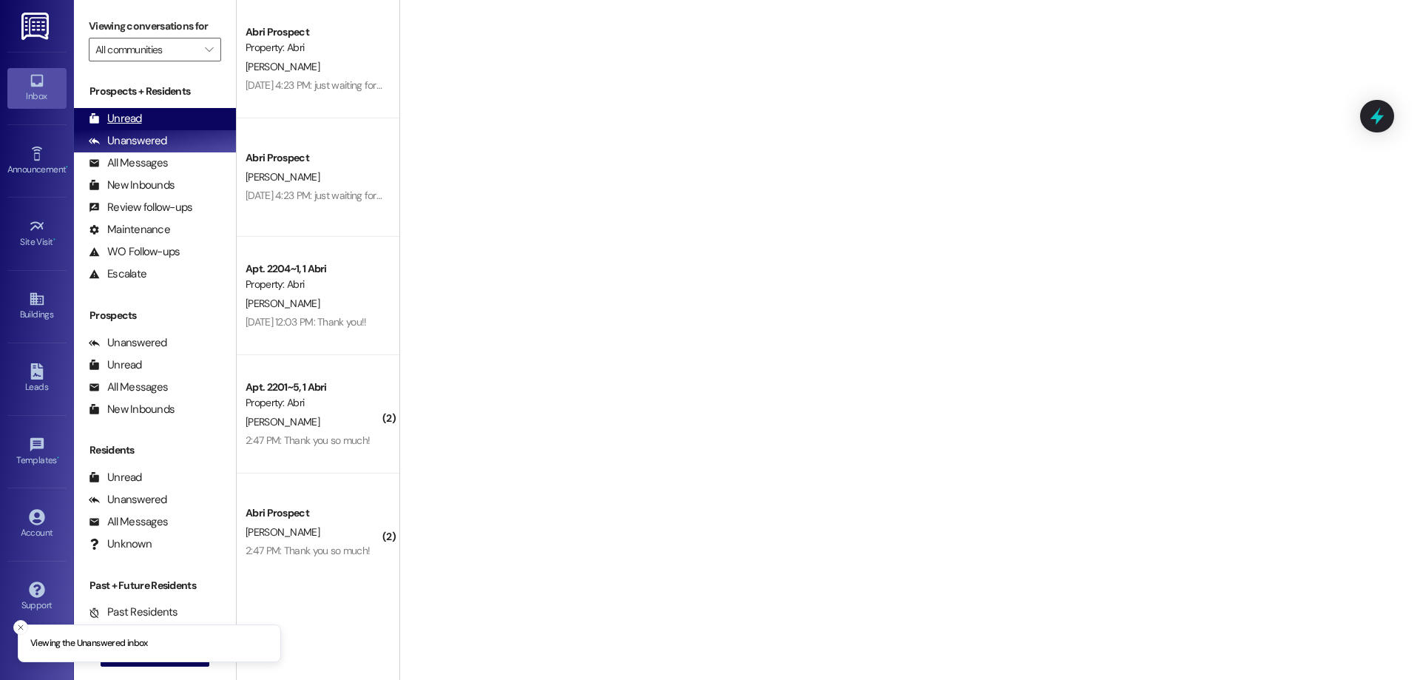
click at [141, 121] on div "Unread" at bounding box center [115, 119] width 53 height 16
